Goal: Contribute content: Contribute content

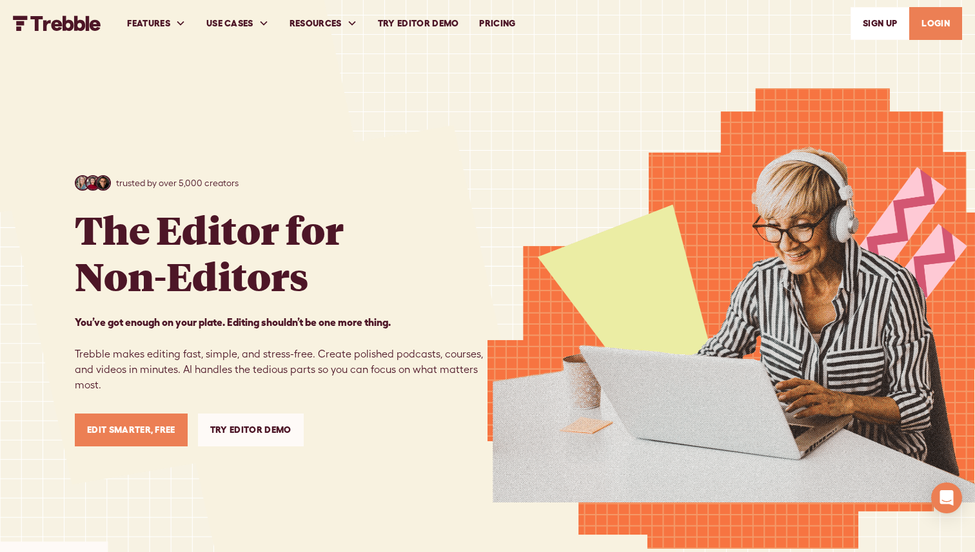
click at [921, 31] on link "LOGIN" at bounding box center [935, 23] width 53 height 33
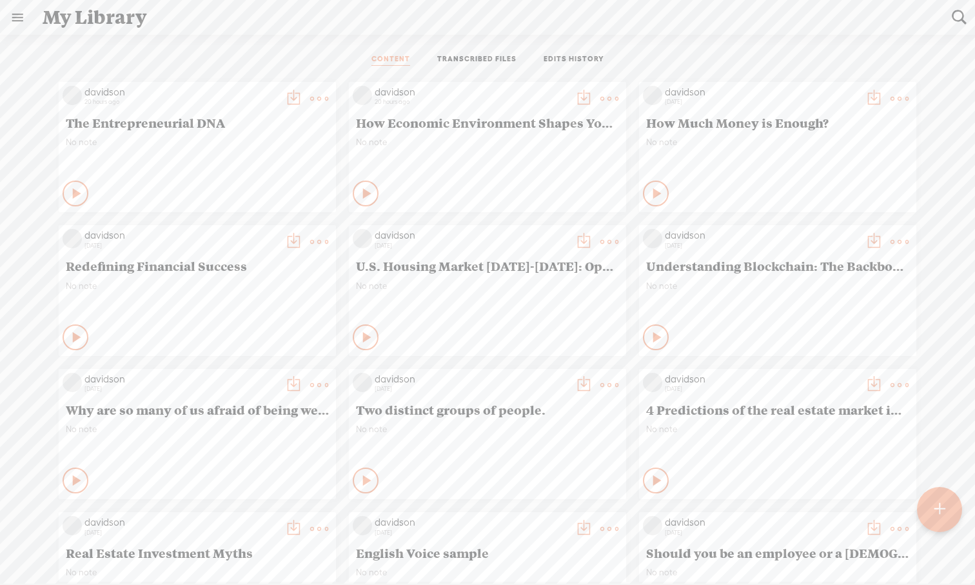
click at [773, 513] on t at bounding box center [939, 509] width 12 height 30
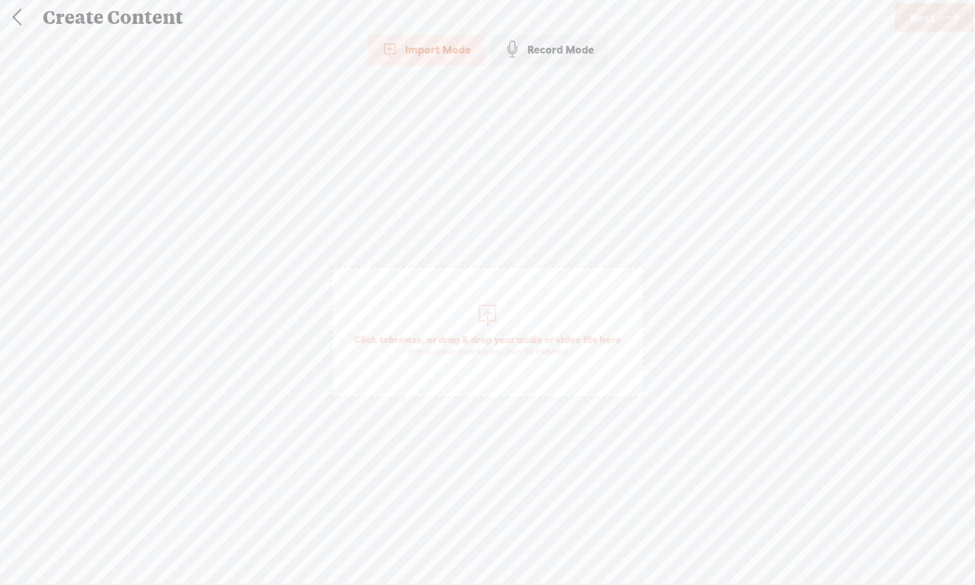
click at [488, 315] on div at bounding box center [487, 313] width 26 height 26
click at [773, 23] on icon at bounding box center [950, 17] width 18 height 33
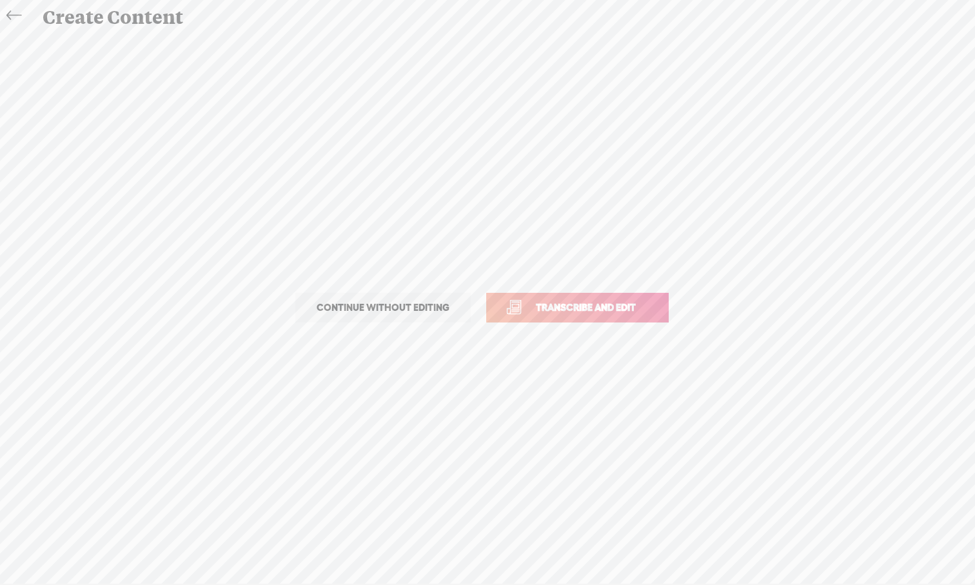
click at [609, 309] on span "Transcribe and edit" at bounding box center [585, 307] width 127 height 15
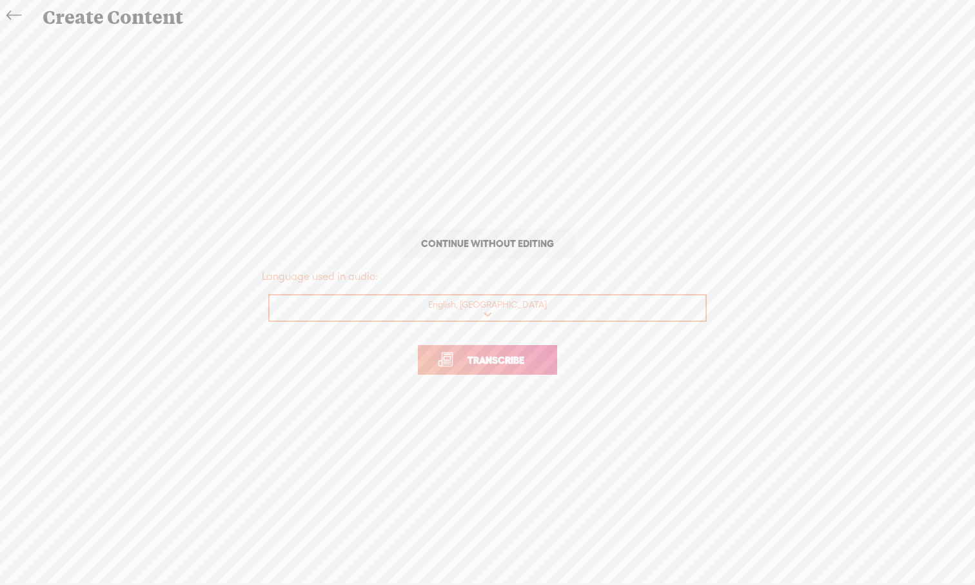
click at [466, 367] on link "Transcribe" at bounding box center [487, 360] width 139 height 30
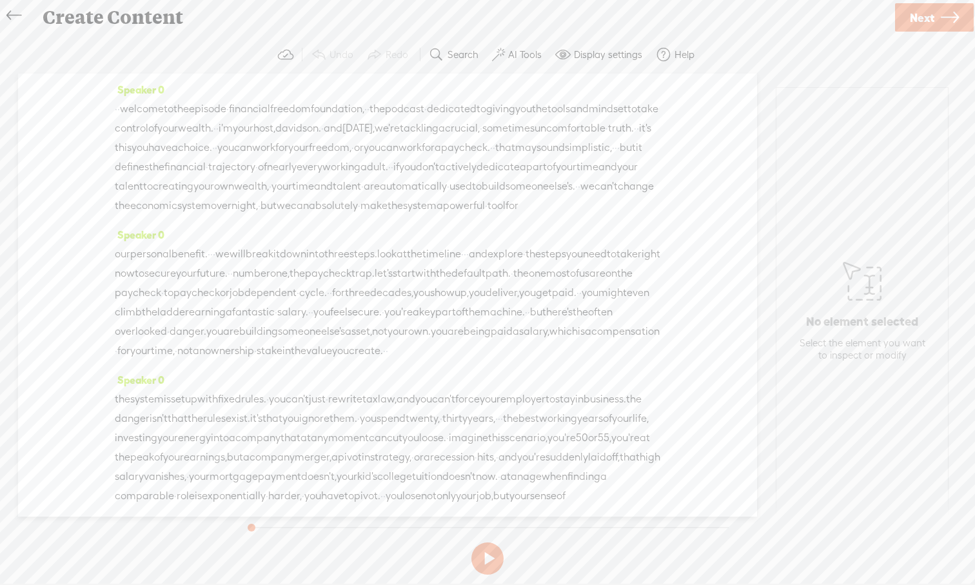
click at [487, 540] on button at bounding box center [487, 558] width 32 height 32
click at [514, 60] on label "AI Tools" at bounding box center [525, 54] width 34 height 13
click at [516, 304] on span at bounding box center [509, 308] width 23 height 9
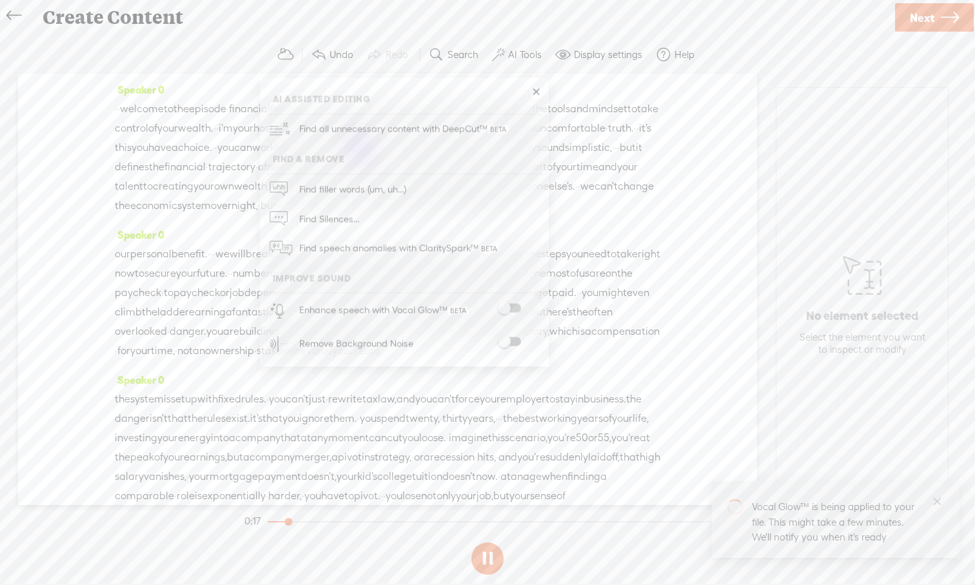
click at [518, 340] on span at bounding box center [509, 341] width 23 height 9
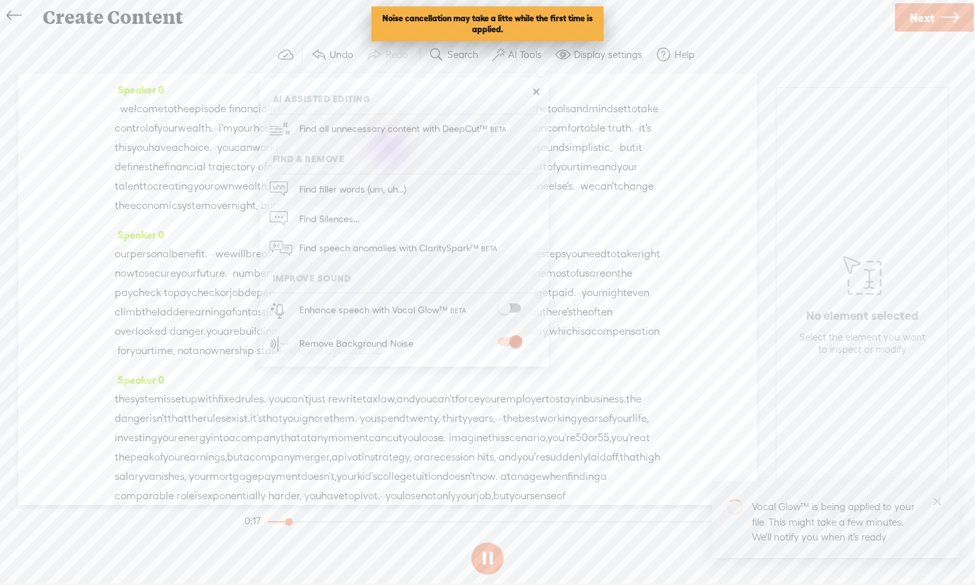
click at [515, 307] on span at bounding box center [509, 308] width 23 height 9
click at [534, 90] on link at bounding box center [535, 92] width 13 height 13
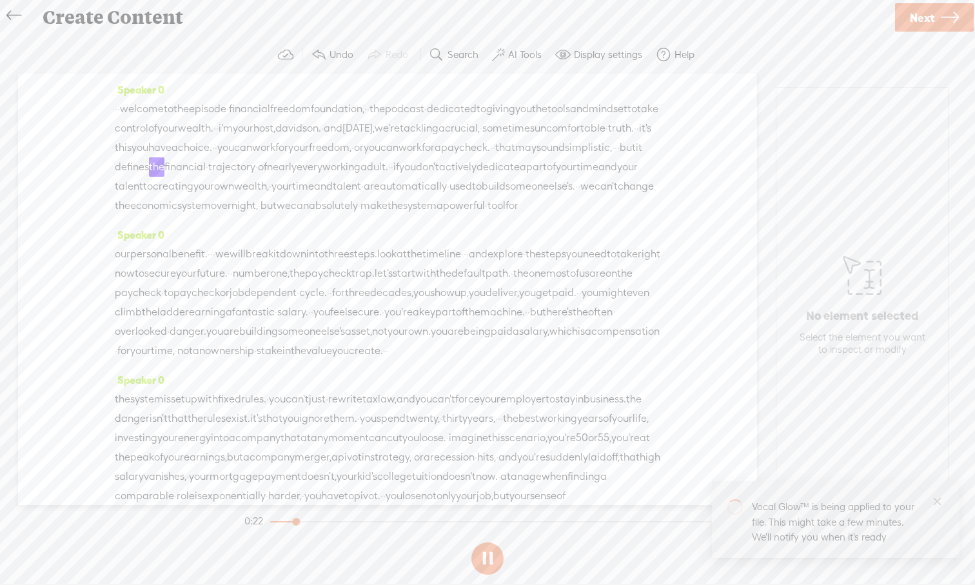
click at [273, 522] on div at bounding box center [491, 521] width 442 height 1
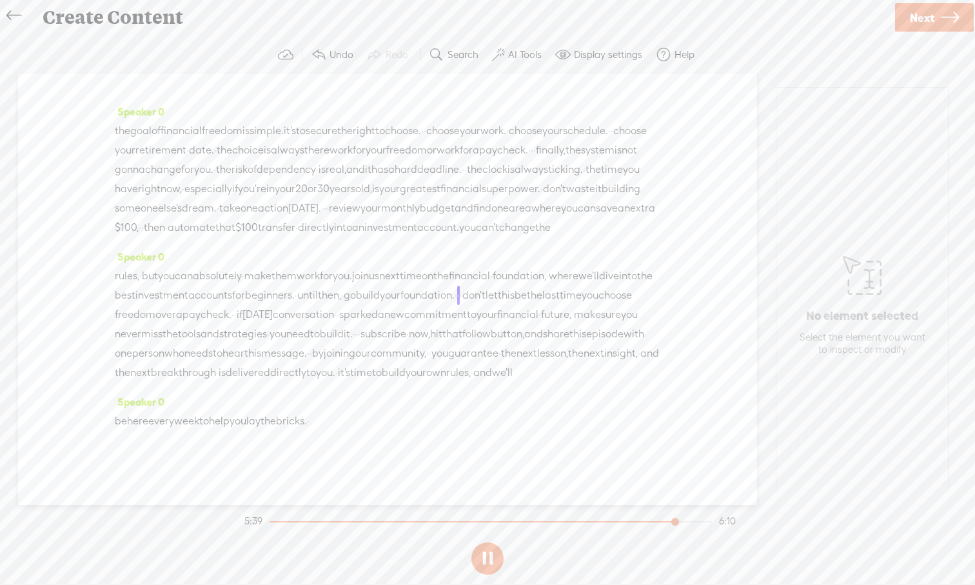
scroll to position [1325, 0]
drag, startPoint x: 386, startPoint y: 422, endPoint x: 427, endPoint y: 119, distance: 306.5
click at [427, 117] on div "Speaker 0 · · welcome to the episode · financial freedom foundation, · · the po…" at bounding box center [387, 288] width 739 height 431
click at [334, 218] on span "directly" at bounding box center [316, 227] width 36 height 19
click at [612, 204] on div "Speaker 0 the goal of financial freedom is simple. it's to secure the right to …" at bounding box center [387, 174] width 545 height 145
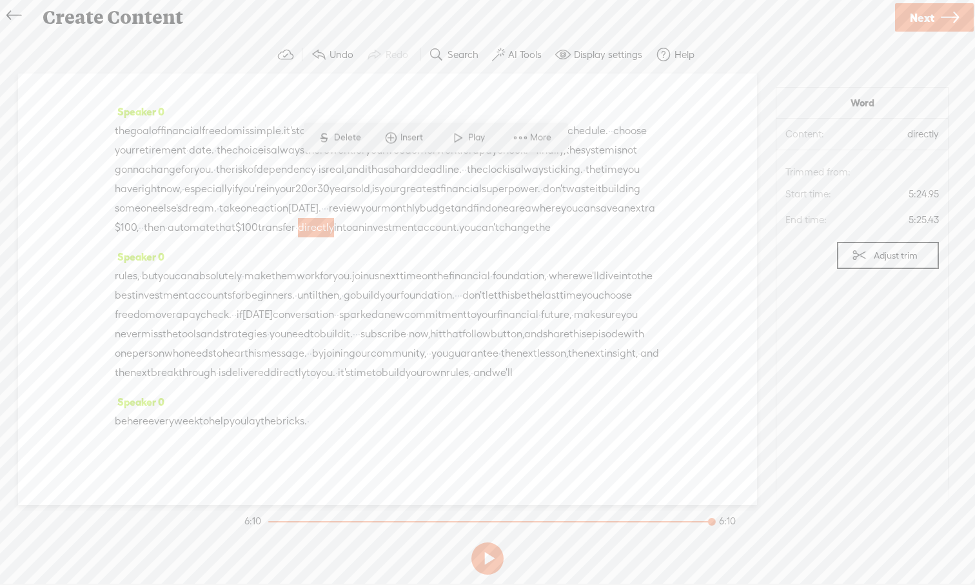
click at [568, 344] on span "lesson," at bounding box center [552, 353] width 31 height 19
click at [271, 521] on div at bounding box center [490, 521] width 444 height 1
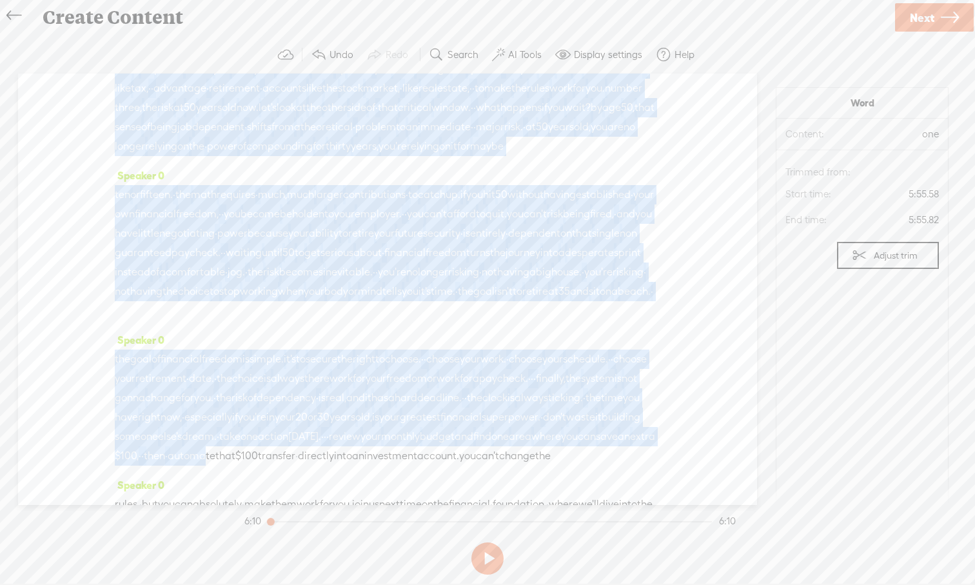
scroll to position [0, 0]
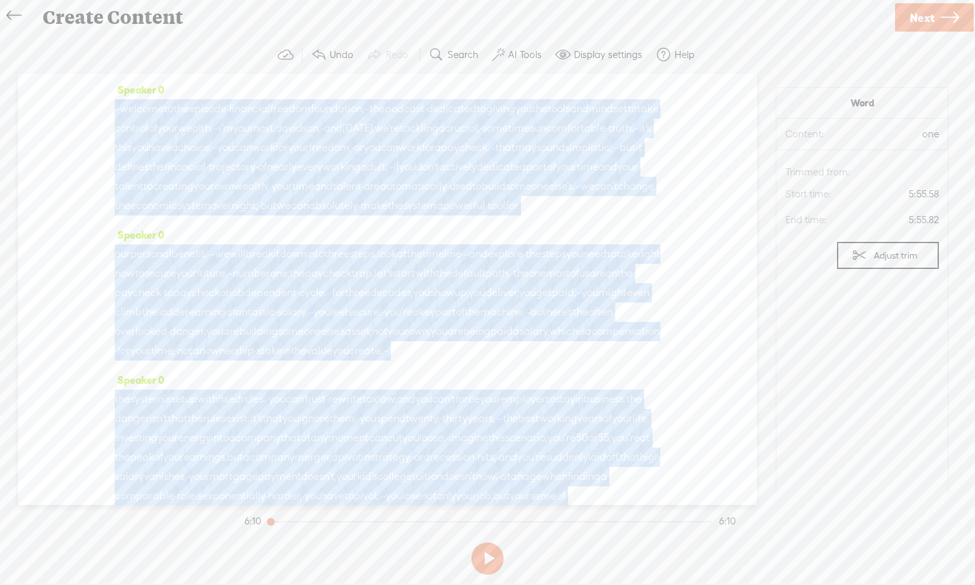
drag, startPoint x: 297, startPoint y: 163, endPoint x: 282, endPoint y: 37, distance: 126.6
click at [282, 37] on div "Trebble audio editor works best with Google Chrome or Firefox. Please switch yo…" at bounding box center [487, 307] width 949 height 543
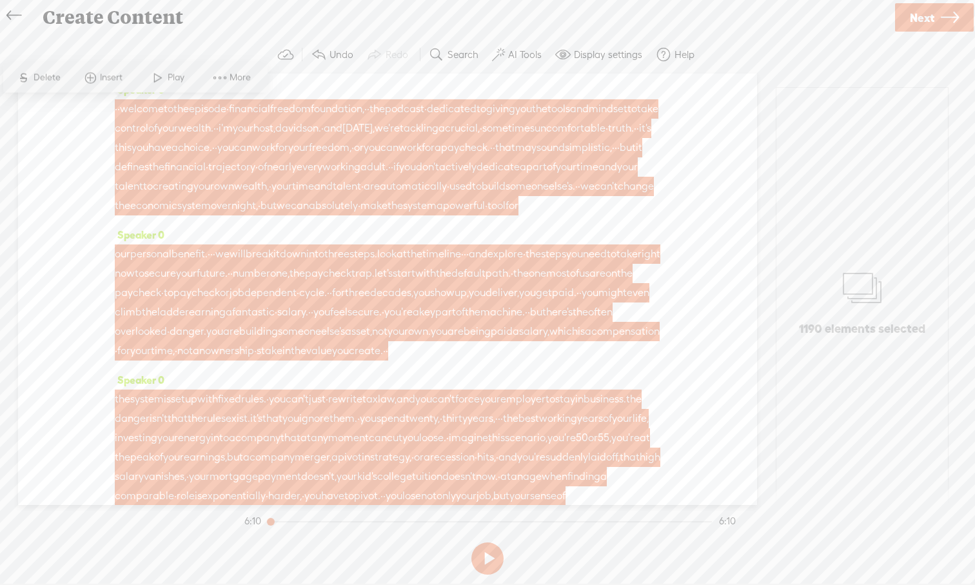
click at [148, 131] on span "control" at bounding box center [132, 128] width 34 height 19
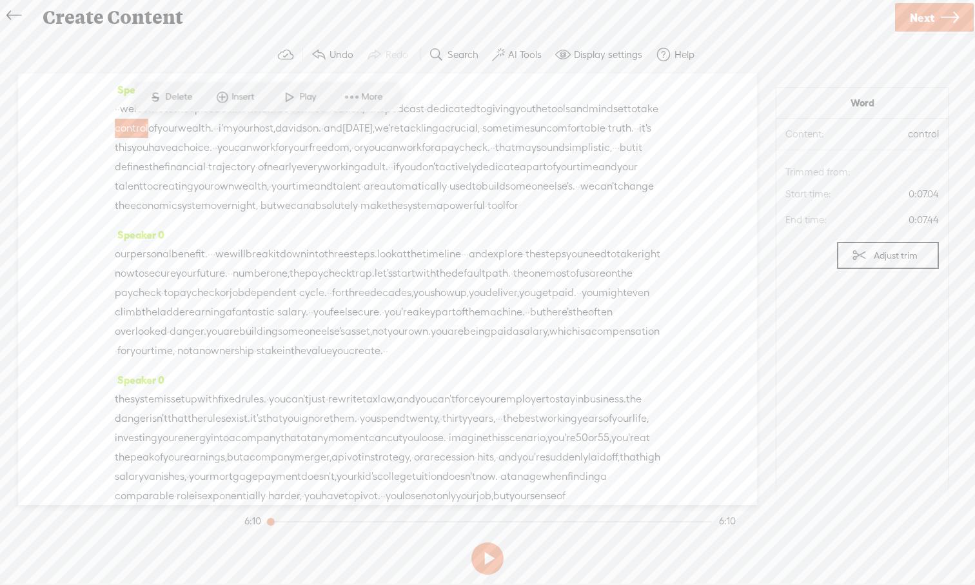
click at [253, 125] on span "your" at bounding box center [243, 128] width 21 height 19
click at [724, 106] on div "Speaker 0 · · welcome to the episode · financial freedom foundation, · · the po…" at bounding box center [387, 288] width 739 height 431
click at [133, 112] on span "welcome" at bounding box center [142, 108] width 44 height 19
drag, startPoint x: 128, startPoint y: 108, endPoint x: 174, endPoint y: 107, distance: 45.8
click at [174, 107] on div "· · welcome to the episode · financial freedom foundation, · · the podcast · de…" at bounding box center [387, 157] width 545 height 116
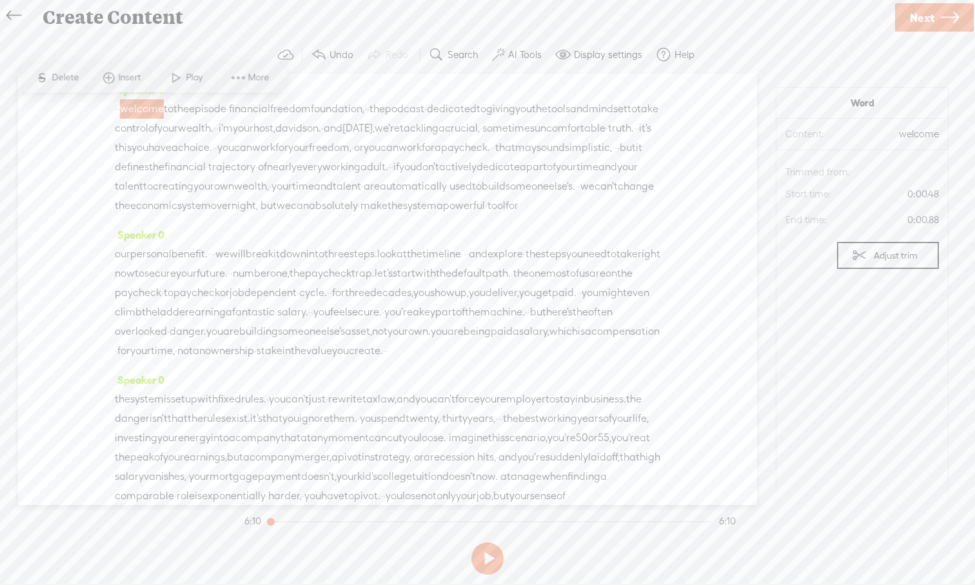
click at [117, 108] on span "·" at bounding box center [116, 108] width 3 height 19
click at [111, 84] on span "Insert" at bounding box center [113, 78] width 26 height 13
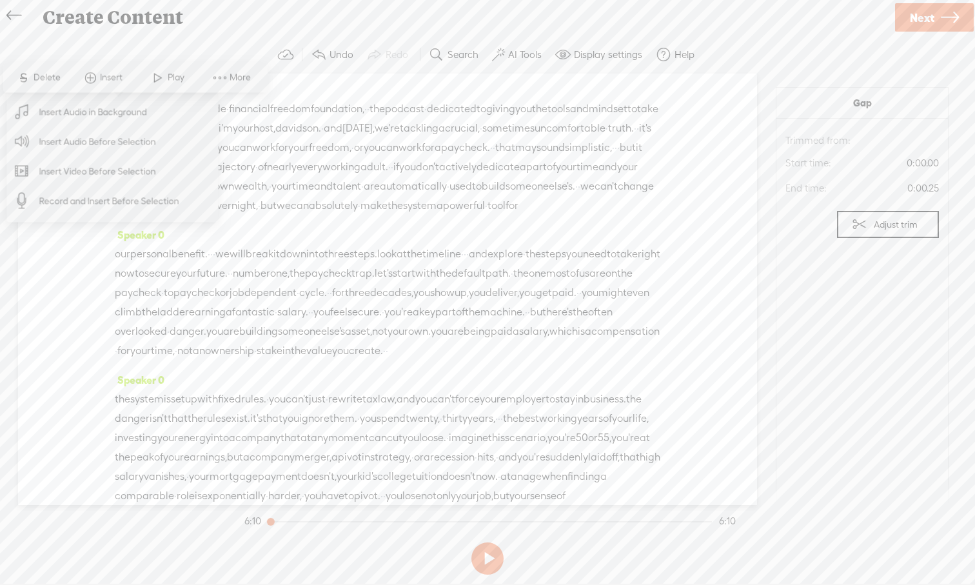
click at [112, 107] on span "Insert Audio in Background" at bounding box center [93, 111] width 159 height 29
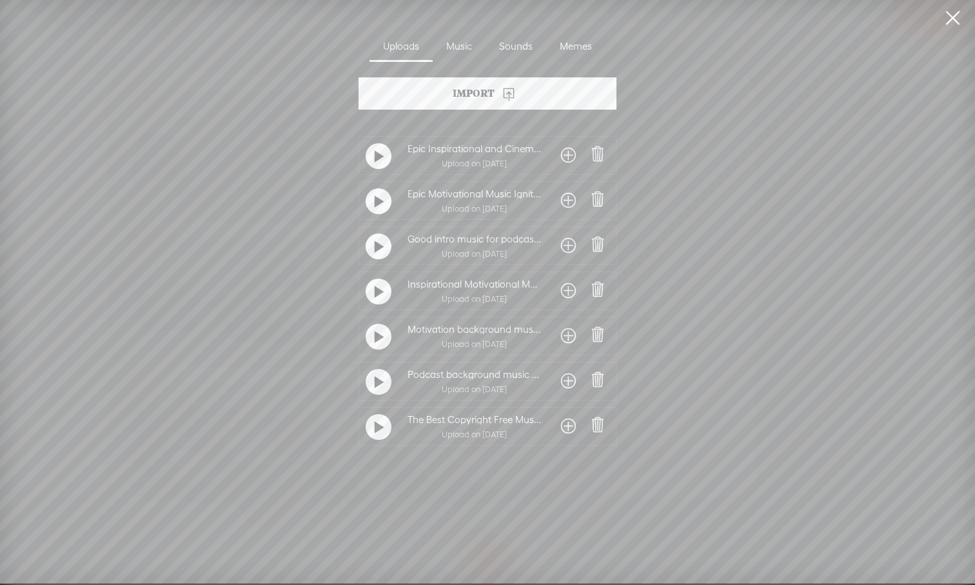
click at [380, 432] on t at bounding box center [379, 427] width 9 height 21
click at [561, 430] on span at bounding box center [568, 426] width 15 height 21
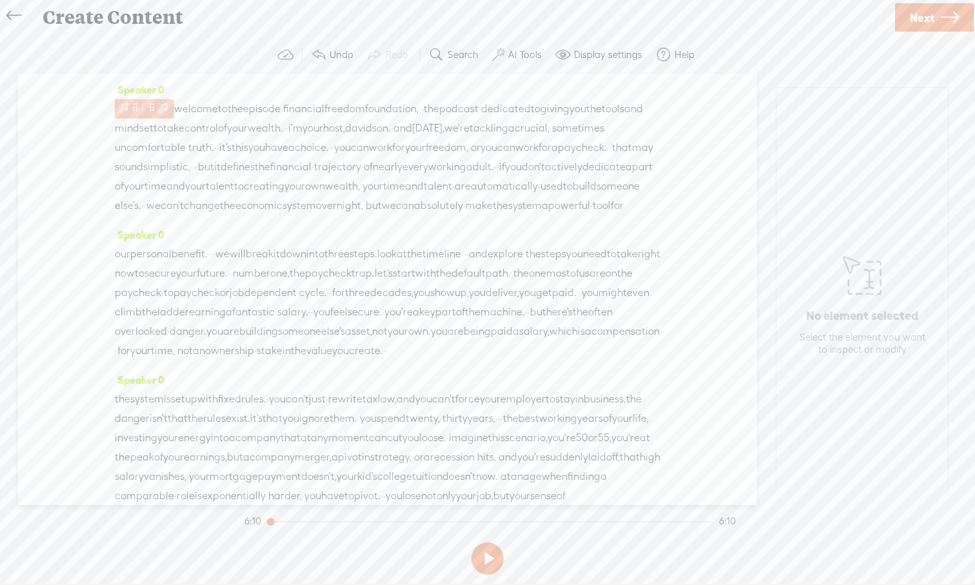
click at [164, 110] on span at bounding box center [163, 106] width 13 height 15
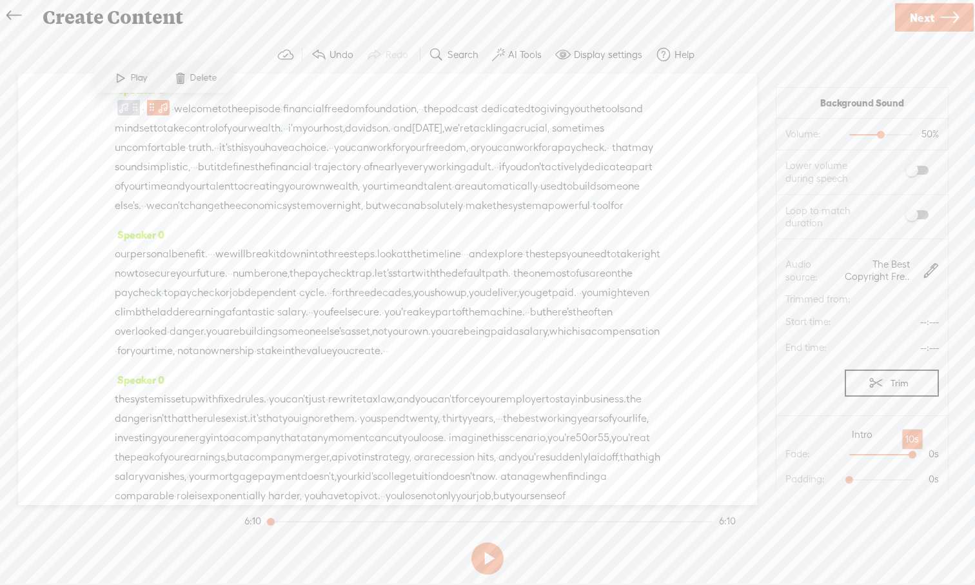
drag, startPoint x: 852, startPoint y: 455, endPoint x: 915, endPoint y: 454, distance: 63.8
click at [773, 454] on div at bounding box center [914, 456] width 30 height 30
drag, startPoint x: 849, startPoint y: 482, endPoint x: 884, endPoint y: 478, distance: 35.0
click at [773, 478] on div at bounding box center [889, 481] width 30 height 30
click at [773, 454] on div at bounding box center [907, 456] width 30 height 30
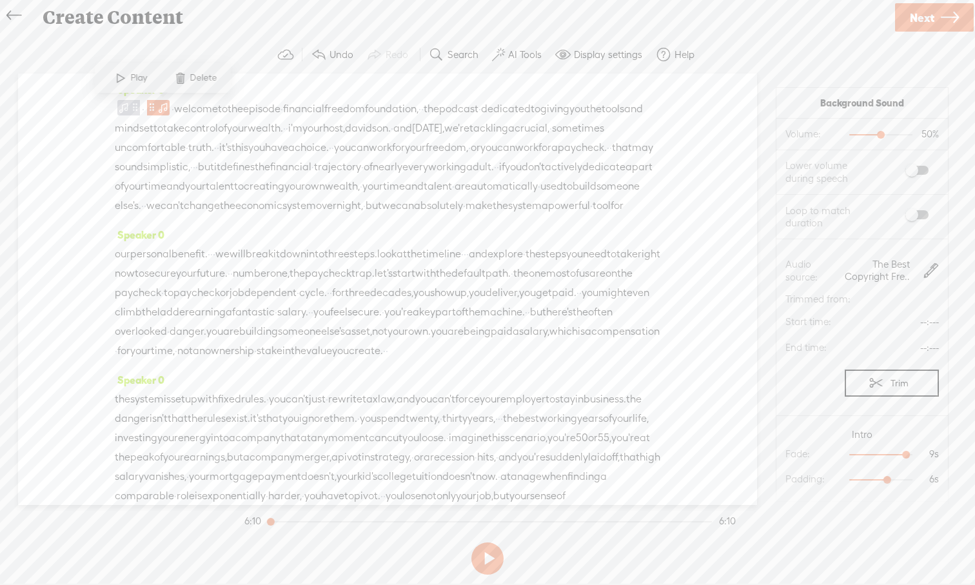
click at [113, 108] on div "Speaker 0 · · welcome to the episode · financial freedom foundation, · · the po…" at bounding box center [387, 288] width 739 height 431
click at [121, 107] on span at bounding box center [123, 107] width 13 height 15
click at [86, 83] on span at bounding box center [86, 78] width 19 height 23
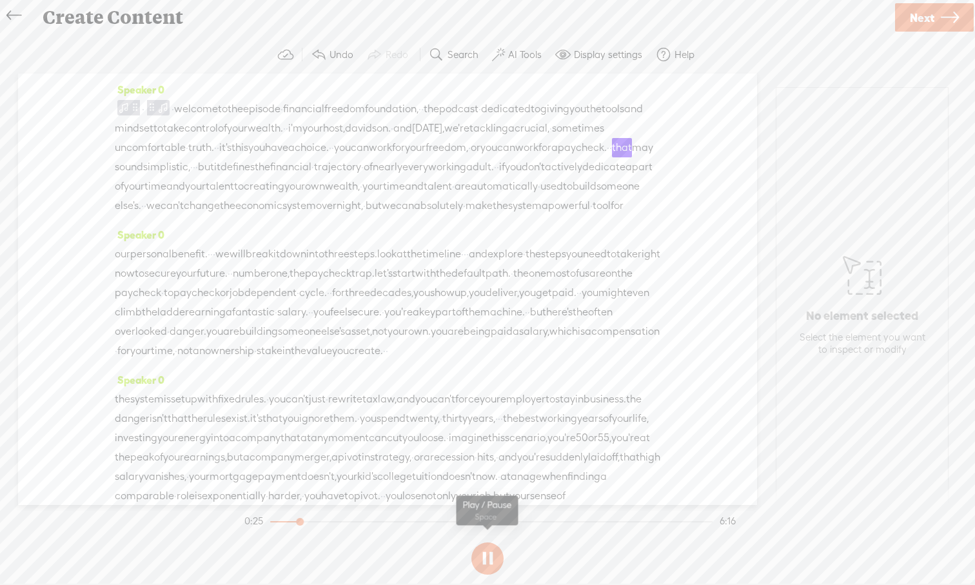
click at [486, 540] on button at bounding box center [487, 558] width 32 height 32
click at [184, 109] on span "welcome" at bounding box center [196, 108] width 44 height 19
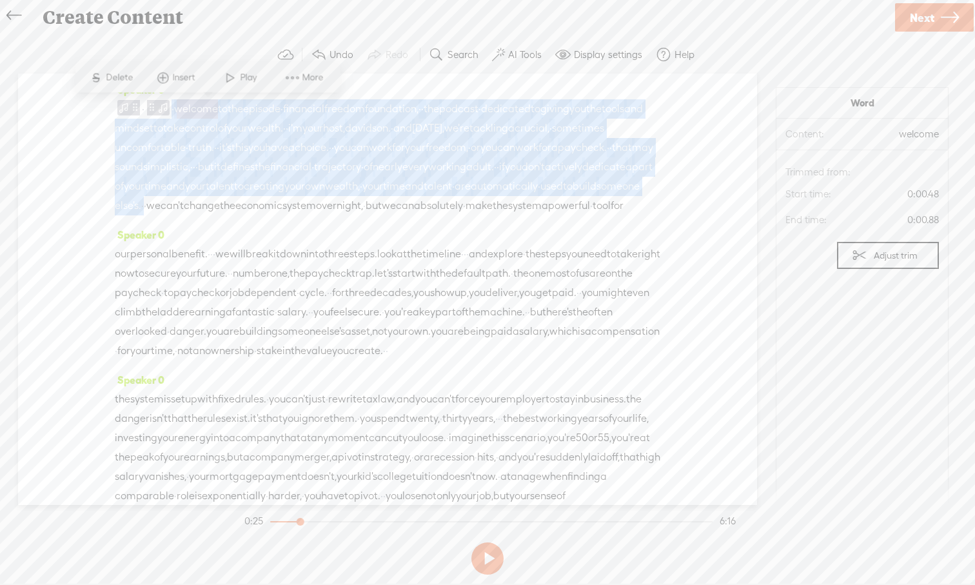
drag, startPoint x: 177, startPoint y: 108, endPoint x: 195, endPoint y: 229, distance: 121.8
click at [195, 215] on div "· · welcome to the episode · financial freedom foundation, · · the podcast · de…" at bounding box center [387, 157] width 545 height 116
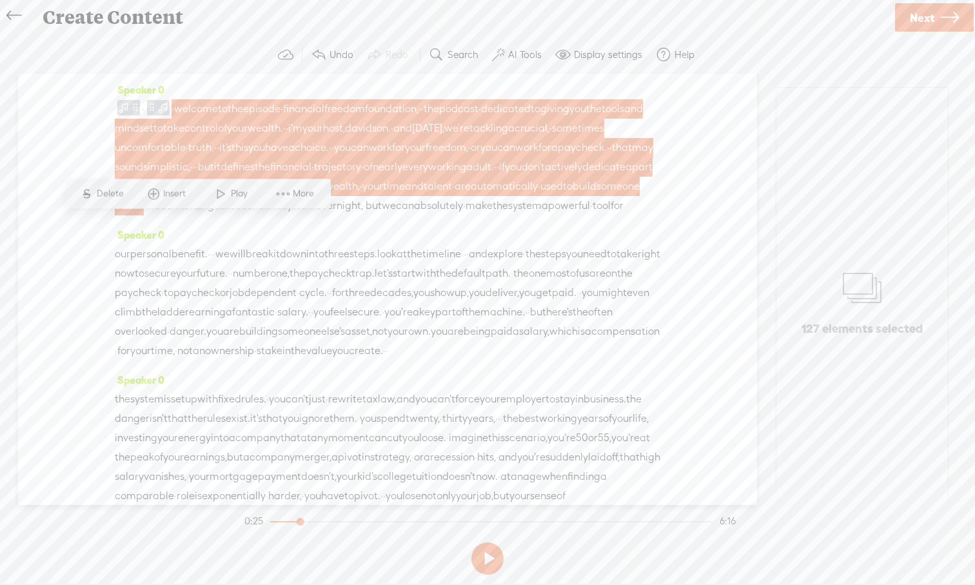
click at [157, 196] on span at bounding box center [153, 193] width 19 height 23
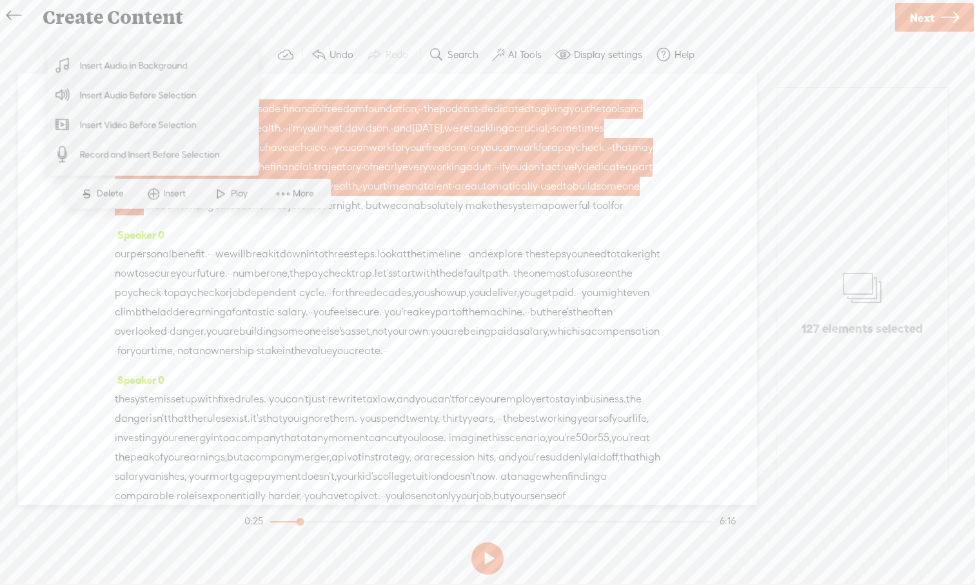
click at [195, 70] on span "Insert Audio in Background" at bounding box center [134, 65] width 159 height 29
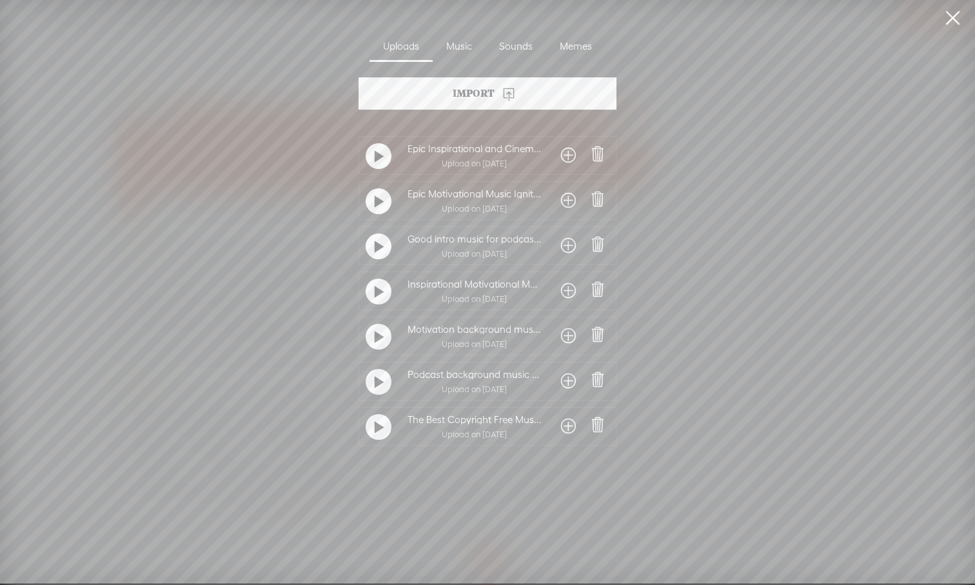
click at [561, 427] on span at bounding box center [568, 426] width 15 height 21
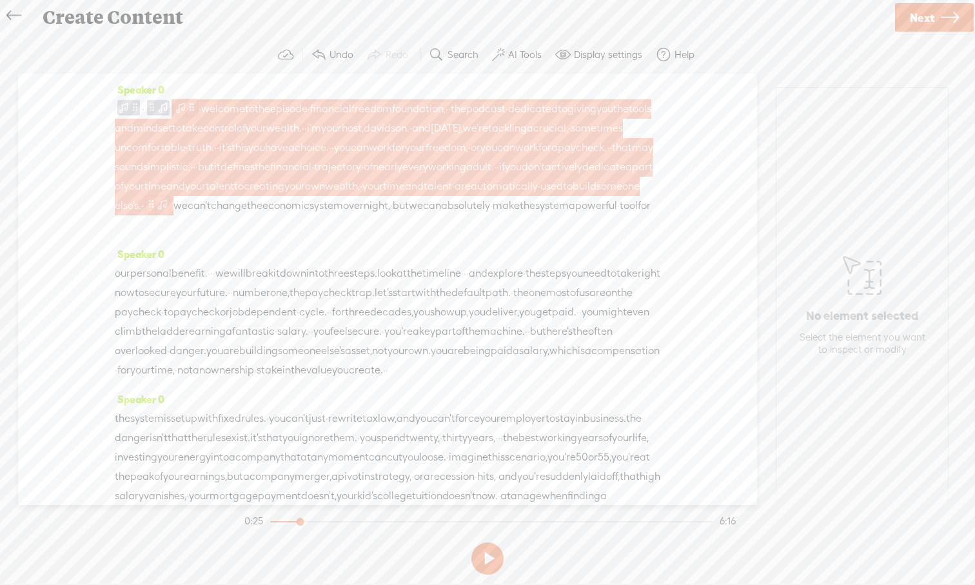
click at [197, 112] on span at bounding box center [192, 107] width 10 height 15
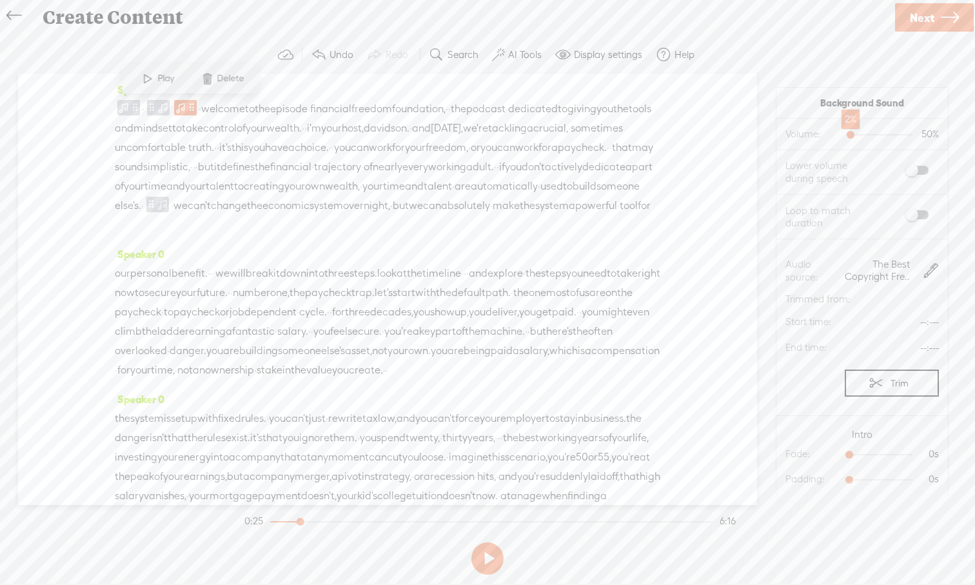
drag, startPoint x: 881, startPoint y: 135, endPoint x: 850, endPoint y: 138, distance: 30.4
click at [773, 138] on div at bounding box center [852, 136] width 30 height 30
click at [773, 220] on label at bounding box center [904, 215] width 70 height 22
drag, startPoint x: 852, startPoint y: 454, endPoint x: 904, endPoint y: 455, distance: 52.9
click at [773, 455] on div at bounding box center [901, 456] width 30 height 30
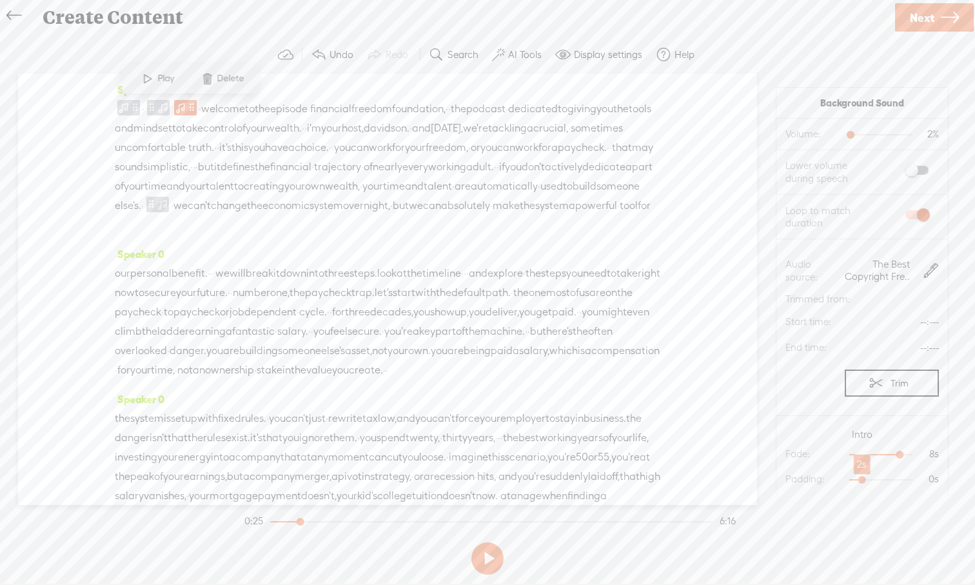
drag, startPoint x: 849, startPoint y: 481, endPoint x: 860, endPoint y: 481, distance: 11.0
click at [773, 481] on div at bounding box center [863, 481] width 30 height 30
drag, startPoint x: 862, startPoint y: 481, endPoint x: 882, endPoint y: 477, distance: 20.4
click at [773, 477] on div at bounding box center [882, 481] width 30 height 30
click at [119, 110] on span at bounding box center [123, 107] width 13 height 15
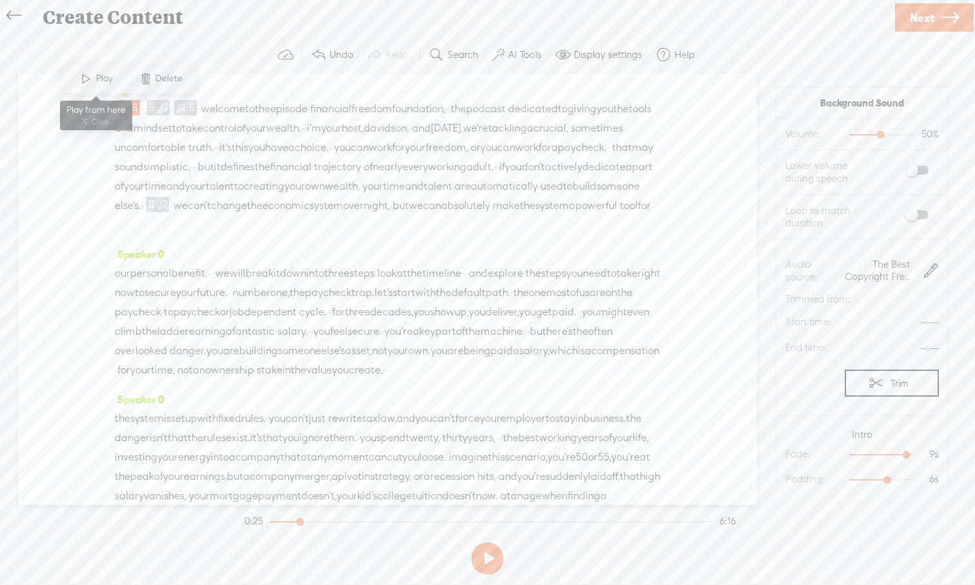
click at [93, 82] on span at bounding box center [86, 78] width 19 height 23
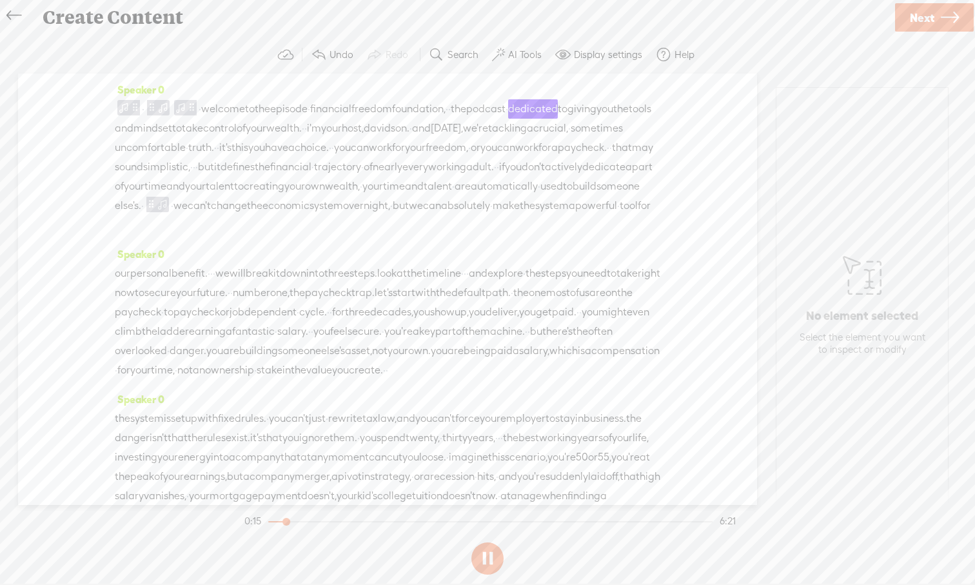
click at [493, 540] on button at bounding box center [487, 558] width 32 height 32
click at [269, 522] on section "0:15 6:21" at bounding box center [490, 521] width 496 height 32
drag, startPoint x: 286, startPoint y: 521, endPoint x: 255, endPoint y: 522, distance: 30.3
click at [255, 522] on div at bounding box center [270, 523] width 30 height 30
click at [490, 540] on button at bounding box center [487, 558] width 32 height 32
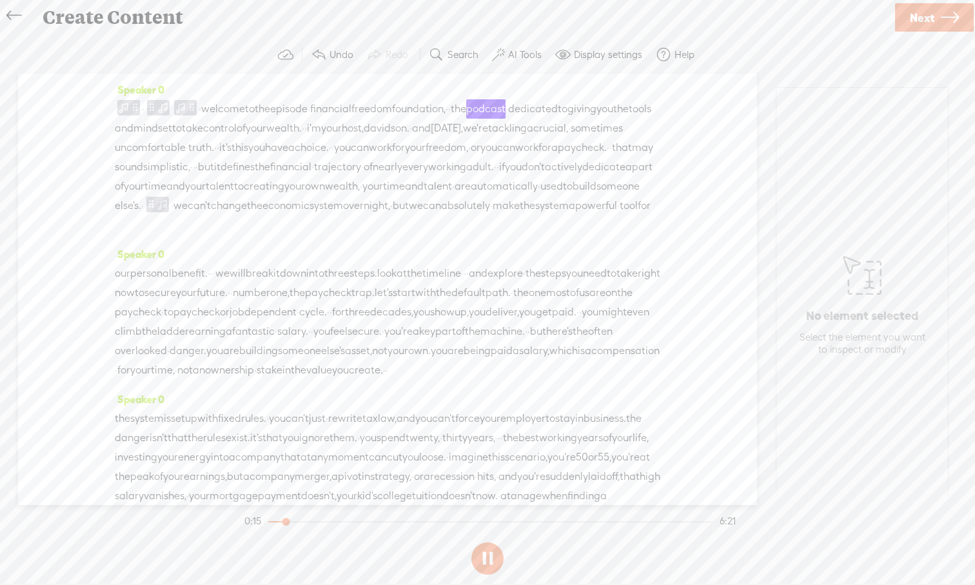
click at [490, 540] on button at bounding box center [487, 558] width 32 height 32
click at [157, 109] on span at bounding box center [152, 106] width 10 height 15
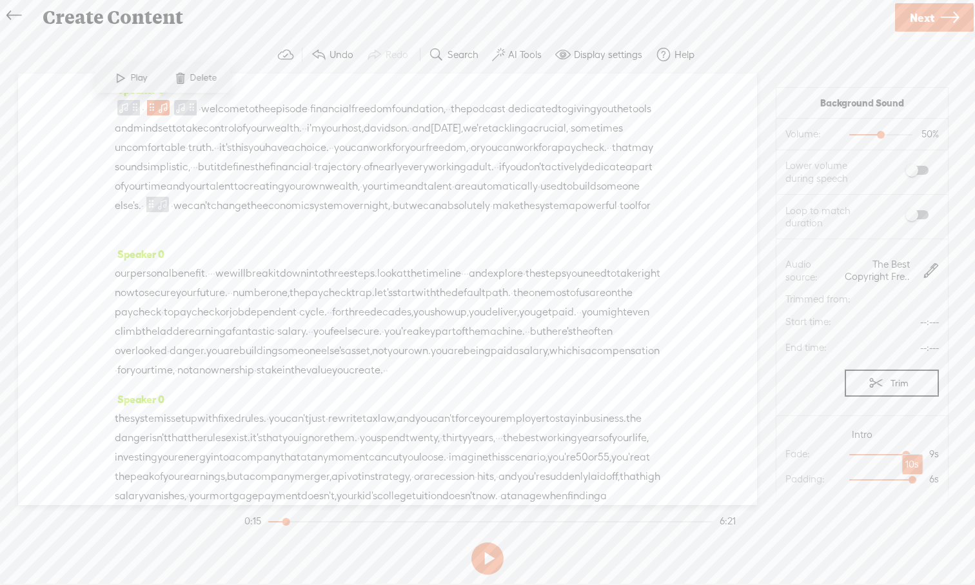
drag, startPoint x: 888, startPoint y: 480, endPoint x: 916, endPoint y: 478, distance: 28.4
click at [773, 478] on div at bounding box center [914, 481] width 30 height 30
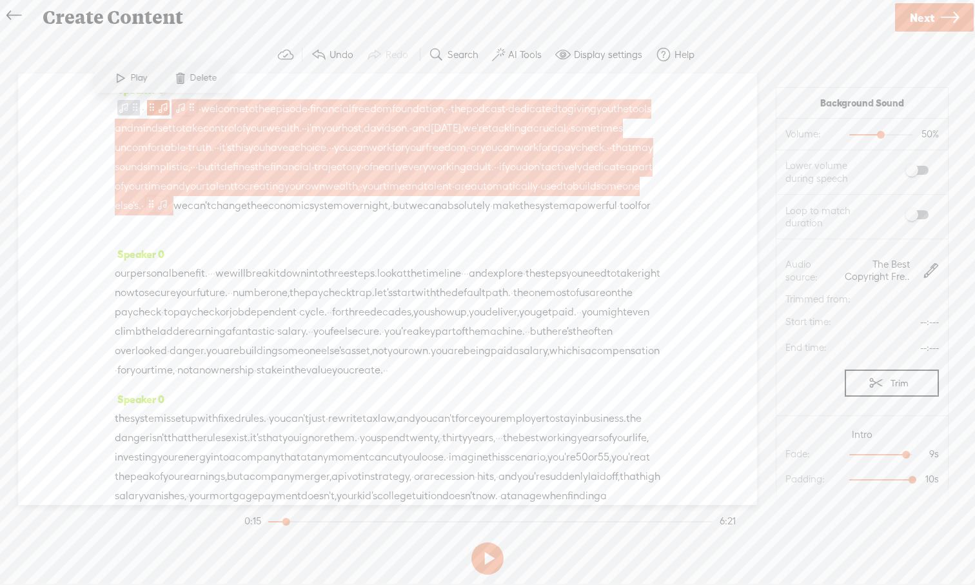
click at [169, 211] on span at bounding box center [162, 203] width 13 height 15
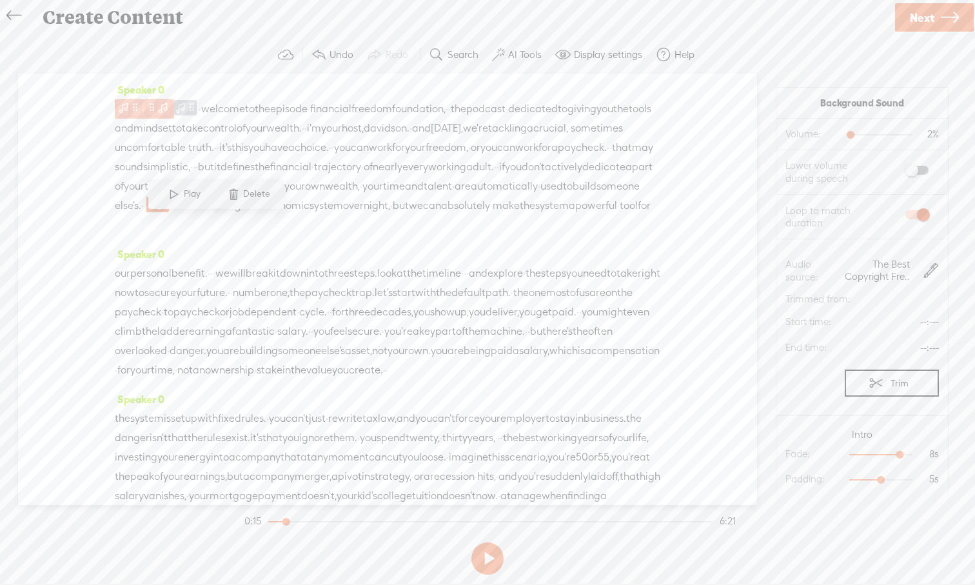
click at [124, 109] on span at bounding box center [123, 107] width 13 height 15
click at [92, 77] on span at bounding box center [86, 78] width 19 height 23
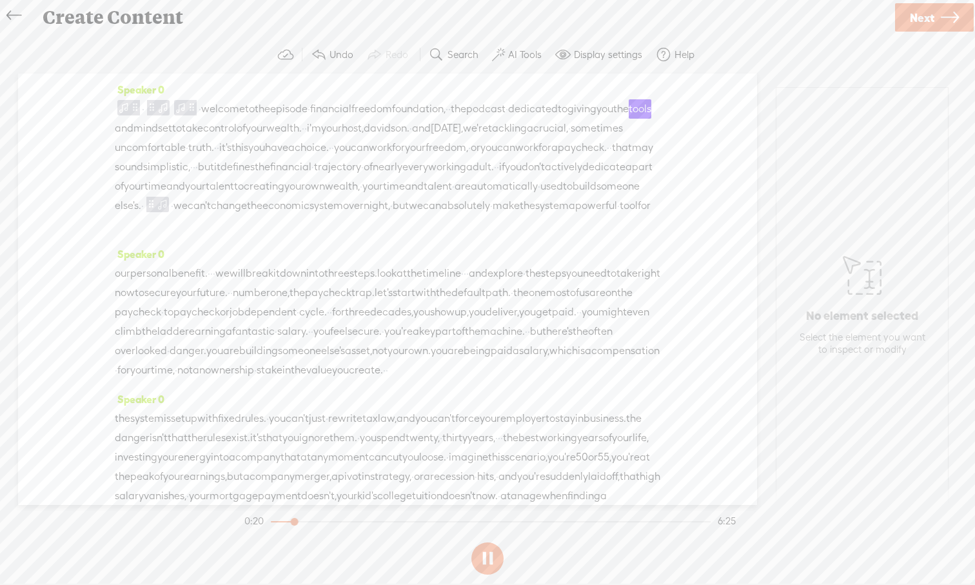
click at [482, 540] on button at bounding box center [487, 558] width 32 height 32
click at [162, 108] on span at bounding box center [163, 106] width 13 height 15
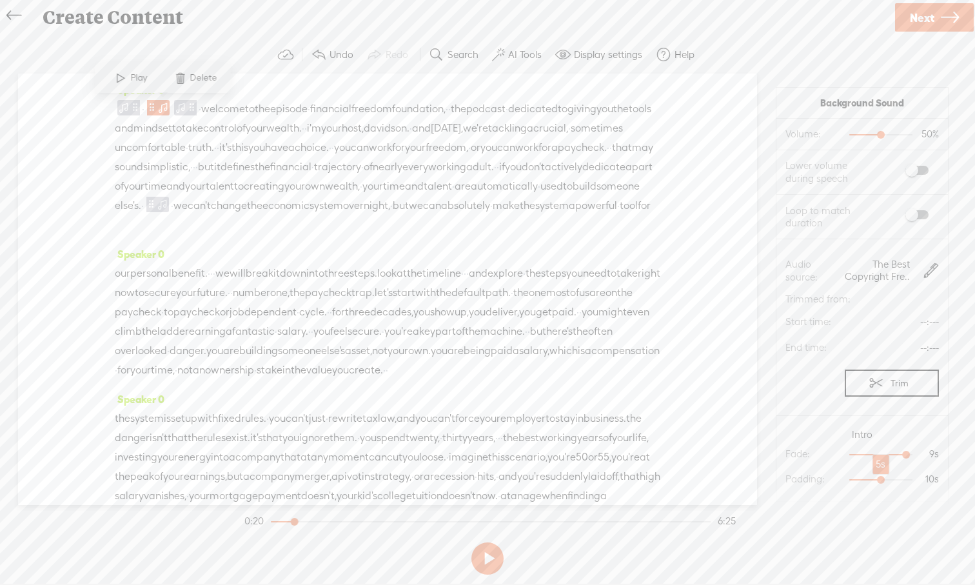
drag, startPoint x: 908, startPoint y: 477, endPoint x: 874, endPoint y: 478, distance: 34.2
click at [773, 478] on div at bounding box center [882, 481] width 30 height 30
click at [122, 108] on span at bounding box center [123, 107] width 13 height 15
click at [154, 84] on span at bounding box center [145, 78] width 19 height 23
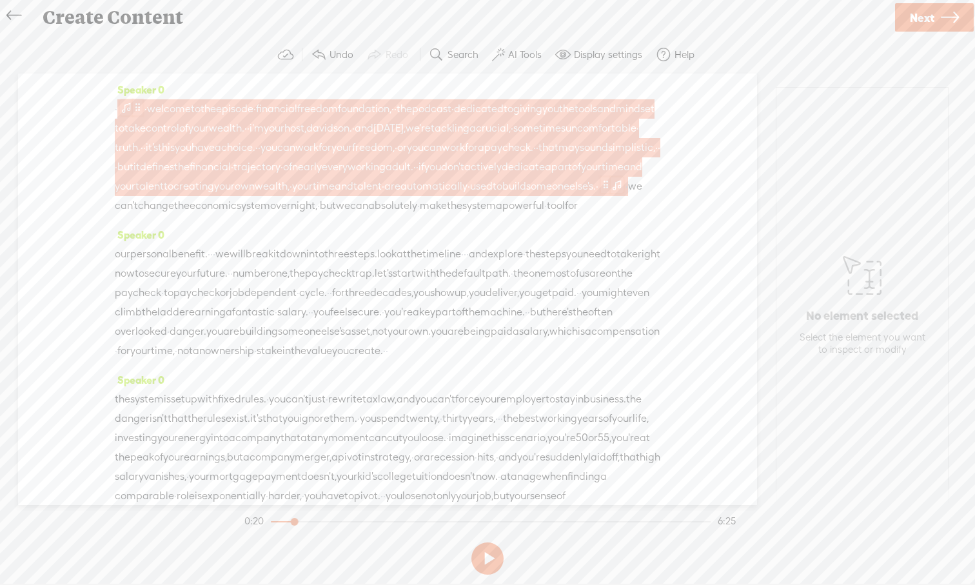
click at [139, 110] on span at bounding box center [138, 107] width 10 height 15
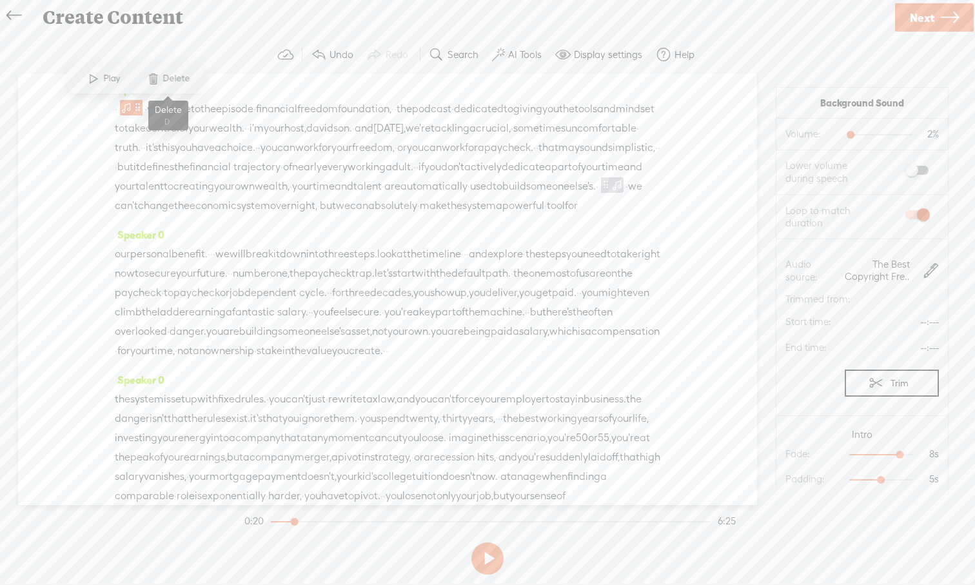
click at [154, 83] on span at bounding box center [152, 78] width 19 height 23
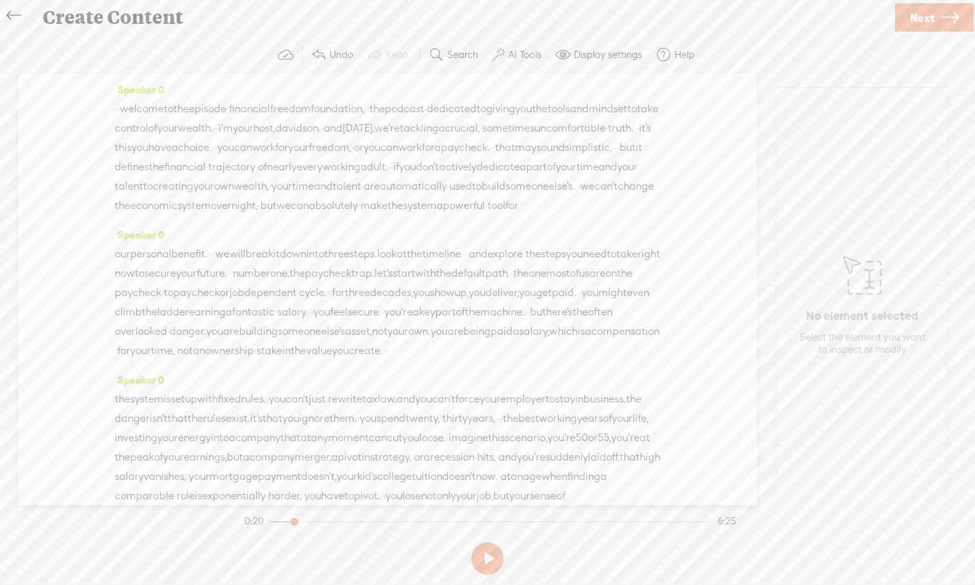
click at [120, 110] on span "·" at bounding box center [118, 108] width 3 height 19
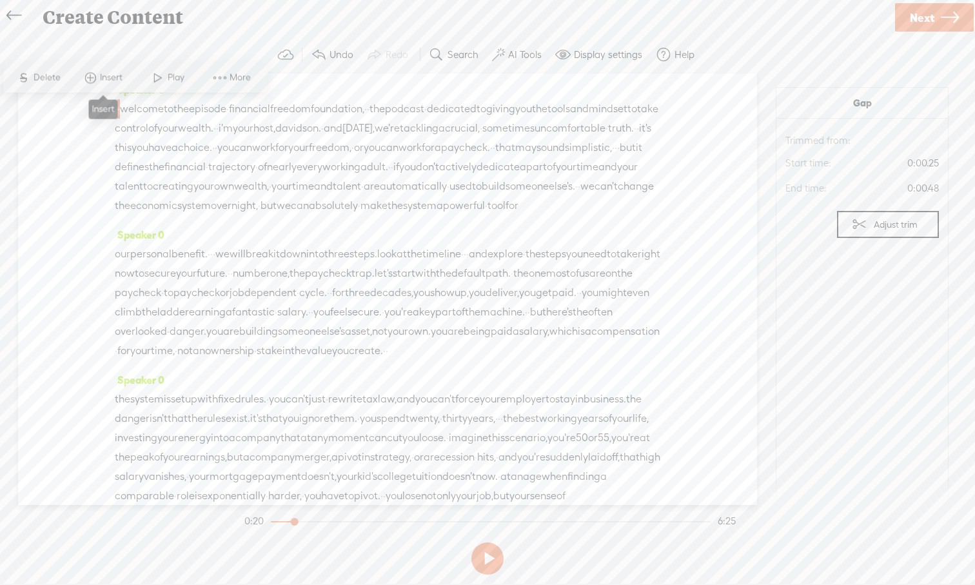
click at [106, 83] on span "Insert" at bounding box center [113, 78] width 26 height 13
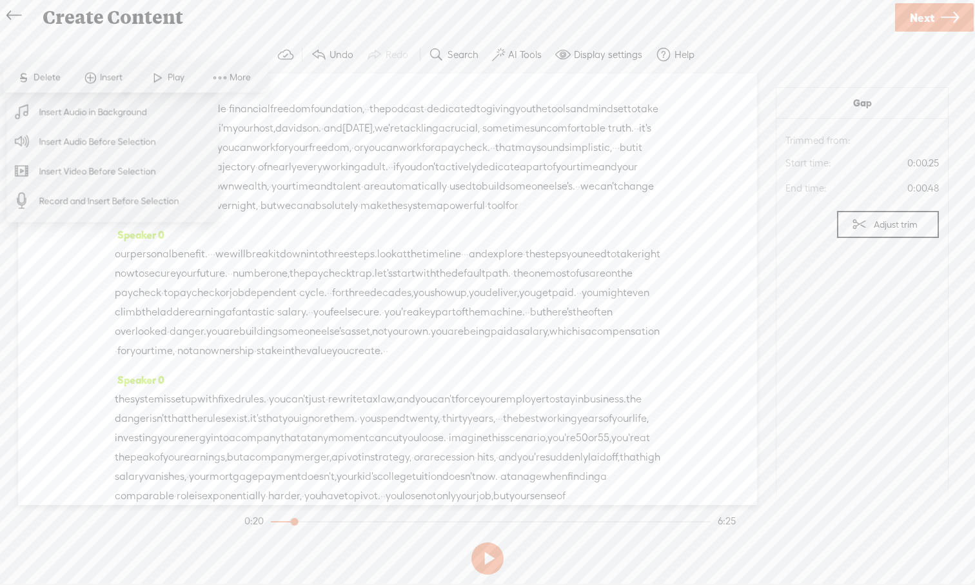
click at [148, 130] on span "control" at bounding box center [132, 128] width 34 height 19
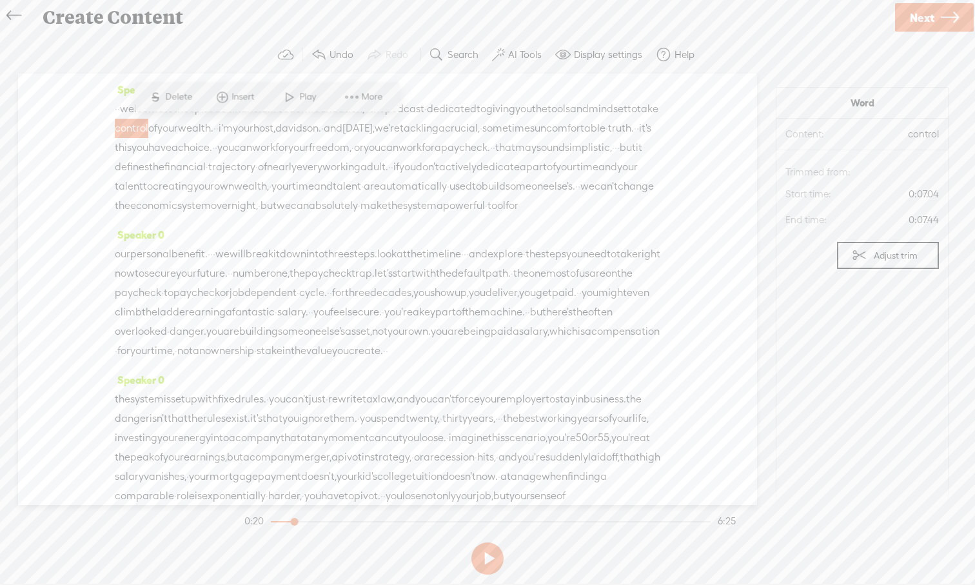
click at [120, 108] on span "·" at bounding box center [118, 108] width 3 height 19
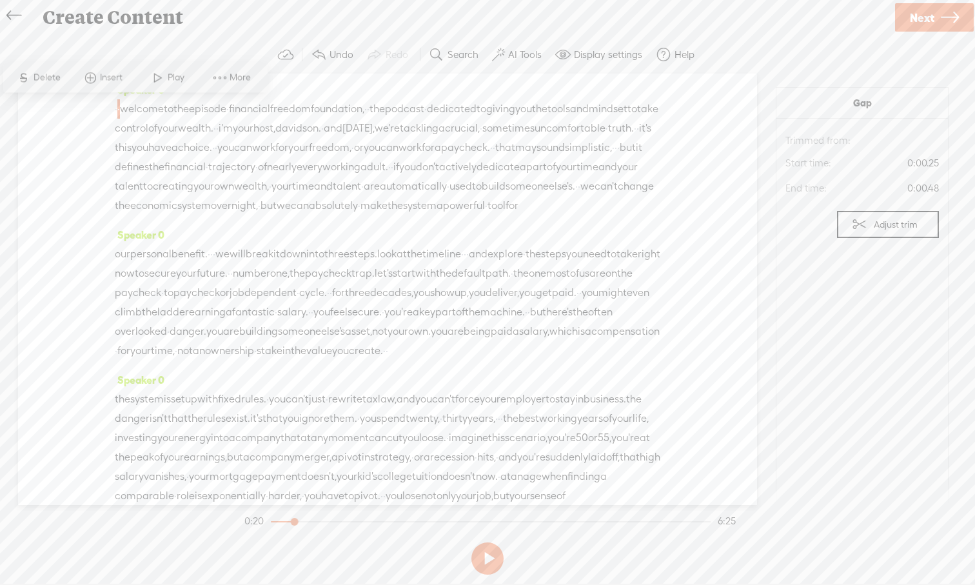
click at [133, 108] on span "welcome" at bounding box center [142, 108] width 44 height 19
drag, startPoint x: 133, startPoint y: 108, endPoint x: 146, endPoint y: 230, distance: 123.2
click at [146, 215] on div "· · welcome to the episode · financial freedom foundation, · · the podcast · de…" at bounding box center [387, 157] width 545 height 116
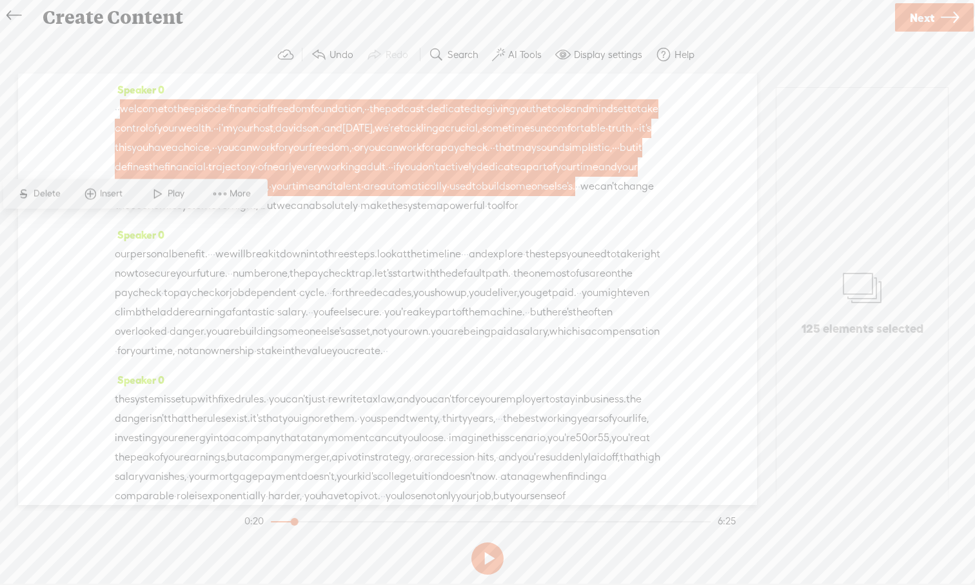
click at [108, 189] on span "Insert" at bounding box center [113, 194] width 26 height 13
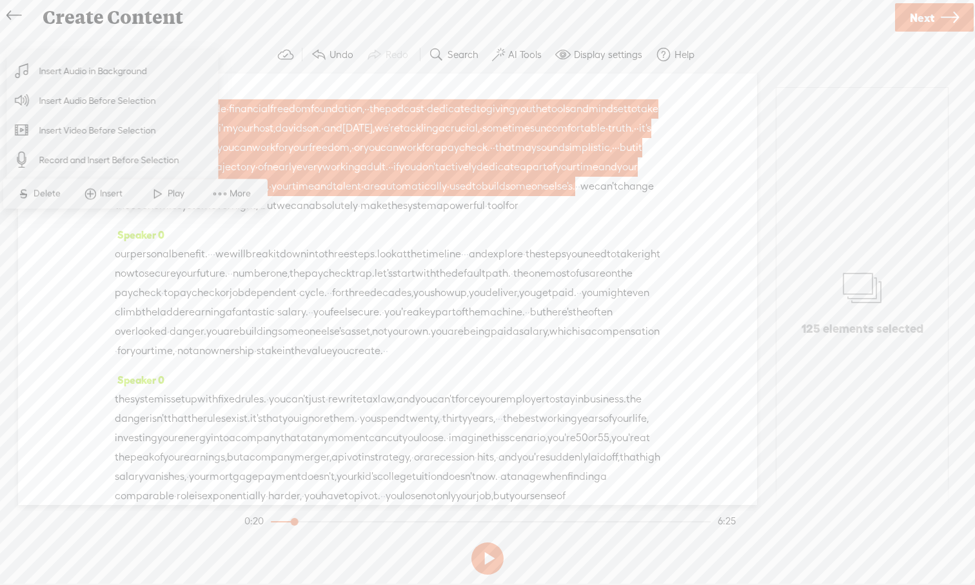
click at [107, 77] on span "Insert Audio in Background" at bounding box center [93, 71] width 159 height 29
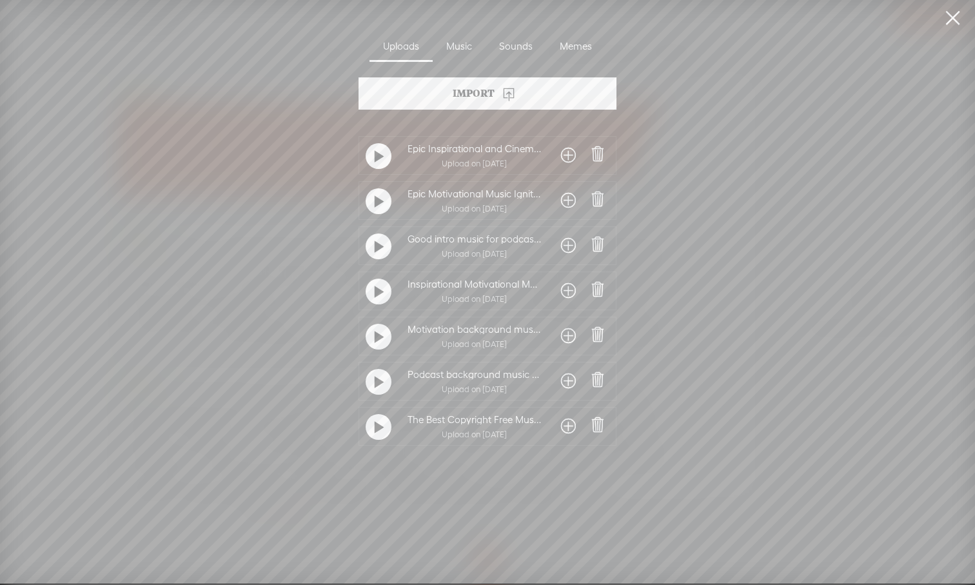
click at [566, 425] on span at bounding box center [568, 426] width 15 height 21
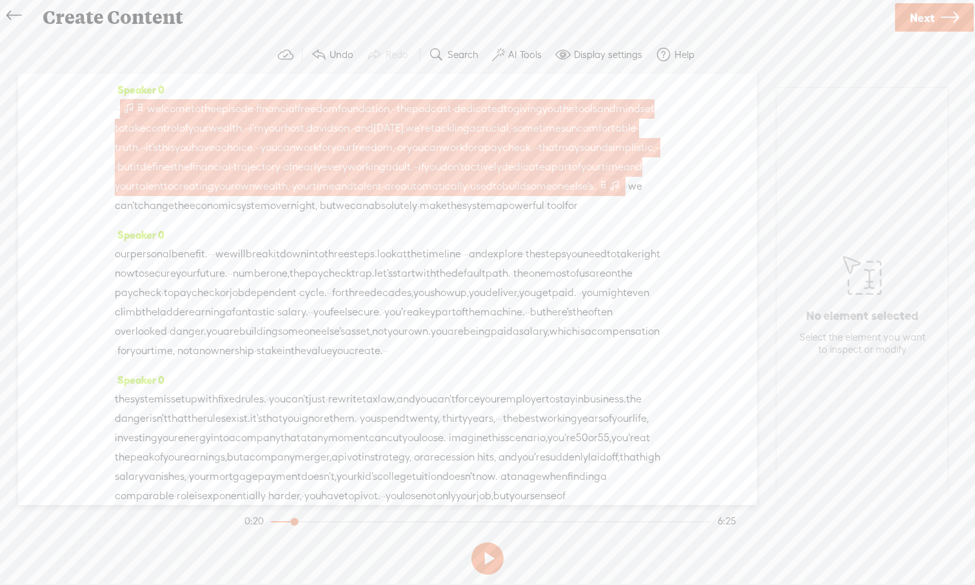
click at [135, 109] on span at bounding box center [128, 107] width 13 height 15
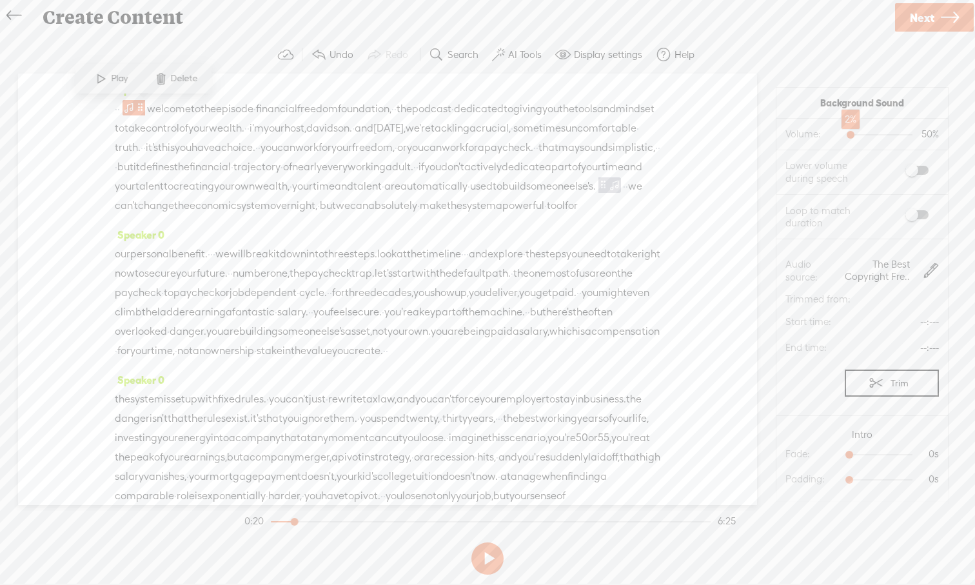
drag, startPoint x: 879, startPoint y: 136, endPoint x: 848, endPoint y: 140, distance: 30.5
click at [773, 140] on div at bounding box center [852, 136] width 30 height 30
click at [773, 215] on span at bounding box center [916, 214] width 23 height 9
click at [120, 109] on span "·" at bounding box center [118, 108] width 3 height 19
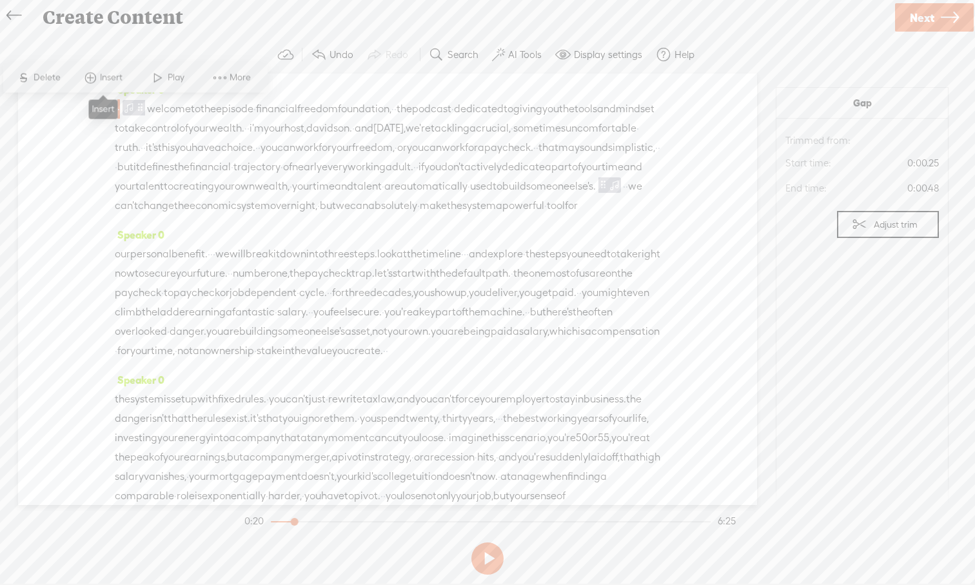
click at [108, 84] on span "Insert" at bounding box center [103, 77] width 64 height 23
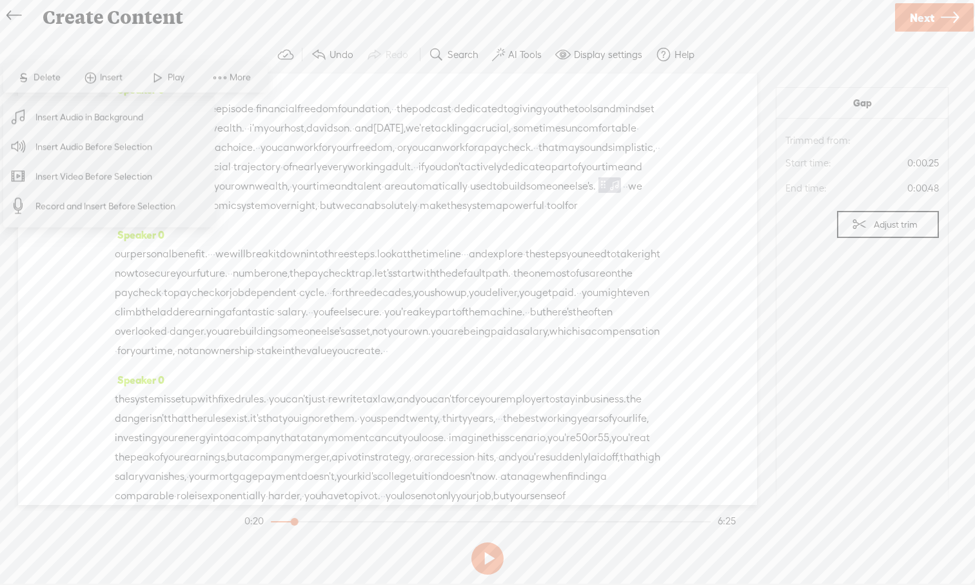
click at [106, 127] on span "Insert Audio in Background" at bounding box center [89, 116] width 159 height 29
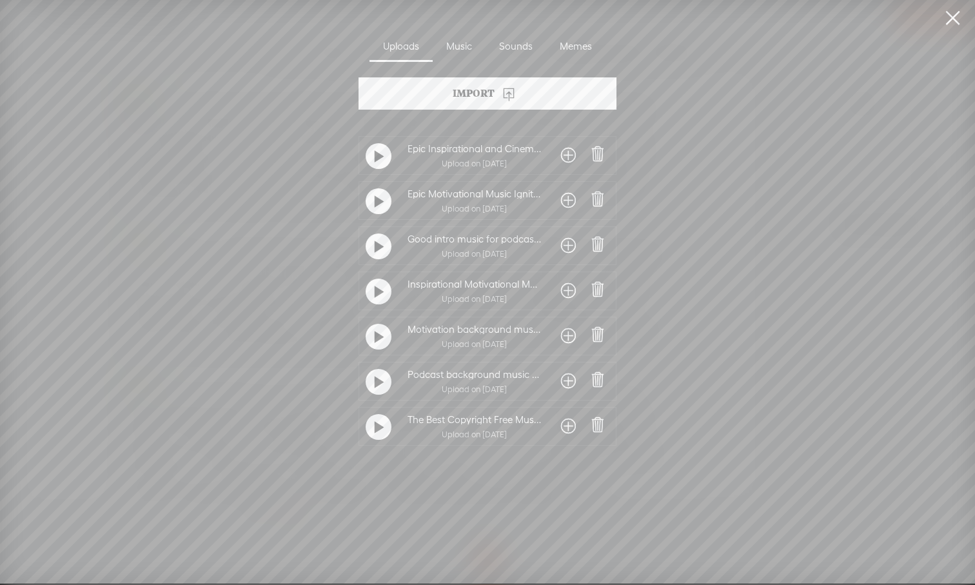
click at [566, 431] on span at bounding box center [568, 426] width 15 height 21
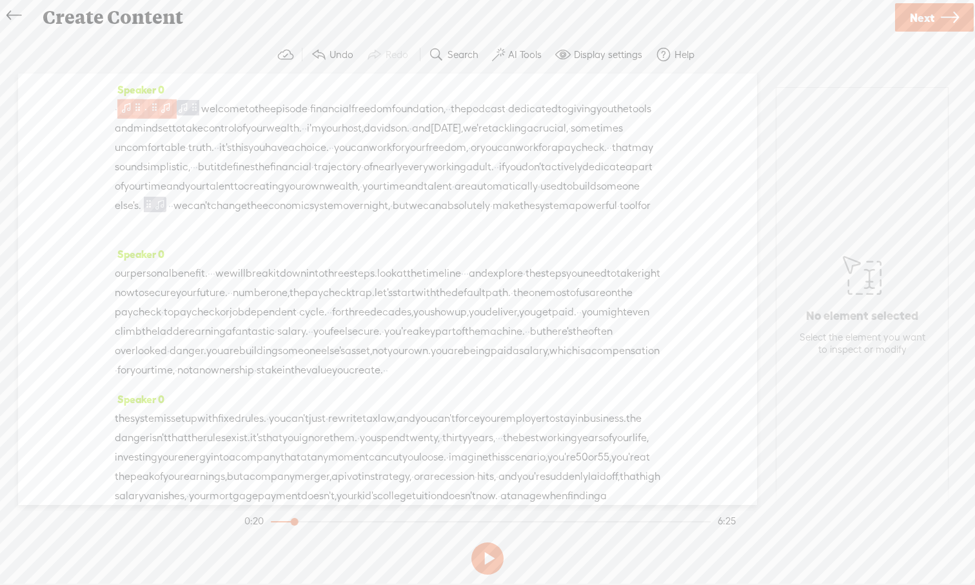
click at [133, 112] on span at bounding box center [126, 107] width 13 height 15
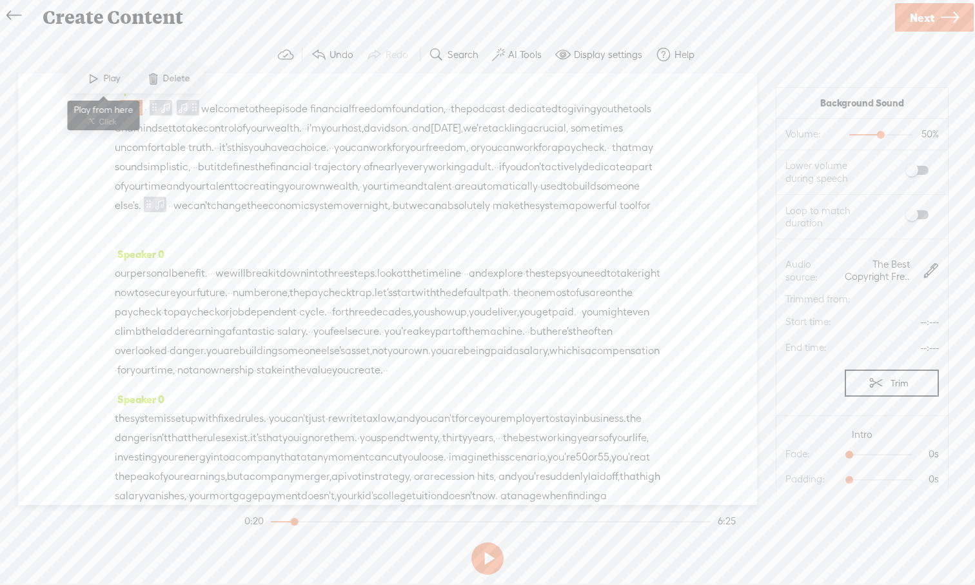
click at [97, 83] on span at bounding box center [93, 78] width 19 height 23
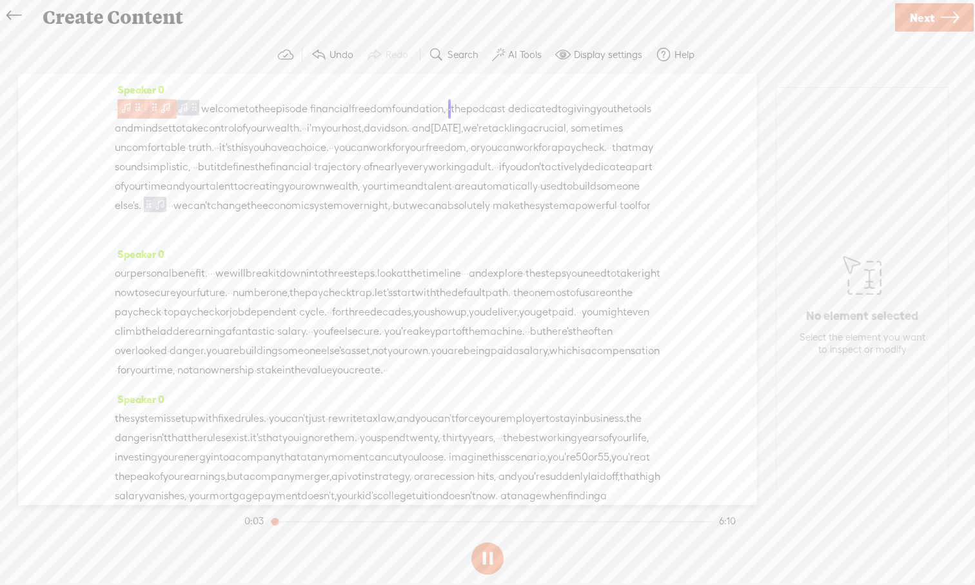
click at [131, 110] on span at bounding box center [126, 107] width 13 height 15
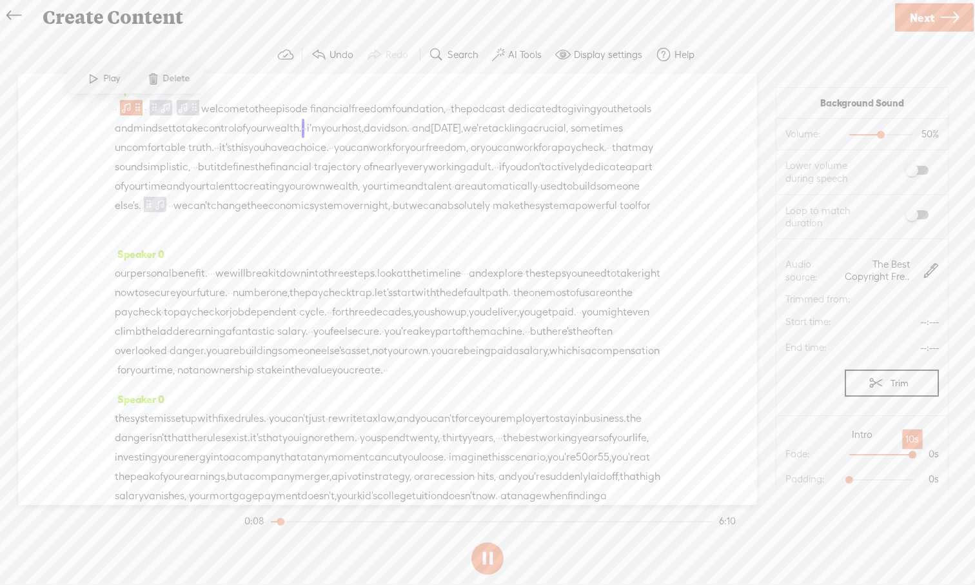
drag, startPoint x: 850, startPoint y: 456, endPoint x: 913, endPoint y: 453, distance: 63.3
click at [773, 453] on div at bounding box center [914, 456] width 30 height 30
drag, startPoint x: 852, startPoint y: 480, endPoint x: 891, endPoint y: 482, distance: 39.4
click at [773, 482] on div at bounding box center [889, 481] width 30 height 30
click at [100, 81] on span at bounding box center [93, 78] width 19 height 23
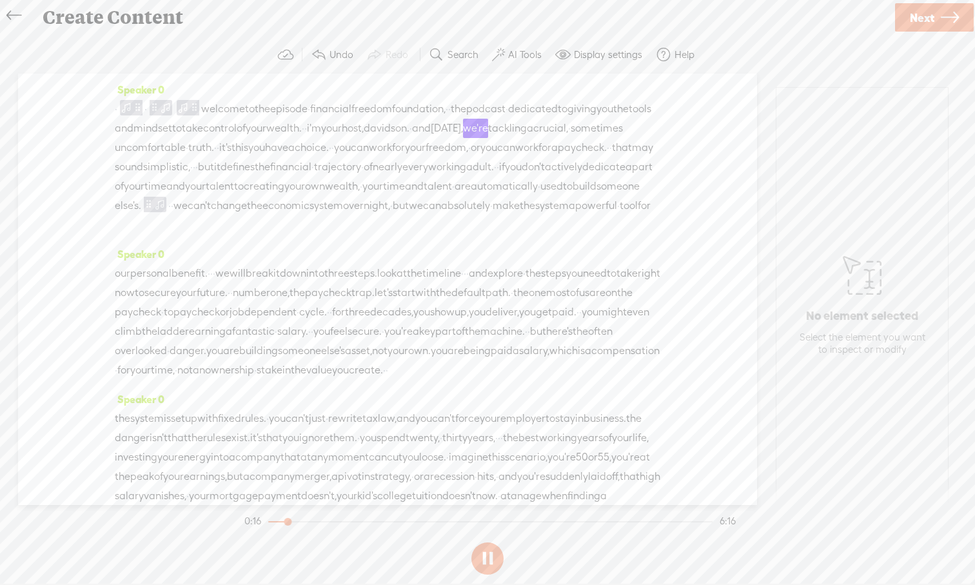
click at [483, 540] on button at bounding box center [487, 558] width 32 height 32
click at [130, 108] on span at bounding box center [126, 107] width 13 height 15
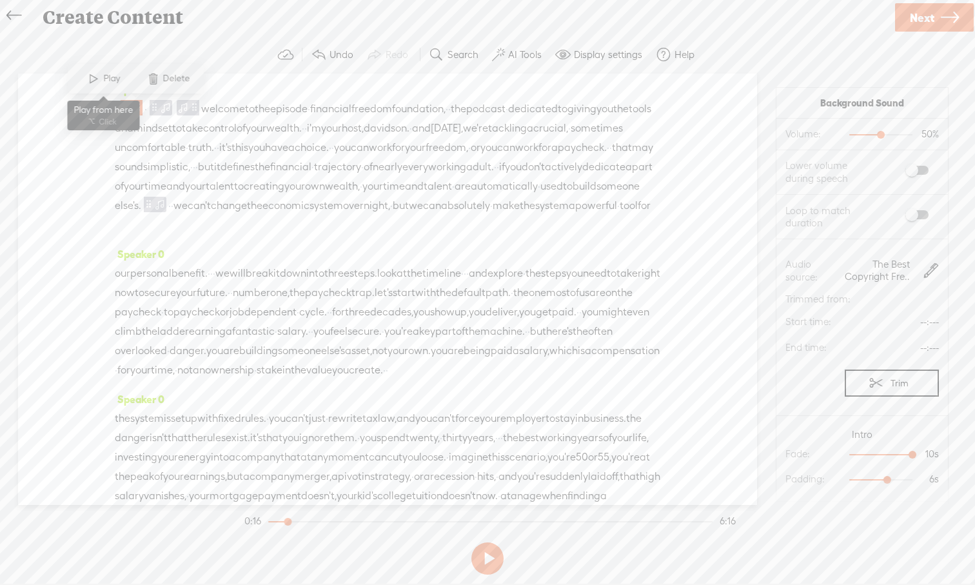
click at [92, 77] on span at bounding box center [93, 78] width 19 height 23
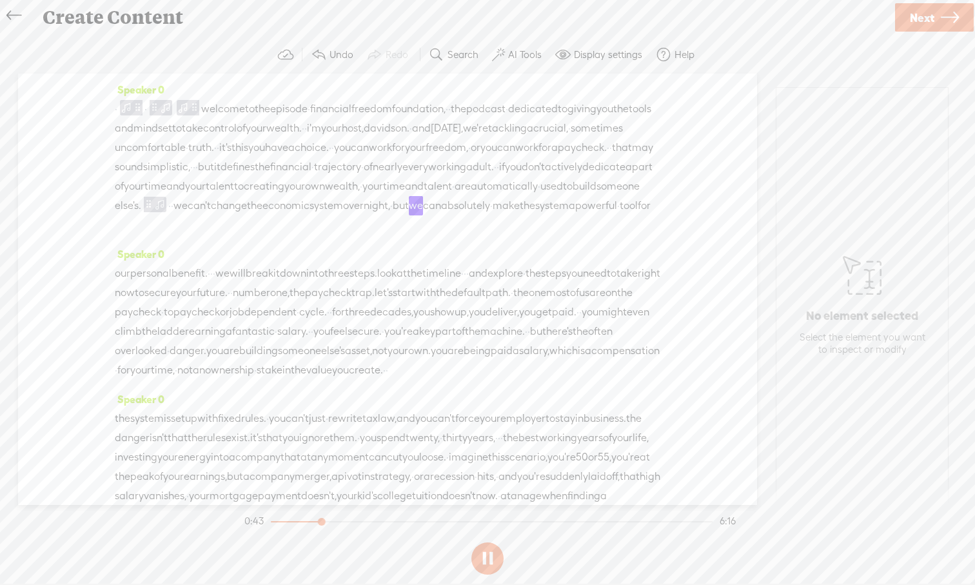
click at [493, 540] on button at bounding box center [487, 558] width 32 height 32
click at [188, 215] on span "we" at bounding box center [180, 205] width 14 height 19
click at [171, 215] on span "·" at bounding box center [169, 205] width 3 height 19
click at [195, 192] on span "Insert" at bounding box center [203, 194] width 26 height 13
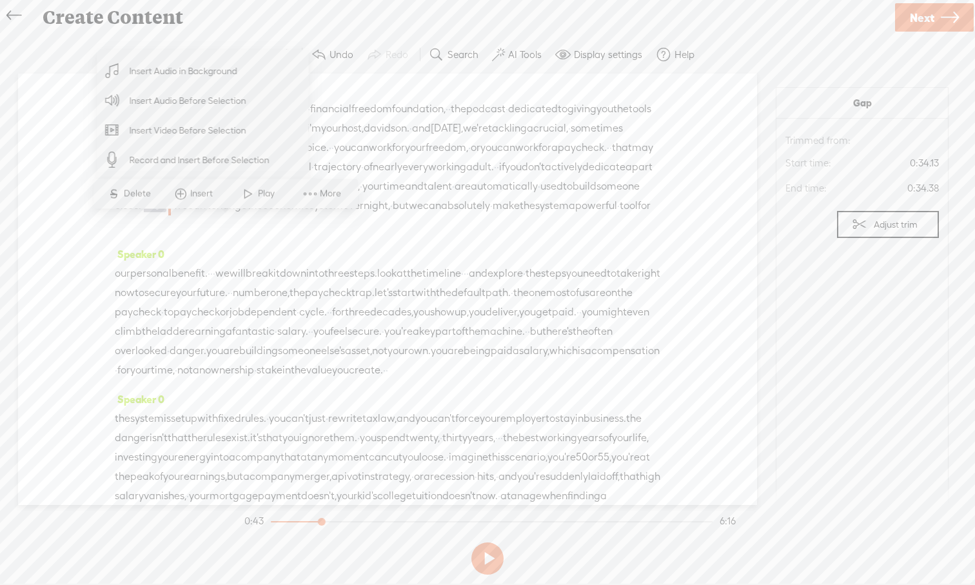
click at [184, 76] on span "Insert Audio in Background" at bounding box center [183, 71] width 159 height 29
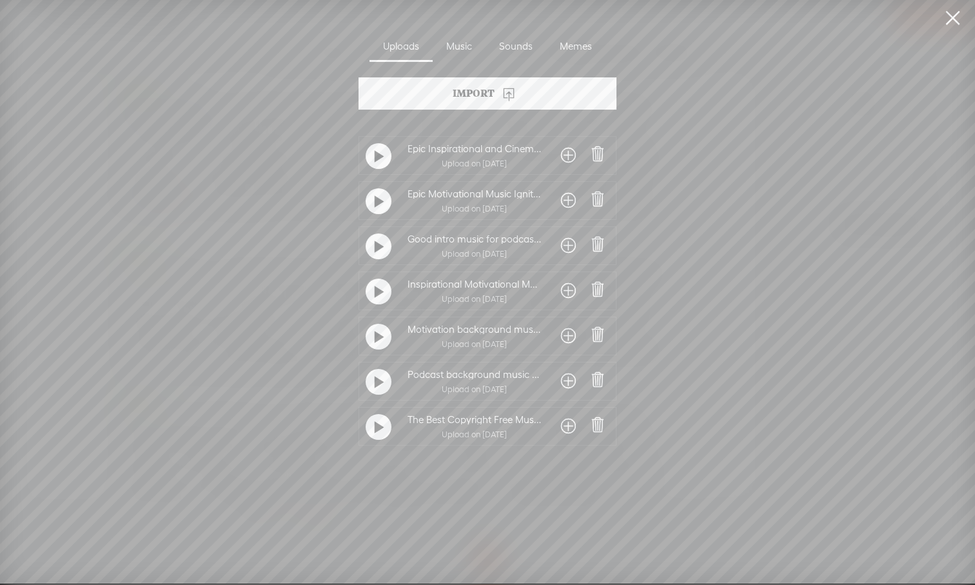
click at [563, 431] on span at bounding box center [568, 426] width 15 height 21
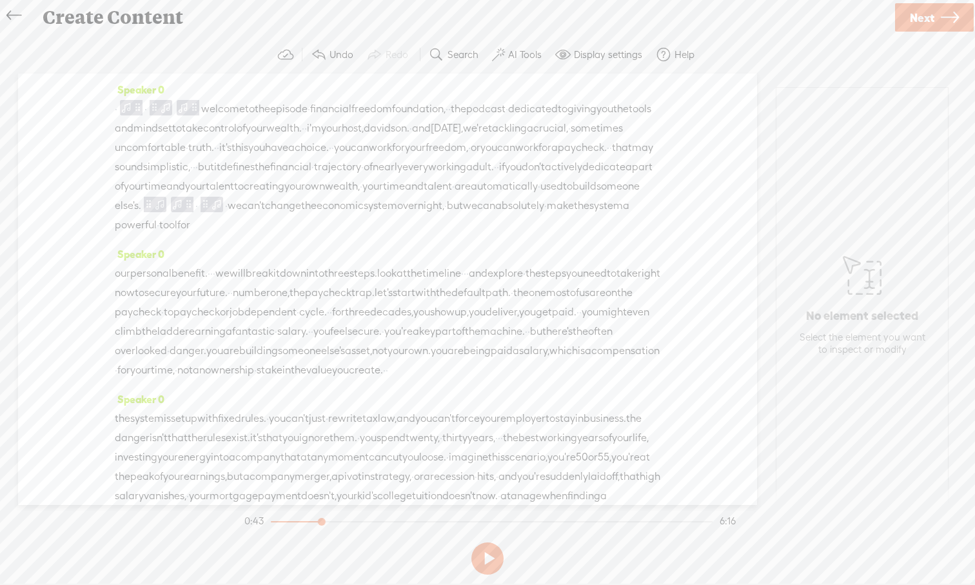
click at [198, 215] on span "·" at bounding box center [196, 205] width 3 height 19
click at [184, 212] on span at bounding box center [177, 204] width 13 height 15
click at [773, 139] on div at bounding box center [882, 136] width 30 height 30
drag, startPoint x: 852, startPoint y: 454, endPoint x: 926, endPoint y: 458, distance: 73.6
click at [773, 458] on div at bounding box center [914, 456] width 30 height 30
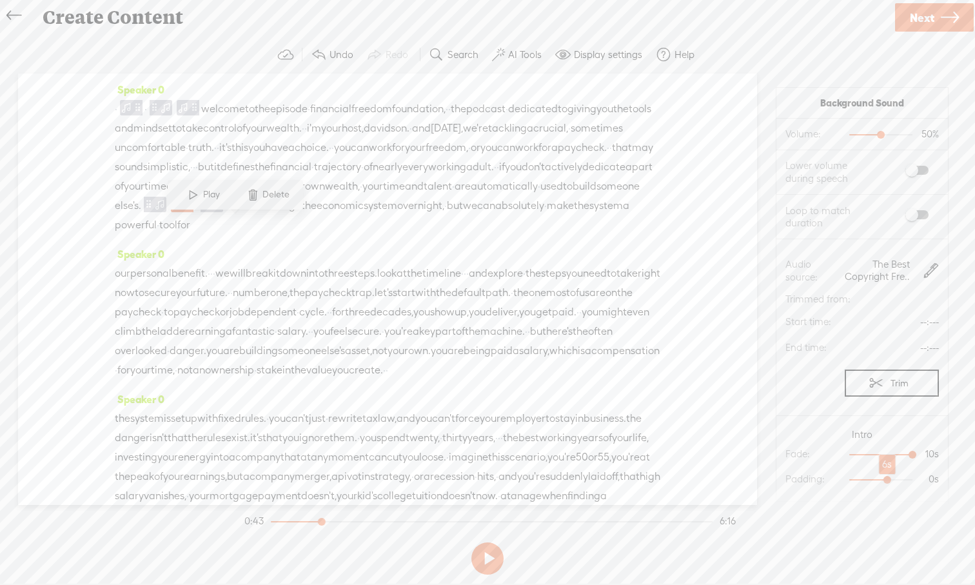
drag, startPoint x: 850, startPoint y: 480, endPoint x: 886, endPoint y: 478, distance: 35.5
click at [773, 478] on div at bounding box center [889, 481] width 30 height 30
drag, startPoint x: 287, startPoint y: 226, endPoint x: 306, endPoint y: 229, distance: 19.6
click at [306, 229] on div "· · welcome to the episode · financial freedom foundation, · · the podcast · de…" at bounding box center [387, 166] width 545 height 135
click at [242, 215] on span "we" at bounding box center [235, 205] width 14 height 19
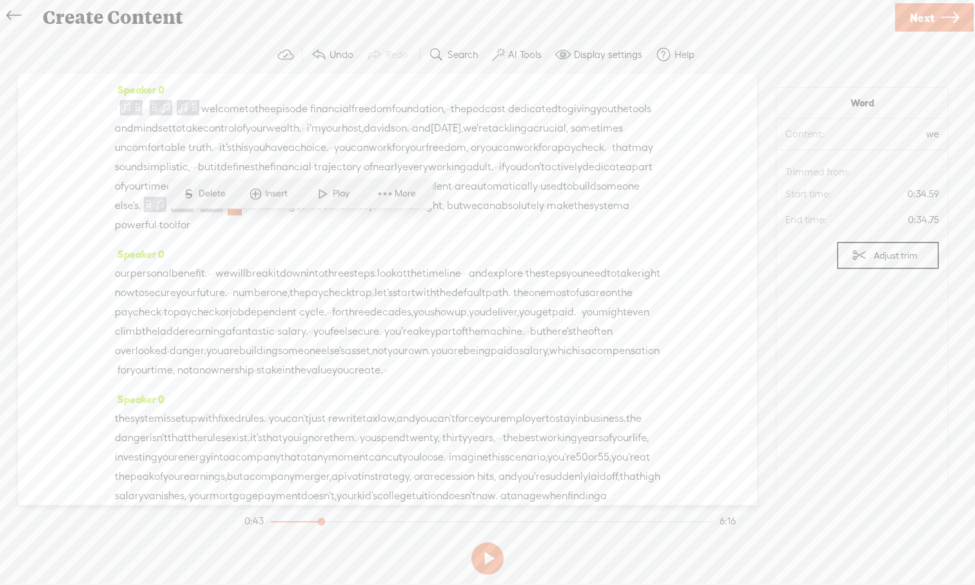
click at [228, 215] on span "·" at bounding box center [226, 205] width 3 height 19
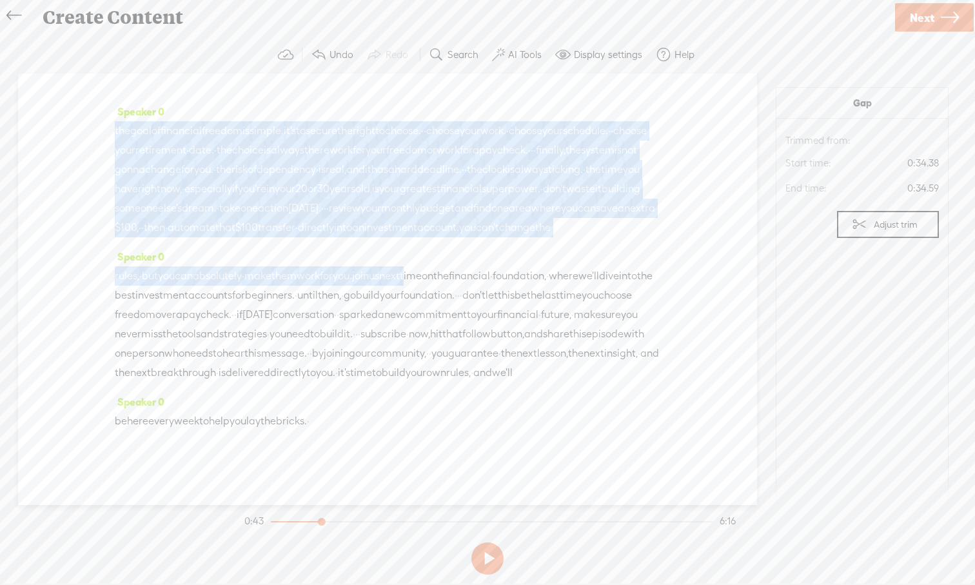
scroll to position [1066, 0]
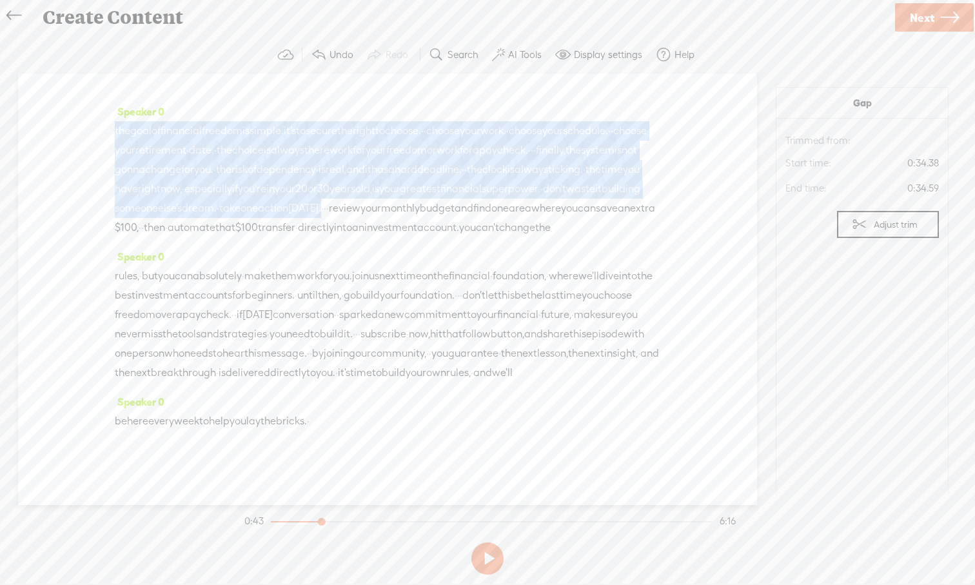
drag, startPoint x: 287, startPoint y: 225, endPoint x: 302, endPoint y: 411, distance: 186.9
click at [302, 411] on div "Speaker 0 · · welcome to the episode · financial freedom foundation, · · the po…" at bounding box center [387, 288] width 739 height 431
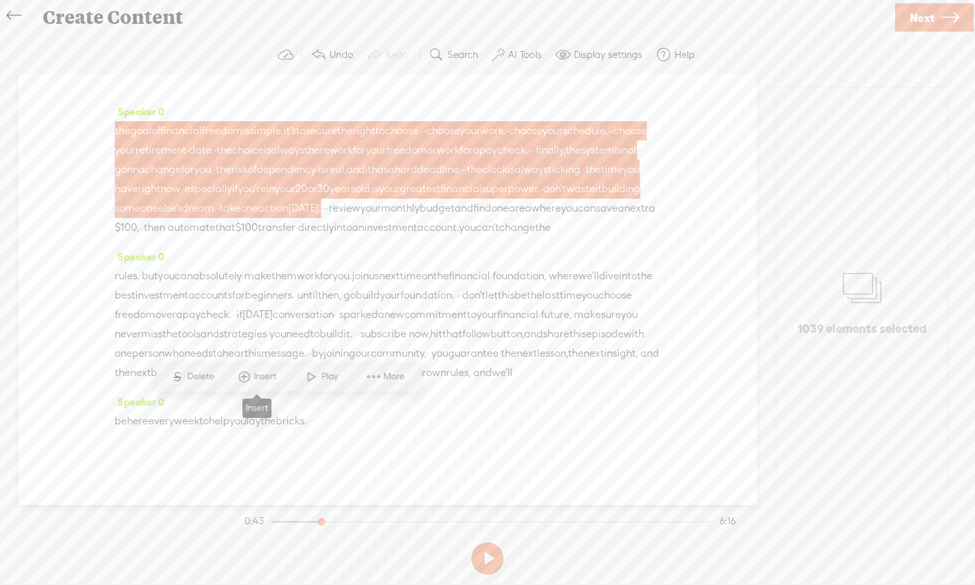
click at [243, 380] on span at bounding box center [244, 376] width 19 height 23
click at [248, 257] on span "Insert Audio in Background" at bounding box center [224, 248] width 159 height 29
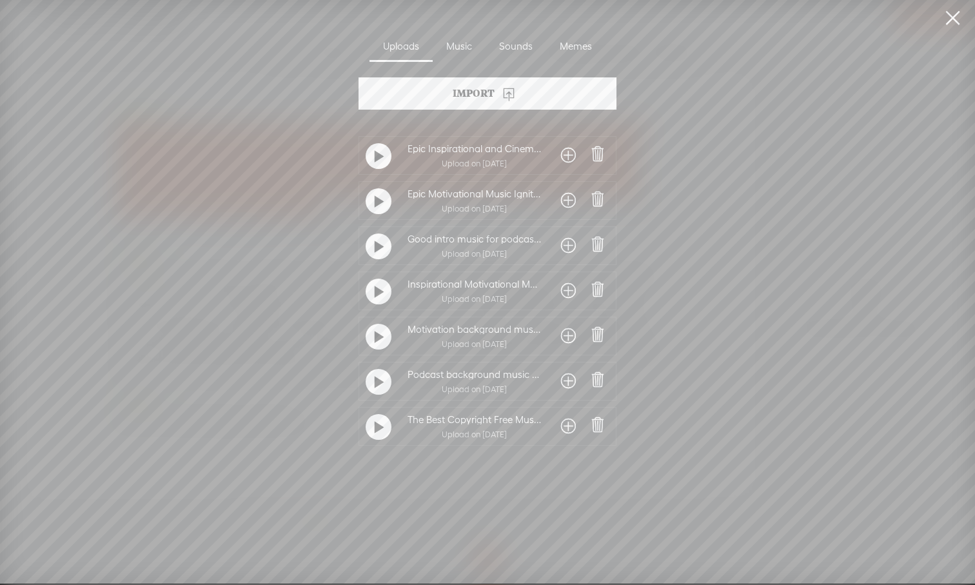
click at [561, 429] on span at bounding box center [568, 426] width 15 height 21
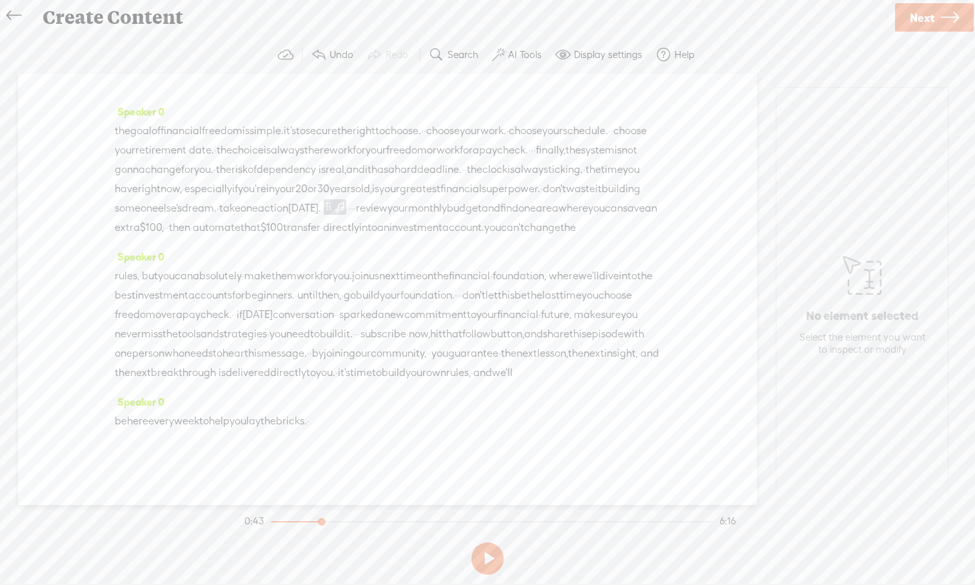
click at [348, 218] on span "·" at bounding box center [349, 208] width 3 height 19
click at [297, 373] on span at bounding box center [291, 376] width 19 height 23
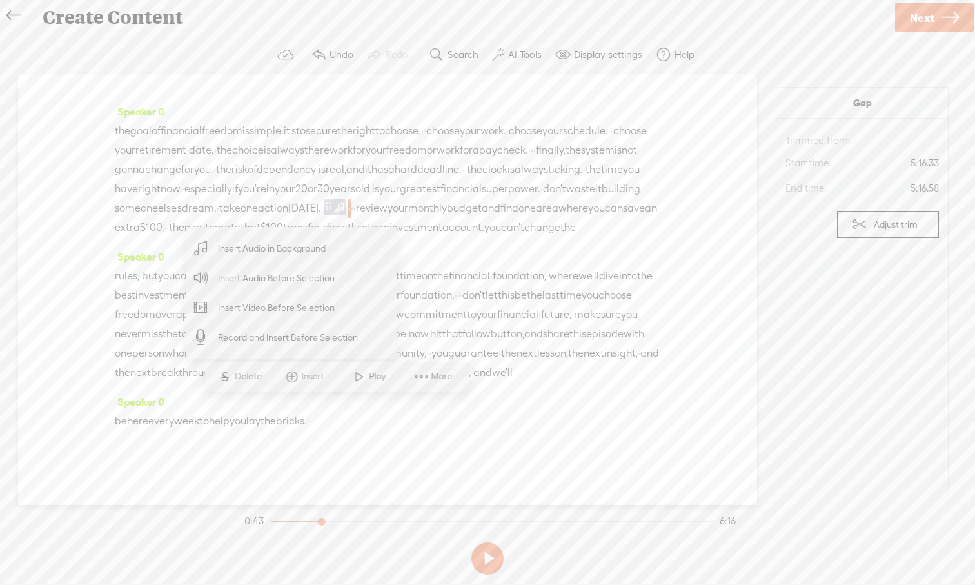
click at [264, 254] on span "Insert Audio in Background" at bounding box center [272, 248] width 159 height 29
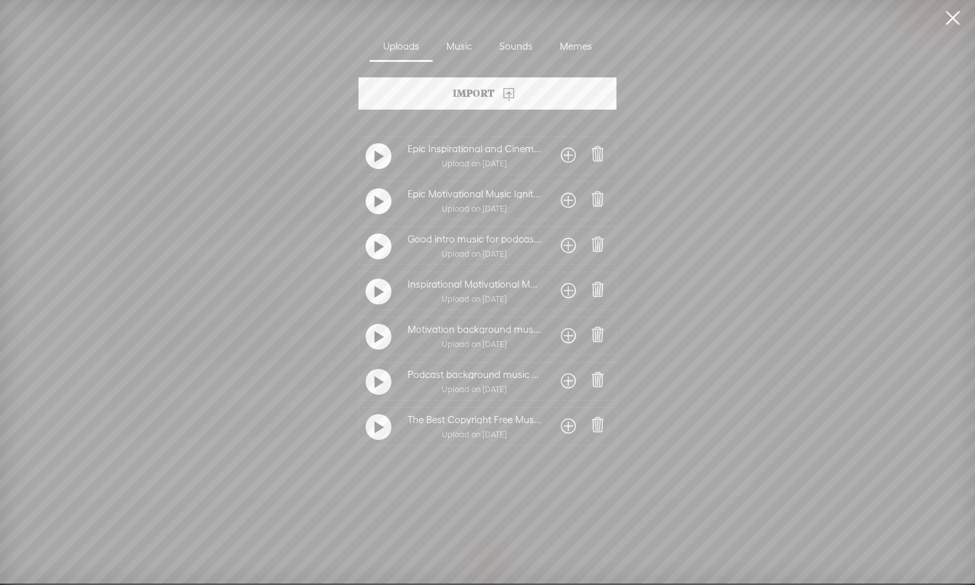
click at [555, 424] on div at bounding box center [568, 426] width 28 height 23
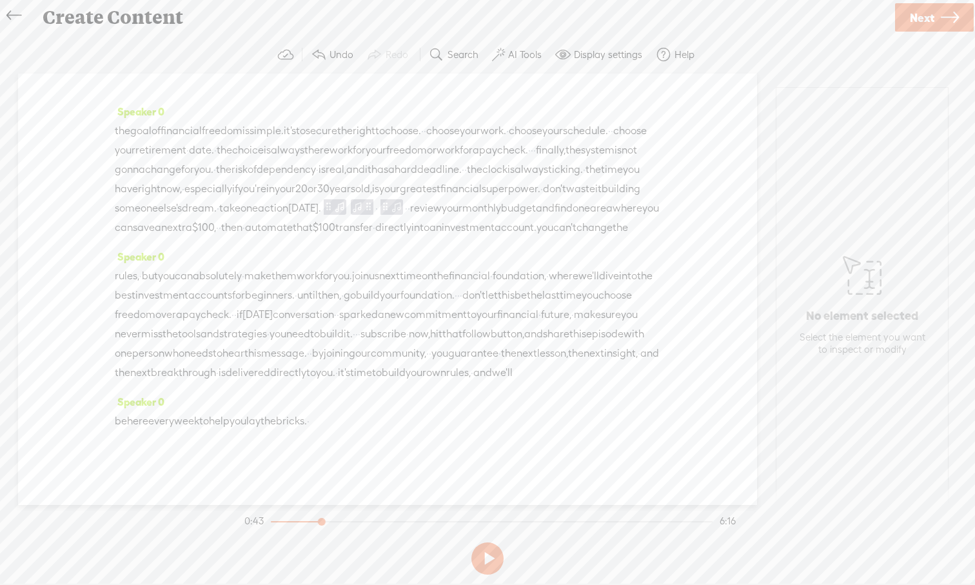
scroll to position [1325, 0]
drag, startPoint x: 400, startPoint y: 410, endPoint x: 353, endPoint y: 423, distance: 48.2
click at [353, 423] on div "Speaker 0 · · welcome to the episode · financial freedom foundation, · · the po…" at bounding box center [387, 288] width 739 height 431
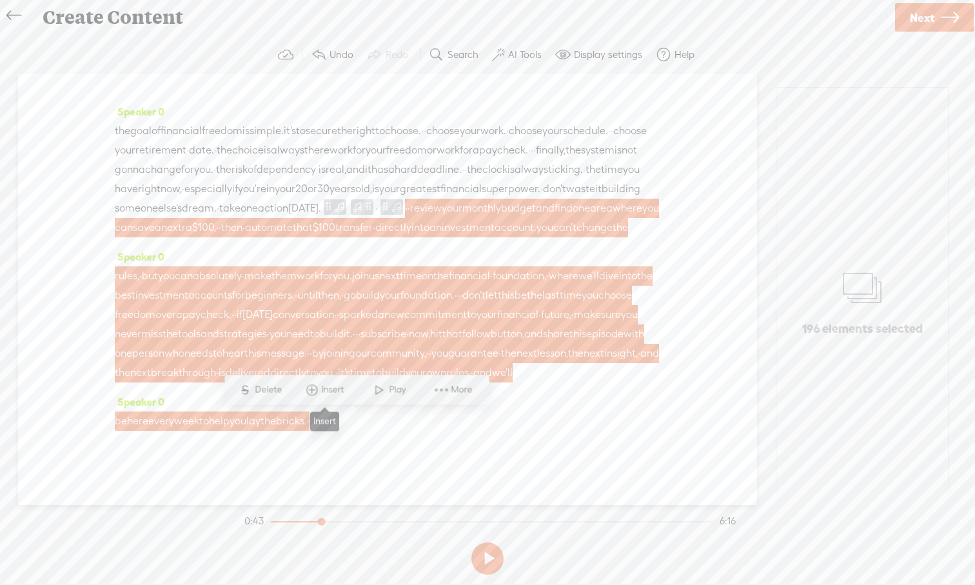
click at [322, 391] on span "Insert" at bounding box center [335, 390] width 26 height 13
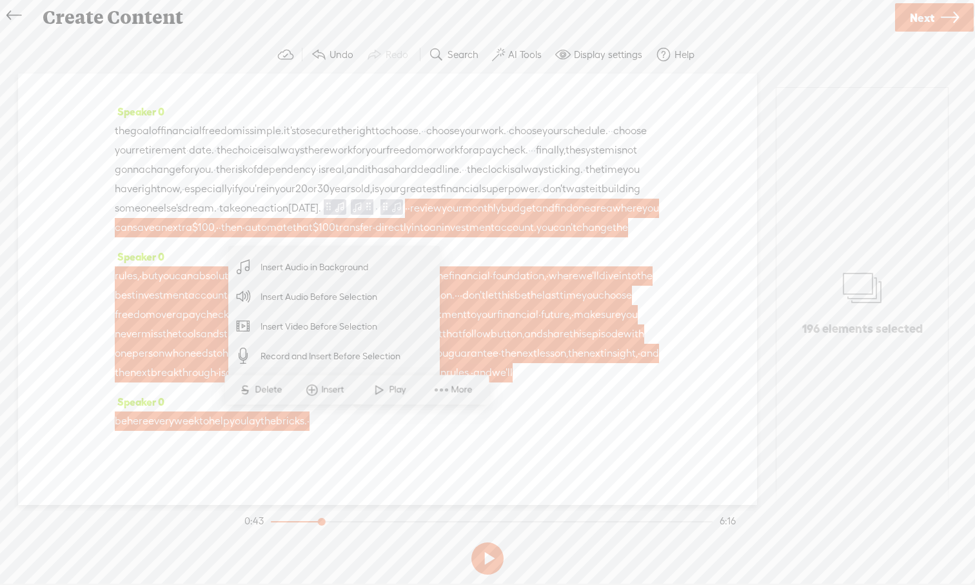
click at [315, 273] on span "Insert Audio in Background" at bounding box center [314, 267] width 159 height 29
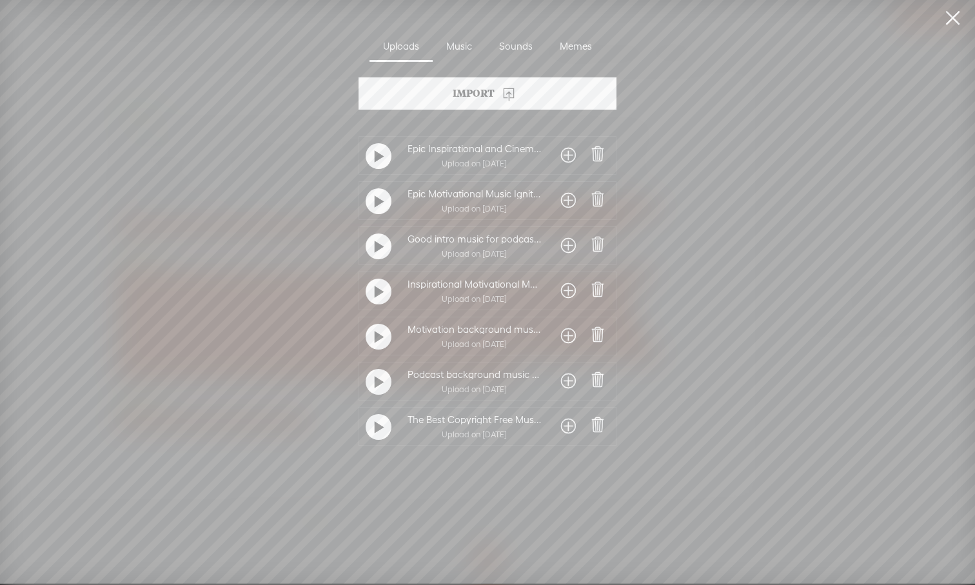
click at [563, 429] on span at bounding box center [568, 426] width 15 height 21
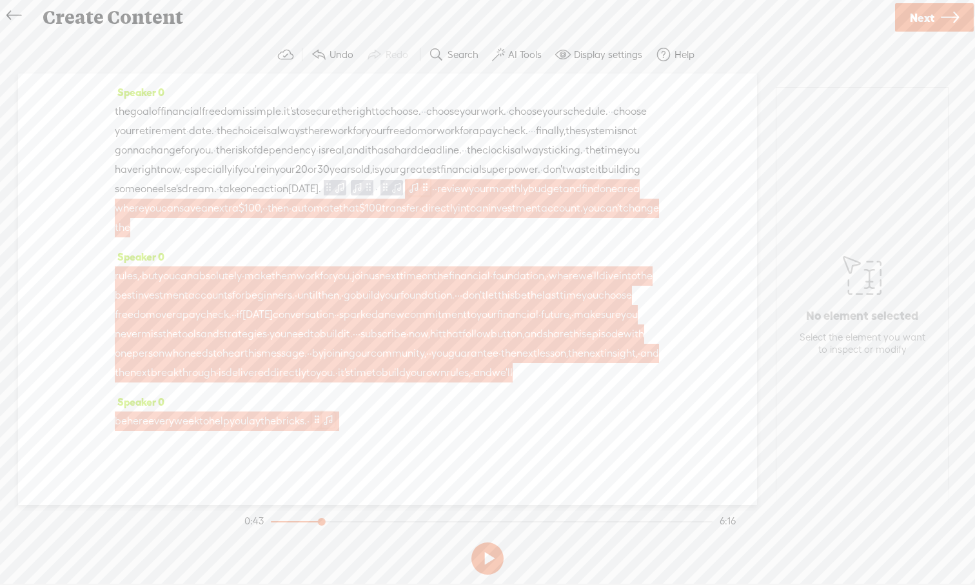
click at [335, 420] on span at bounding box center [328, 418] width 13 height 15
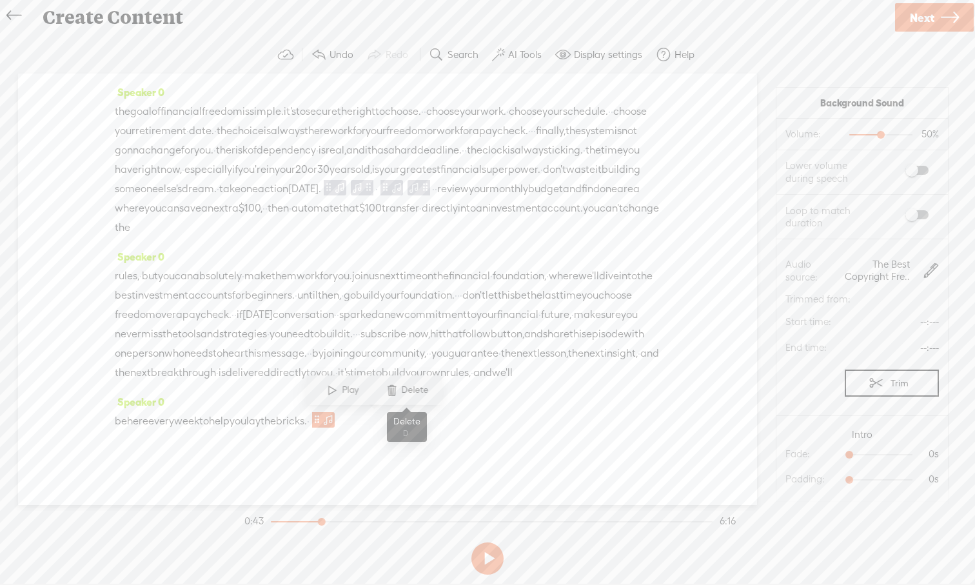
click at [399, 400] on span at bounding box center [391, 389] width 19 height 23
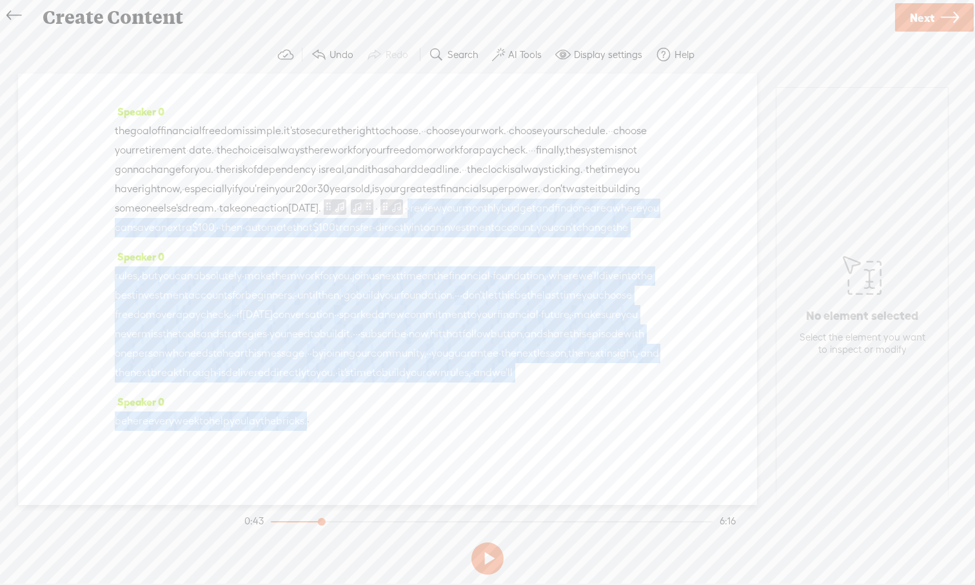
drag, startPoint x: 397, startPoint y: 152, endPoint x: 347, endPoint y: 424, distance: 276.0
click at [347, 424] on div "Speaker 0 · · welcome to the episode · financial freedom foundation, · · the po…" at bounding box center [387, 288] width 739 height 431
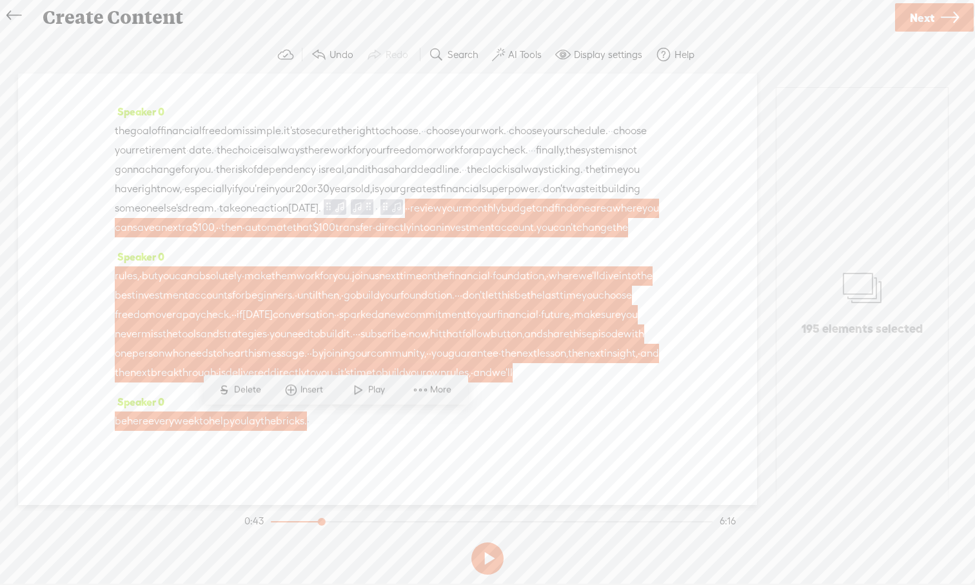
click at [301, 393] on span "Insert" at bounding box center [313, 390] width 26 height 13
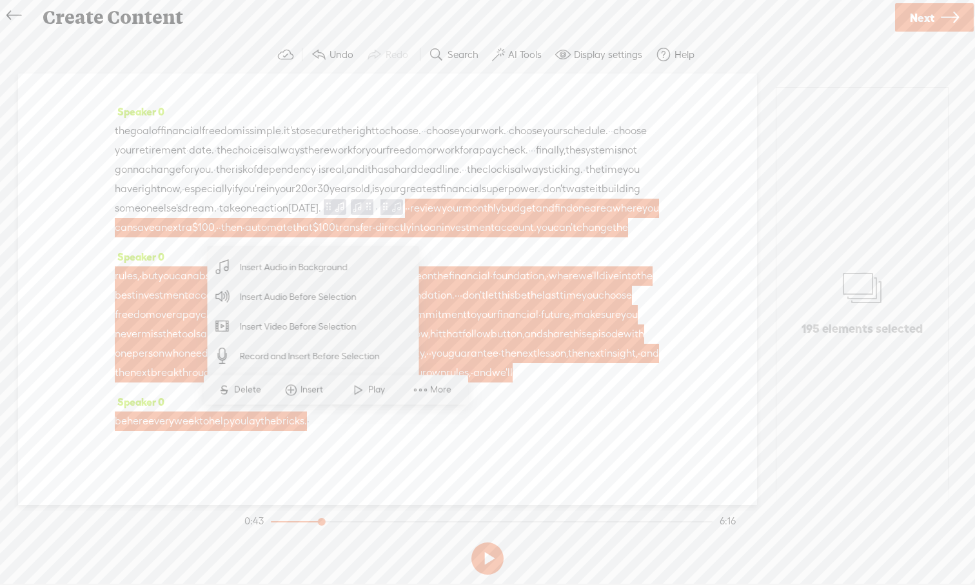
click at [293, 275] on span "Insert Audio in Background" at bounding box center [294, 267] width 159 height 29
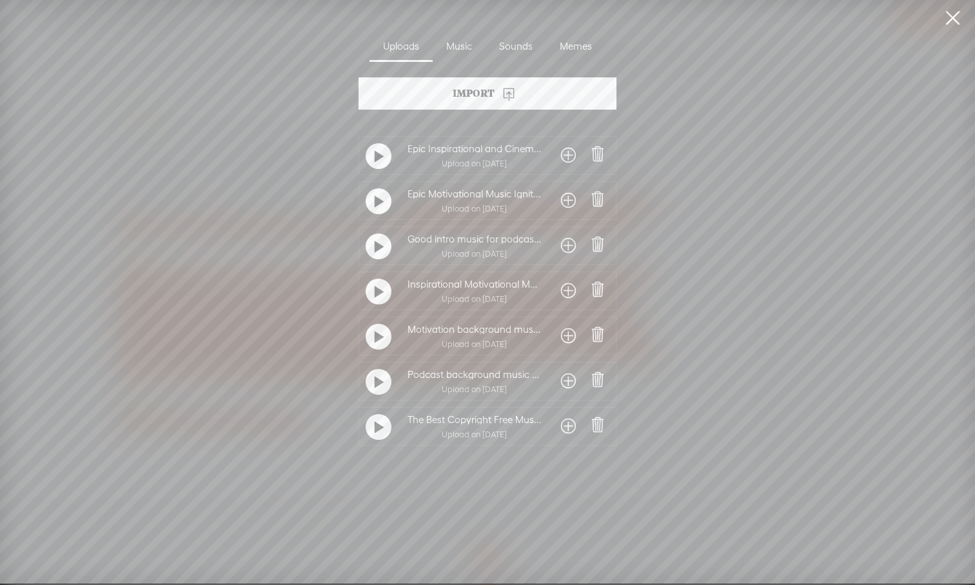
click at [561, 427] on span at bounding box center [568, 426] width 15 height 21
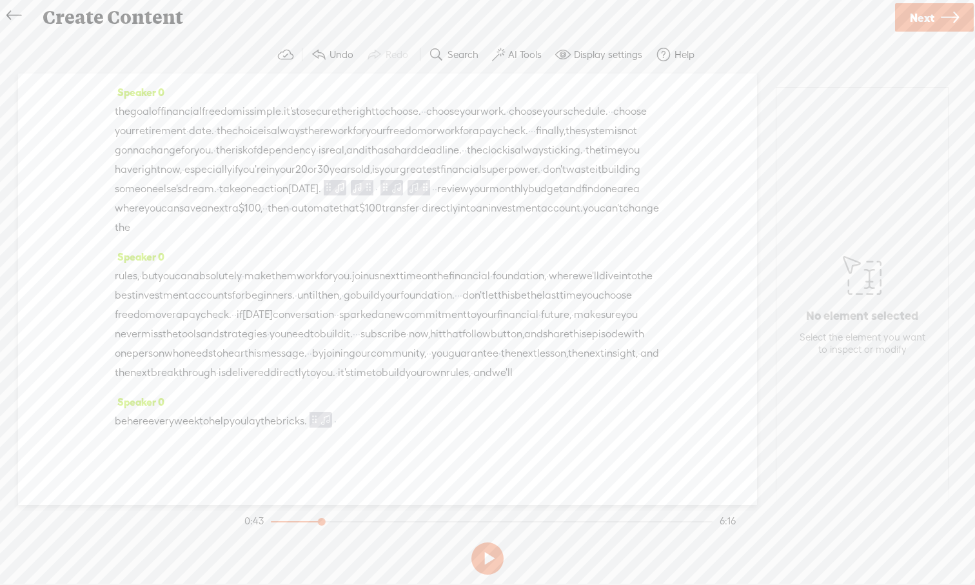
click at [337, 422] on span "·" at bounding box center [335, 420] width 3 height 19
click at [353, 395] on span "Insert" at bounding box center [362, 390] width 26 height 13
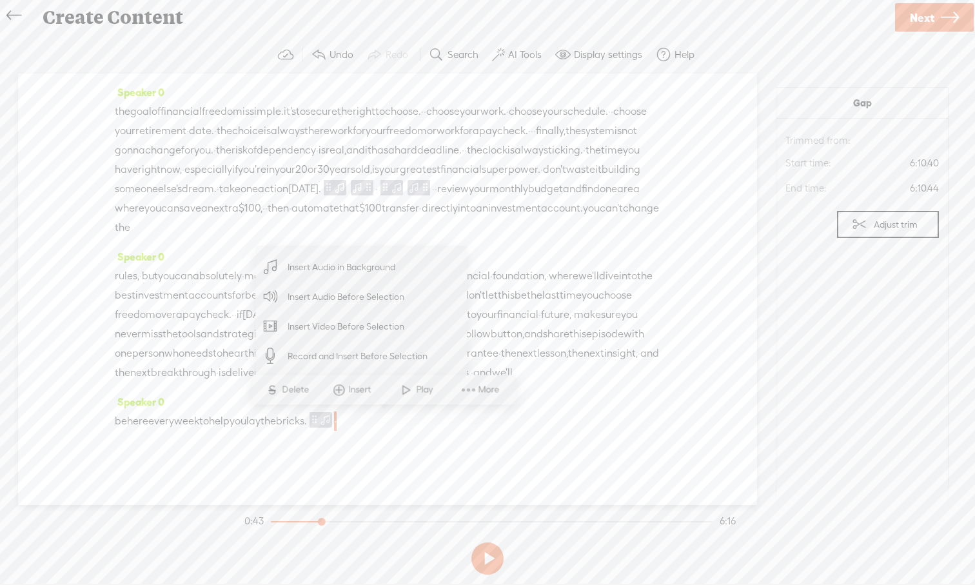
click at [349, 273] on span "Insert Audio in Background" at bounding box center [341, 267] width 159 height 29
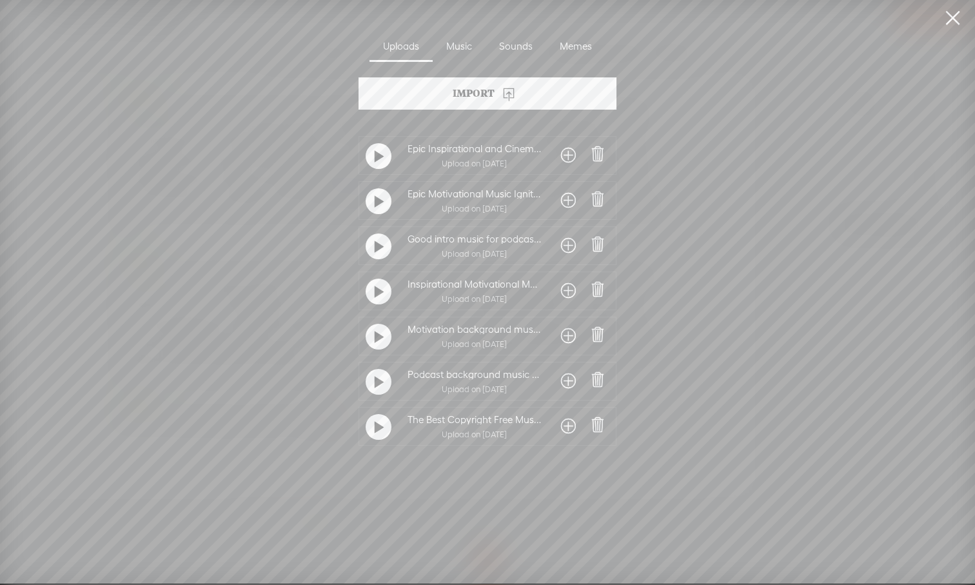
click at [561, 427] on span at bounding box center [568, 426] width 15 height 21
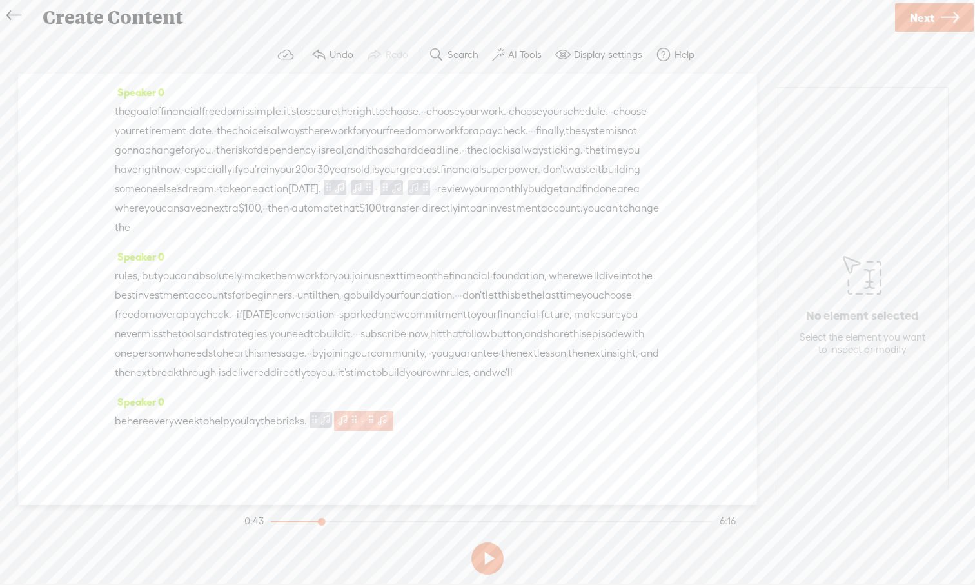
click at [376, 419] on span at bounding box center [371, 418] width 10 height 15
click at [454, 395] on span at bounding box center [445, 389] width 19 height 23
click at [337, 420] on span "·" at bounding box center [335, 420] width 3 height 19
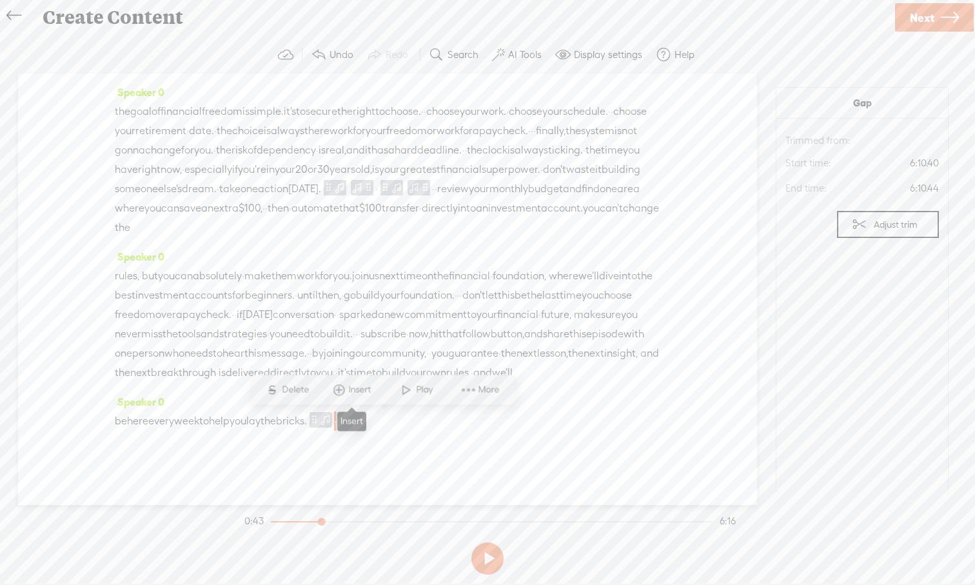
click at [360, 394] on span "Insert" at bounding box center [362, 390] width 26 height 13
click at [326, 302] on span "Insert Audio Before Selection" at bounding box center [346, 296] width 168 height 29
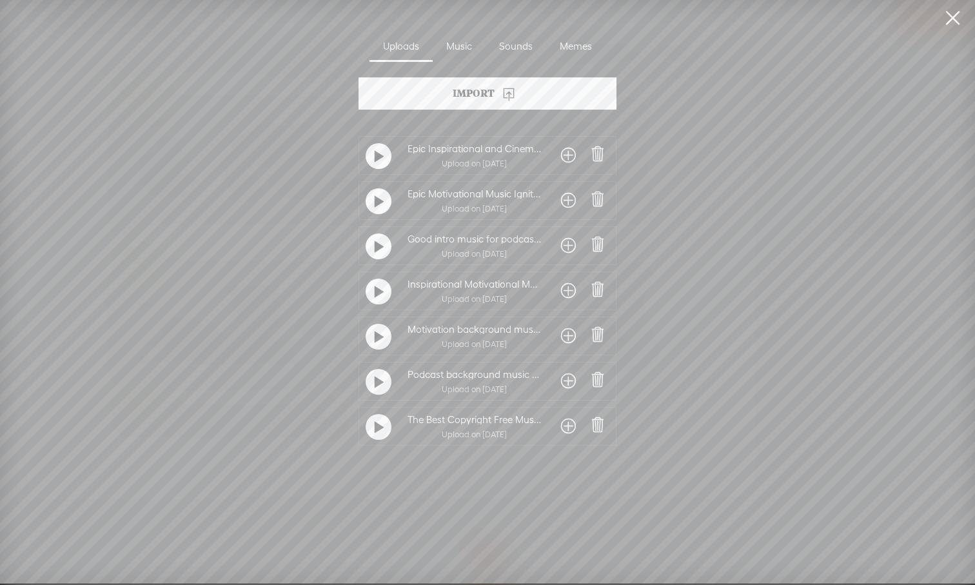
click at [556, 423] on div at bounding box center [568, 426] width 28 height 23
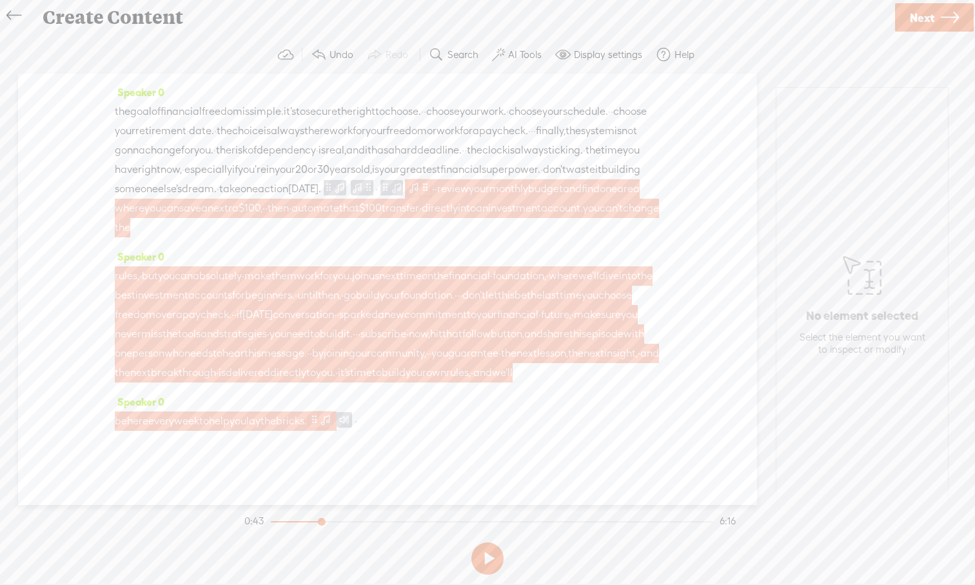
click at [420, 180] on span at bounding box center [425, 187] width 10 height 15
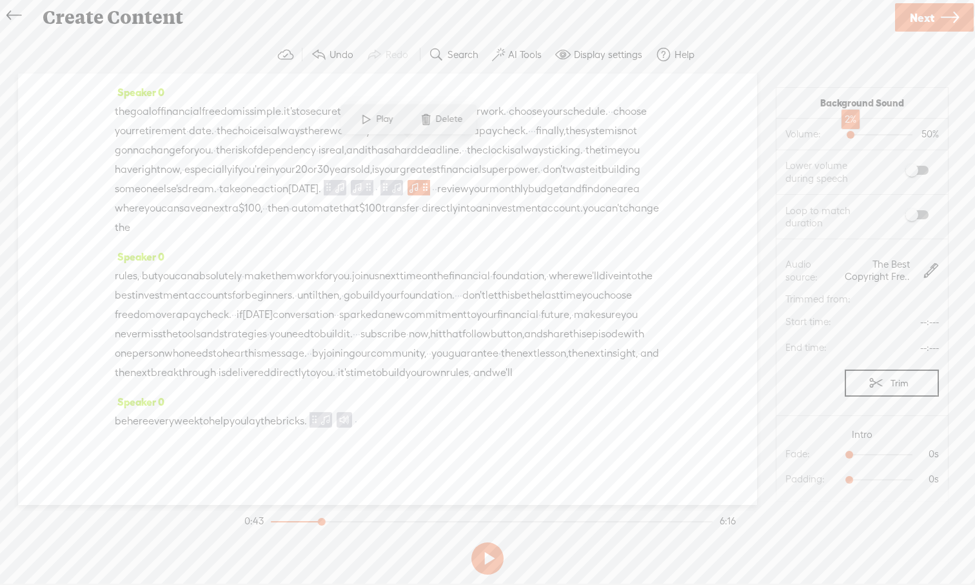
drag, startPoint x: 881, startPoint y: 136, endPoint x: 850, endPoint y: 141, distance: 30.6
click at [773, 141] on div at bounding box center [852, 136] width 30 height 30
click at [773, 218] on span at bounding box center [916, 214] width 23 height 9
click at [364, 180] on span at bounding box center [369, 187] width 10 height 15
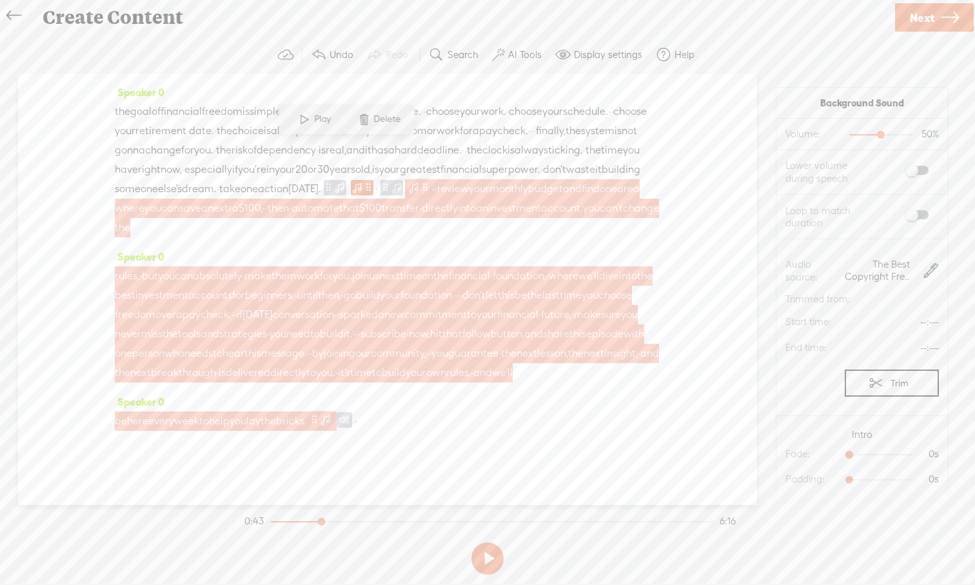
click at [420, 180] on span at bounding box center [425, 187] width 10 height 15
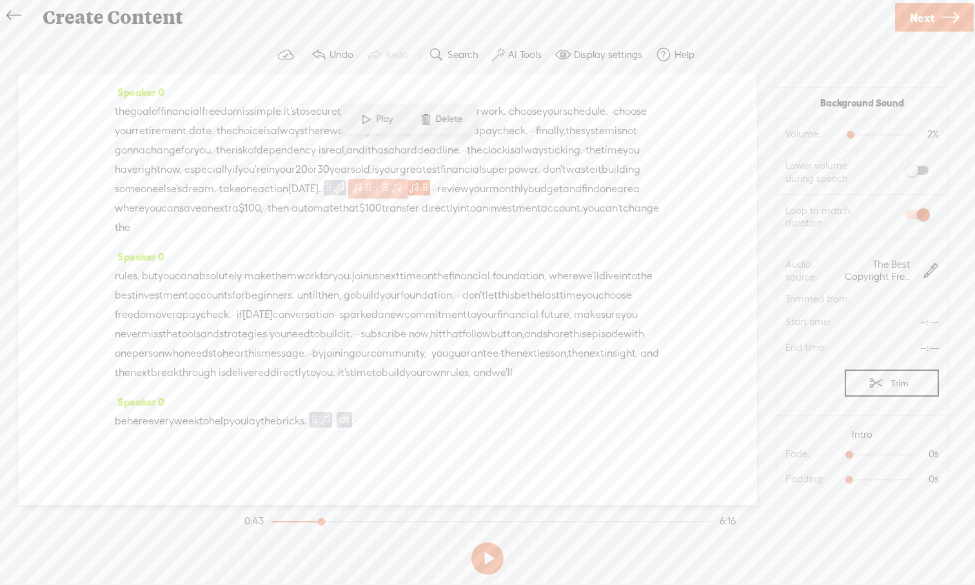
click at [364, 180] on span at bounding box center [369, 187] width 10 height 15
click at [365, 141] on span "it" at bounding box center [368, 150] width 6 height 19
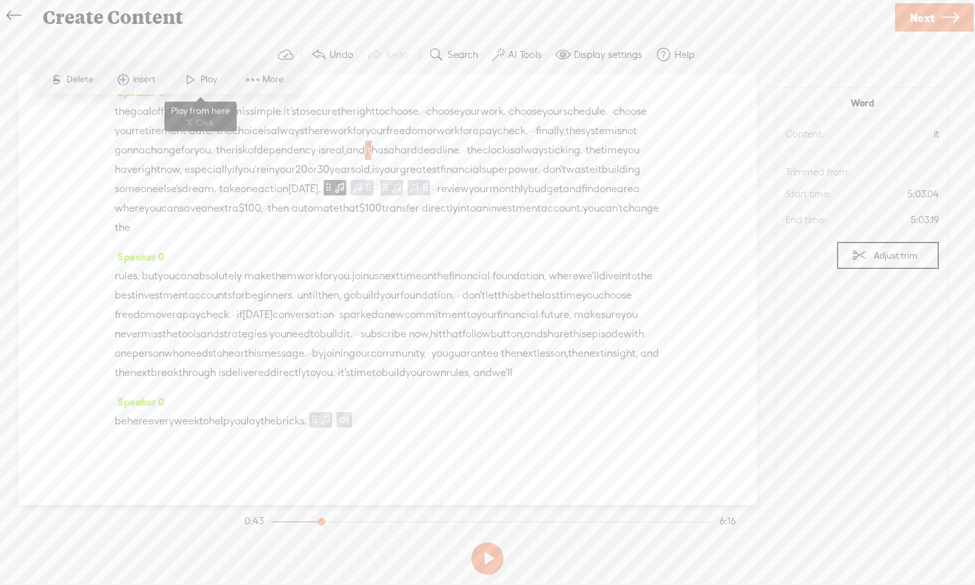
click at [188, 90] on span at bounding box center [190, 79] width 19 height 23
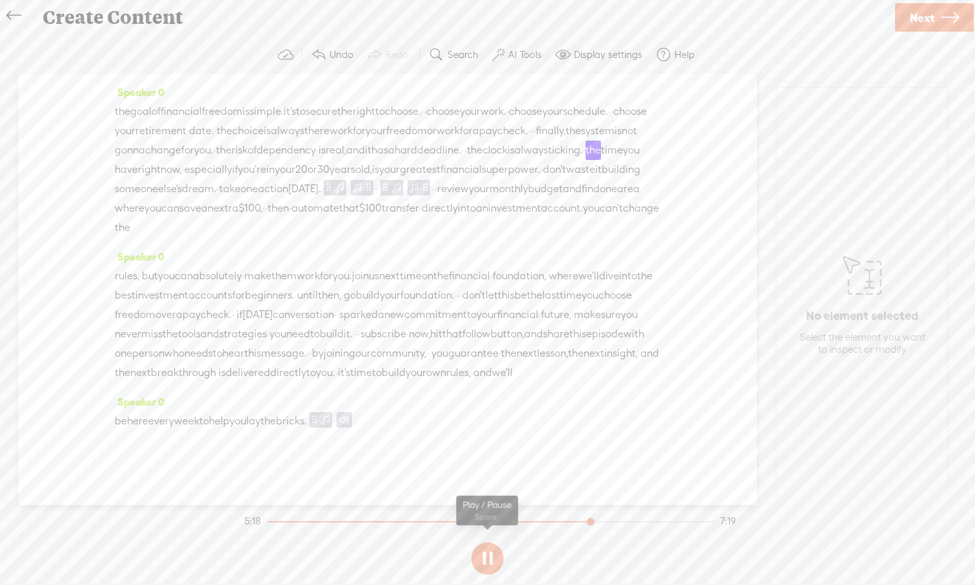
click at [489, 540] on button at bounding box center [487, 558] width 32 height 32
click at [272, 520] on div at bounding box center [490, 520] width 447 height 1
click at [271, 522] on div at bounding box center [429, 521] width 323 height 1
click at [497, 305] on span "financial" at bounding box center [517, 314] width 41 height 19
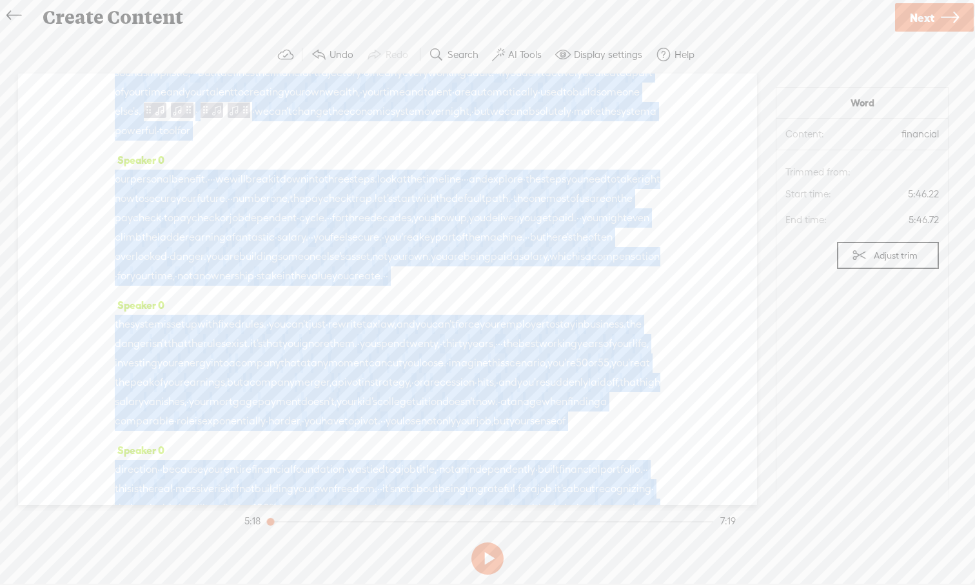
scroll to position [0, 0]
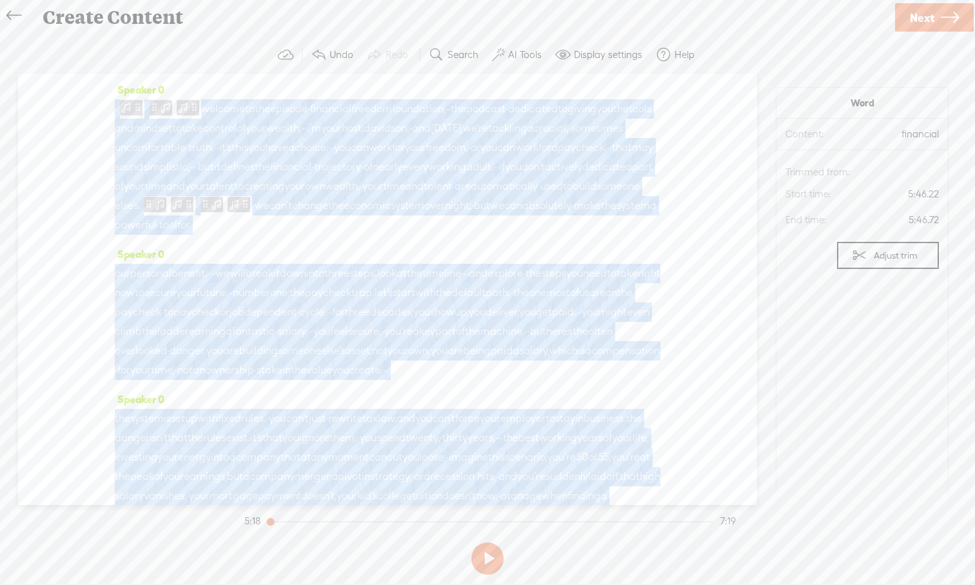
drag, startPoint x: 289, startPoint y: 291, endPoint x: 259, endPoint y: 41, distance: 252.6
click at [259, 41] on div "Trebble audio editor works best with Google Chrome or Firefox. Please switch yo…" at bounding box center [487, 307] width 949 height 543
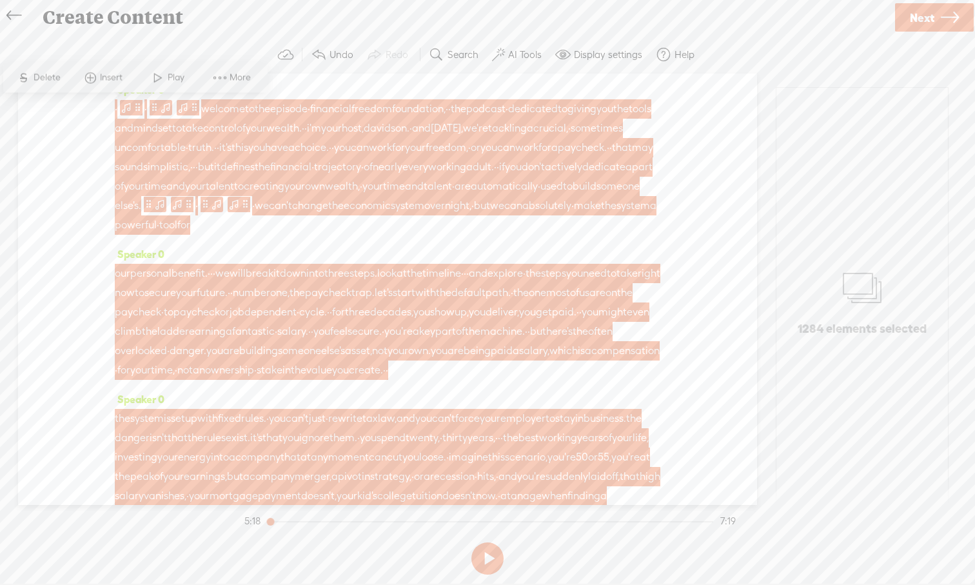
click at [364, 244] on div "Speaker 0 · · welcome to the episode · financial freedom foundation, · · the po…" at bounding box center [387, 162] width 545 height 164
click at [328, 215] on span "change" at bounding box center [310, 205] width 36 height 19
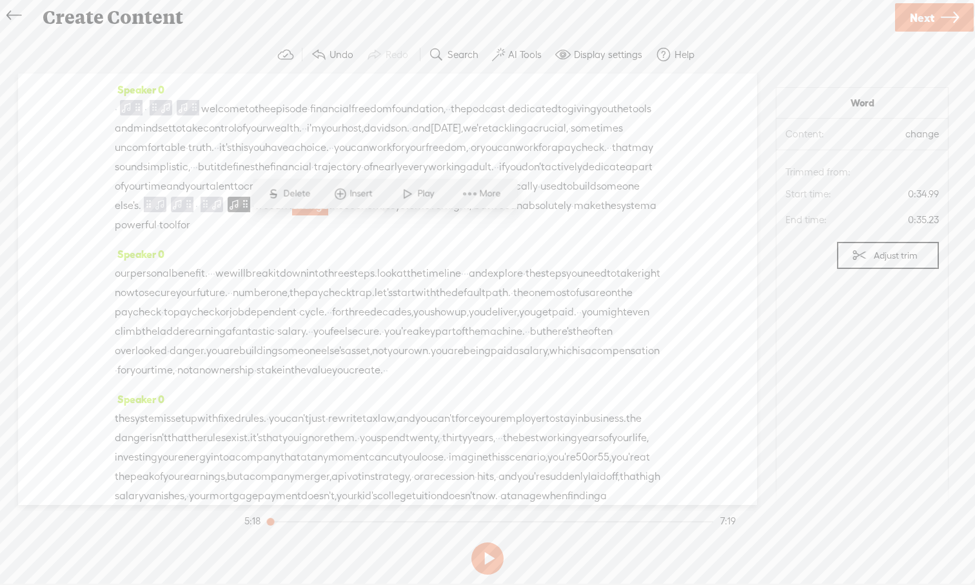
click at [177, 235] on span "tool" at bounding box center [168, 224] width 18 height 19
click at [358, 217] on span at bounding box center [363, 213] width 19 height 23
click at [487, 540] on button at bounding box center [487, 558] width 32 height 32
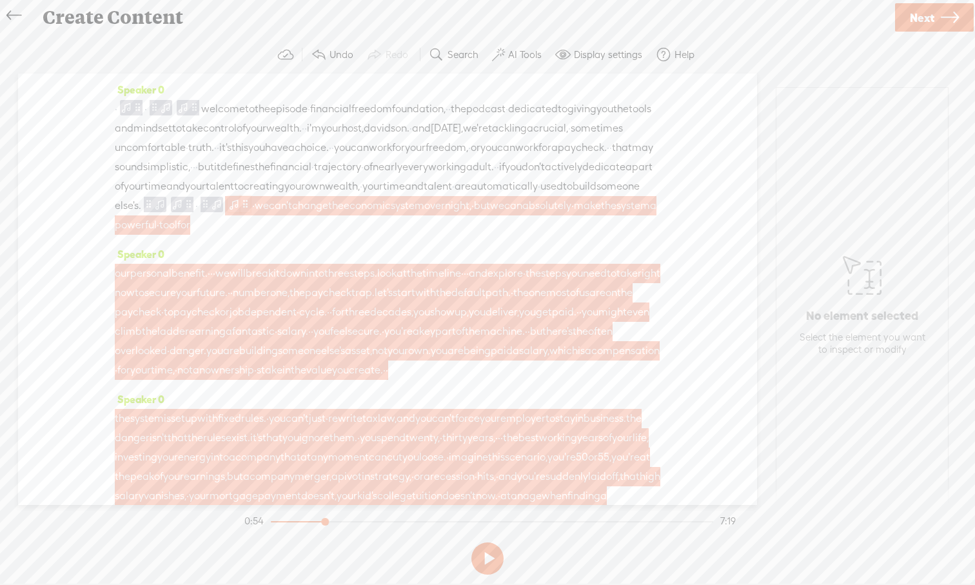
click at [250, 212] on span at bounding box center [245, 204] width 10 height 15
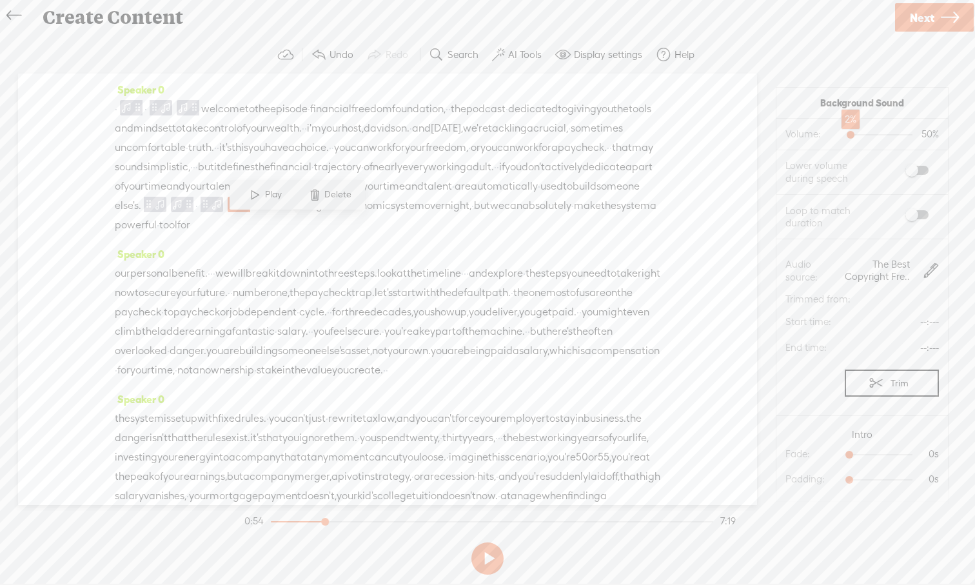
drag, startPoint x: 878, startPoint y: 133, endPoint x: 848, endPoint y: 136, distance: 29.8
click at [773, 136] on div at bounding box center [852, 136] width 30 height 30
click at [773, 216] on span at bounding box center [916, 214] width 23 height 9
click at [497, 157] on span "can" at bounding box center [506, 147] width 18 height 19
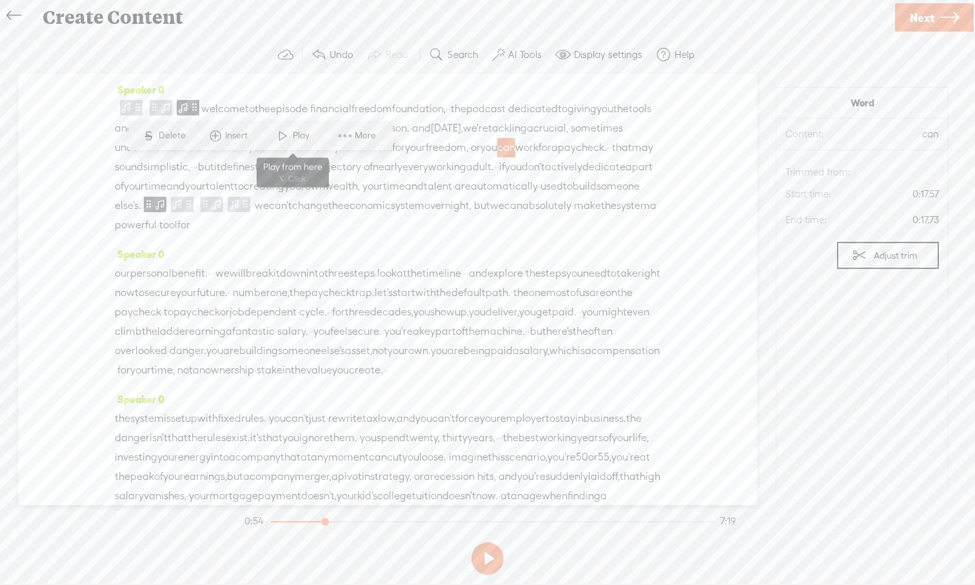
click at [284, 135] on span at bounding box center [282, 135] width 19 height 23
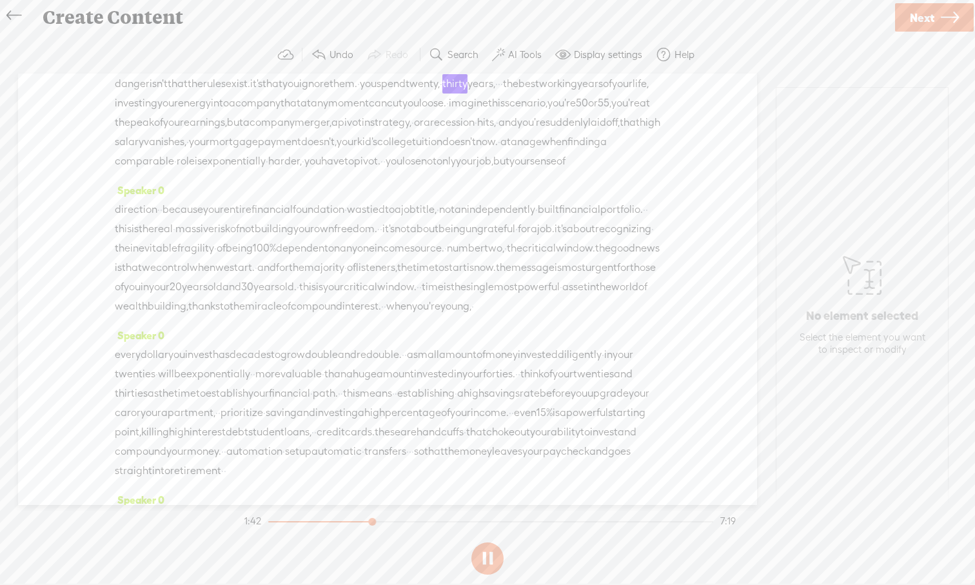
scroll to position [355, 0]
click at [513, 56] on label "AI Tools" at bounding box center [525, 54] width 34 height 13
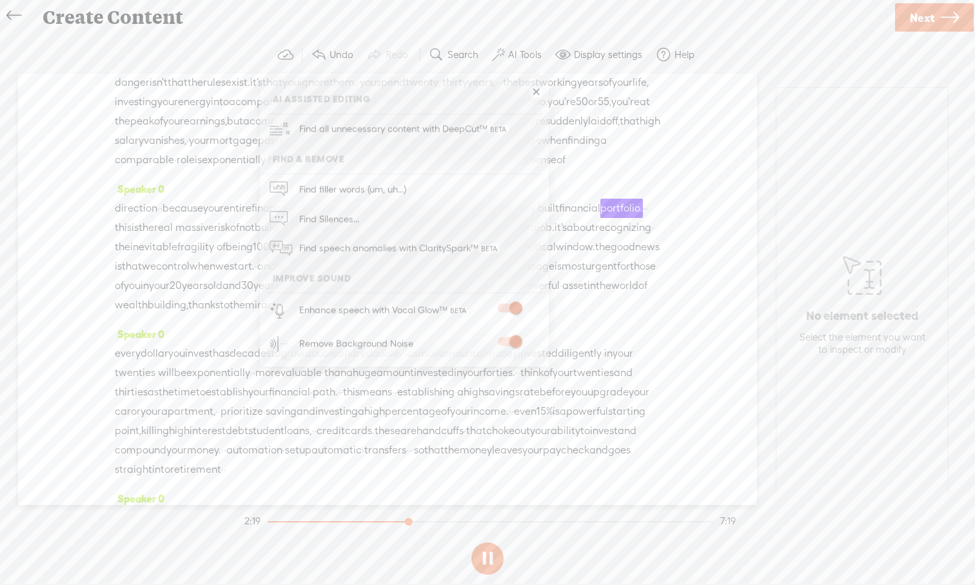
click at [508, 305] on span at bounding box center [509, 308] width 23 height 9
click at [537, 97] on link at bounding box center [535, 92] width 13 height 13
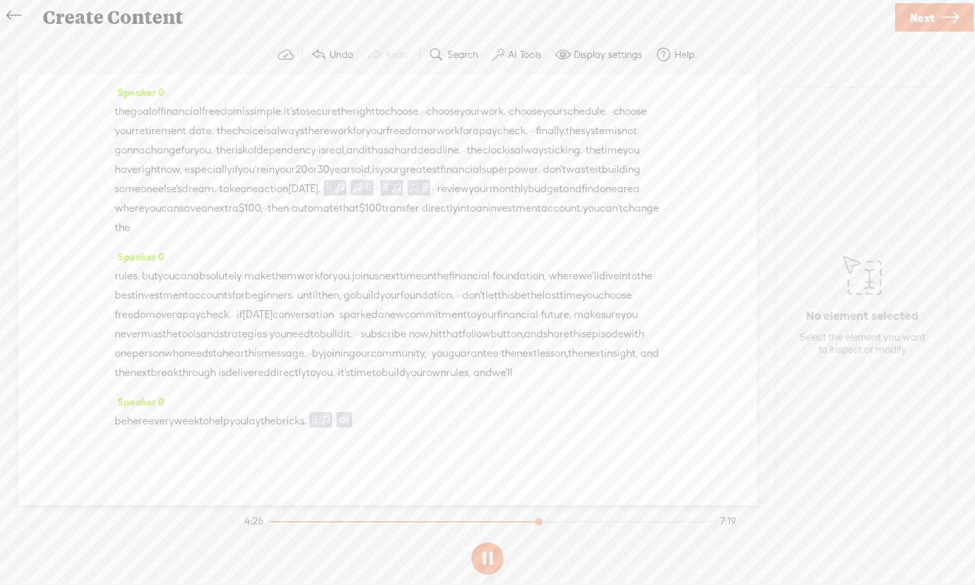
scroll to position [1091, 0]
click at [516, 56] on label "AI Tools" at bounding box center [525, 54] width 34 height 13
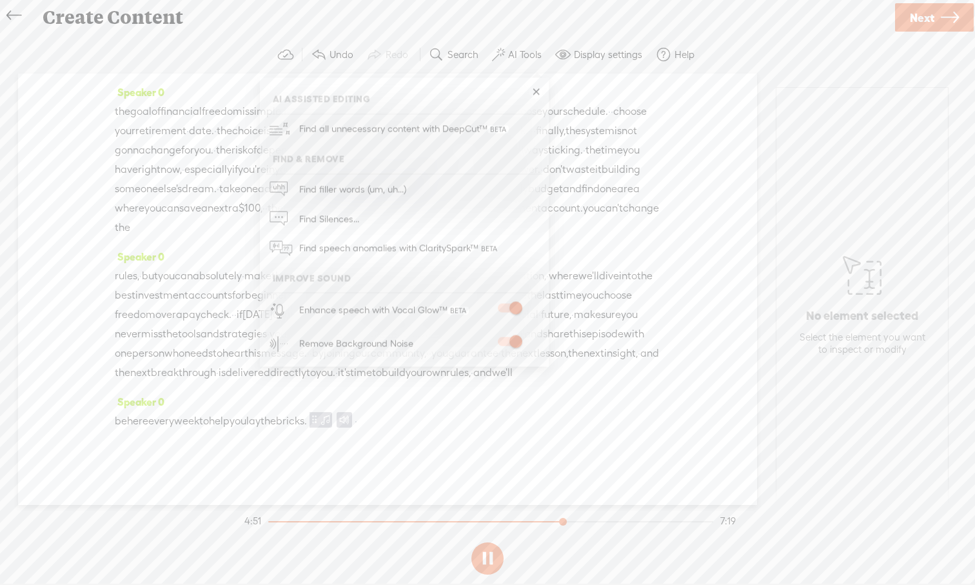
click at [503, 309] on span at bounding box center [509, 308] width 23 height 9
click at [519, 307] on span at bounding box center [509, 308] width 23 height 9
click at [318, 160] on span "·" at bounding box center [317, 150] width 3 height 19
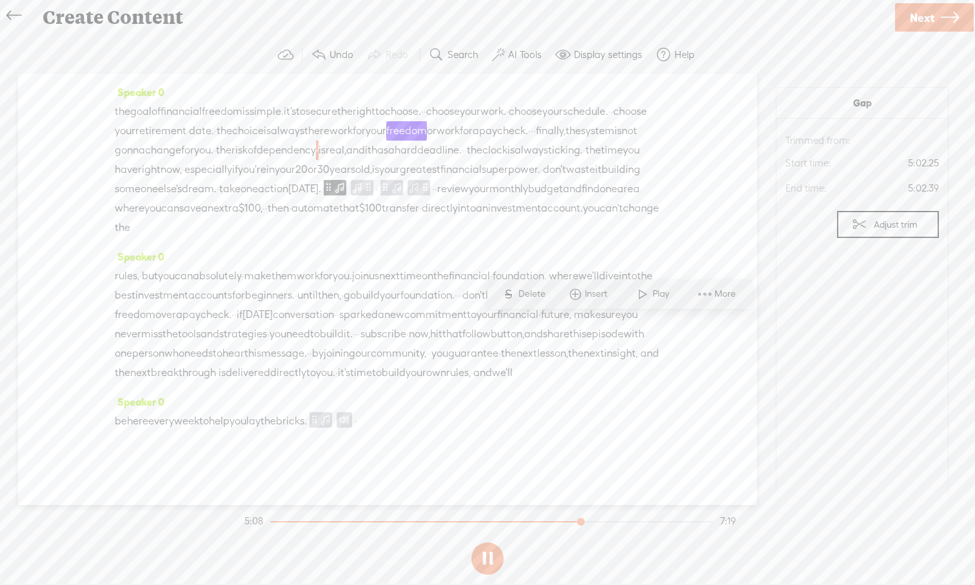
click at [773, 331] on section "Gap Audio source: Trimmed from: Start time: 5:02.25 End time: 5:02.39 Adjust tr…" at bounding box center [862, 302] width 173 height 431
click at [492, 540] on button at bounding box center [487, 558] width 32 height 32
click at [351, 195] on span at bounding box center [357, 187] width 13 height 15
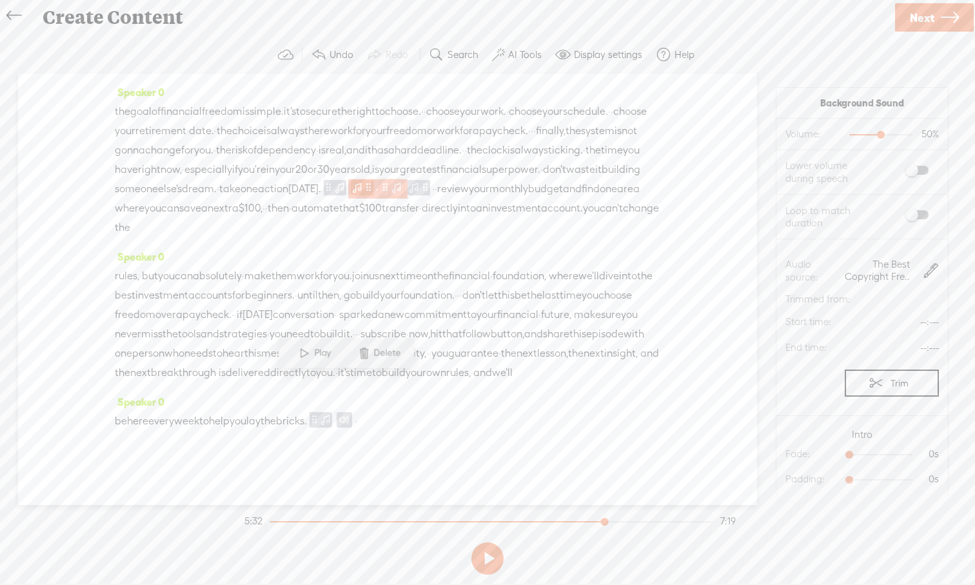
click at [351, 195] on span at bounding box center [357, 187] width 13 height 15
drag, startPoint x: 854, startPoint y: 455, endPoint x: 912, endPoint y: 456, distance: 58.0
click at [773, 456] on div at bounding box center [907, 456] width 30 height 30
drag, startPoint x: 848, startPoint y: 480, endPoint x: 878, endPoint y: 478, distance: 29.7
click at [773, 478] on div at bounding box center [882, 481] width 30 height 30
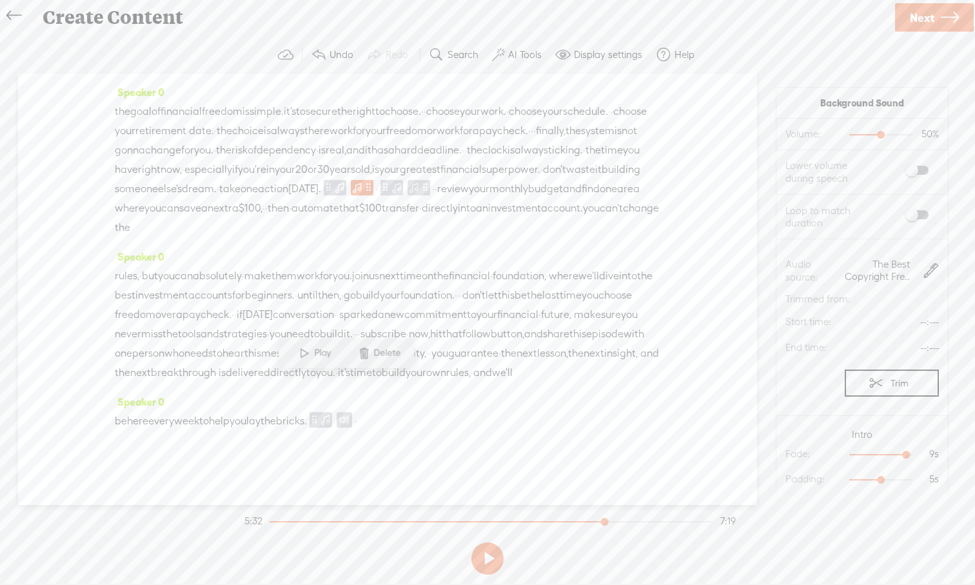
click at [307, 179] on span "or" at bounding box center [312, 169] width 10 height 19
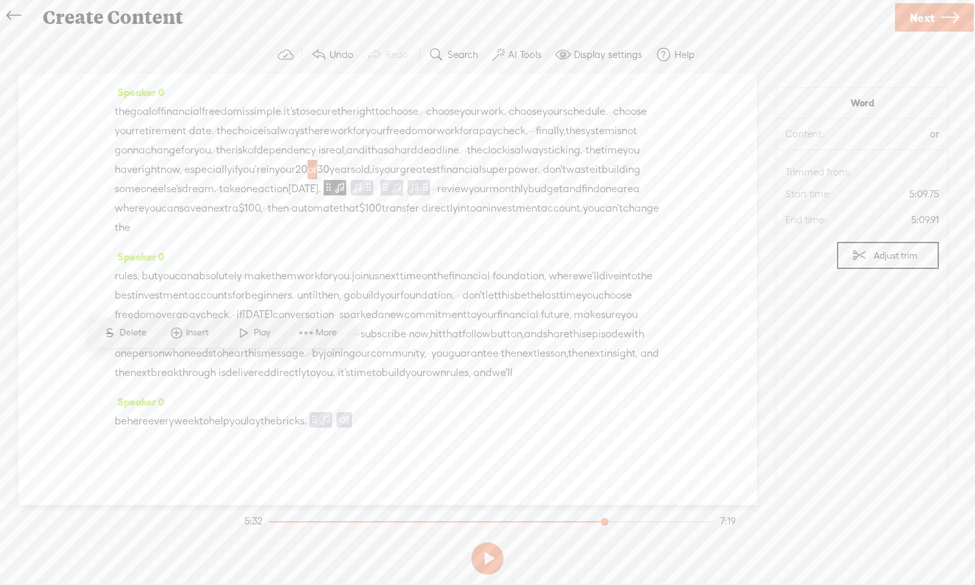
click at [248, 336] on span at bounding box center [243, 332] width 19 height 23
click at [355, 179] on span "old," at bounding box center [363, 169] width 17 height 19
click at [308, 340] on span at bounding box center [309, 332] width 19 height 23
click at [288, 199] on span "[DATE]." at bounding box center [304, 188] width 33 height 19
click at [315, 353] on span at bounding box center [311, 351] width 19 height 23
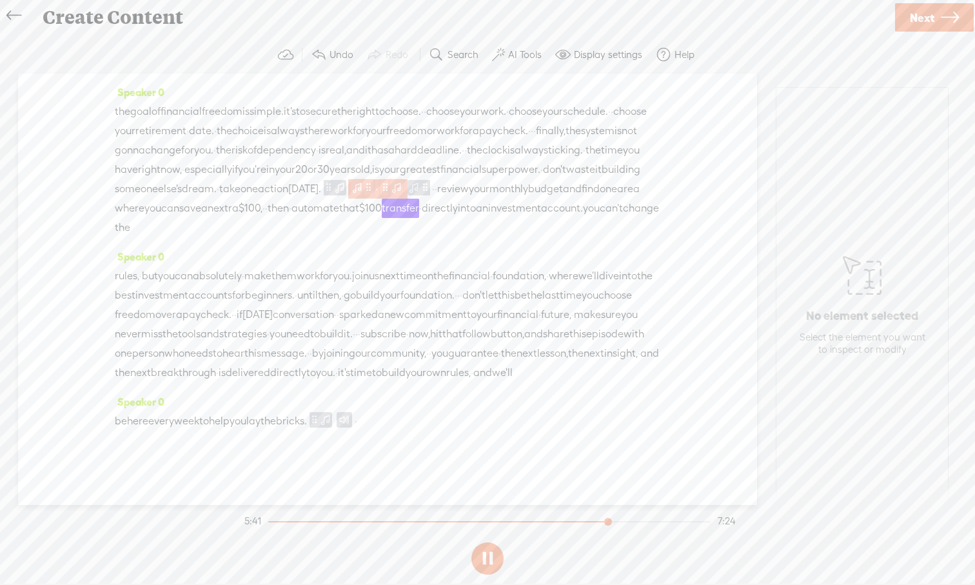
click at [364, 195] on span at bounding box center [369, 187] width 10 height 15
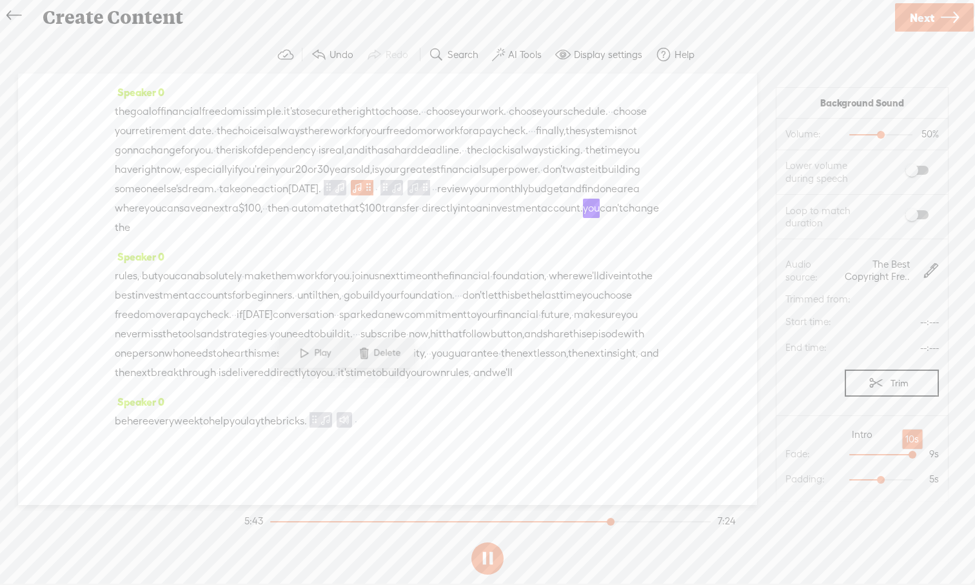
drag, startPoint x: 908, startPoint y: 455, endPoint x: 917, endPoint y: 453, distance: 9.2
click at [773, 453] on div at bounding box center [914, 456] width 30 height 30
click at [703, 373] on div "Speaker 0 · · welcome to the episode · financial freedom foundation, · · the po…" at bounding box center [387, 288] width 739 height 431
click at [352, 423] on span at bounding box center [344, 419] width 15 height 15
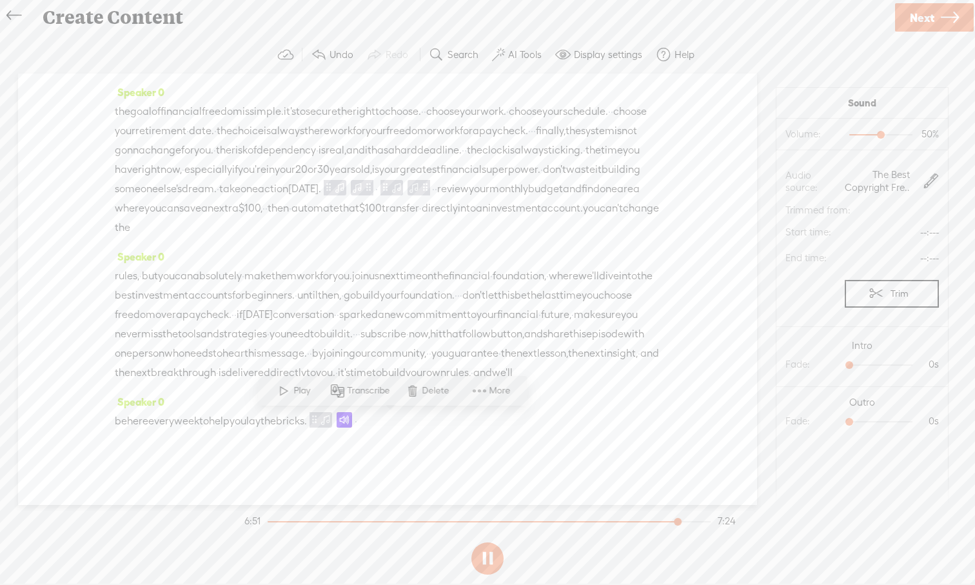
click at [605, 389] on div "Speaker 0 rules, · but you can absolutely · make them work for you. join us nex…" at bounding box center [387, 319] width 545 height 145
click at [669, 411] on div "Speaker 0 · · welcome to the episode · financial freedom foundation, · · the po…" at bounding box center [387, 288] width 739 height 431
click at [409, 324] on span "now," at bounding box center [419, 333] width 21 height 19
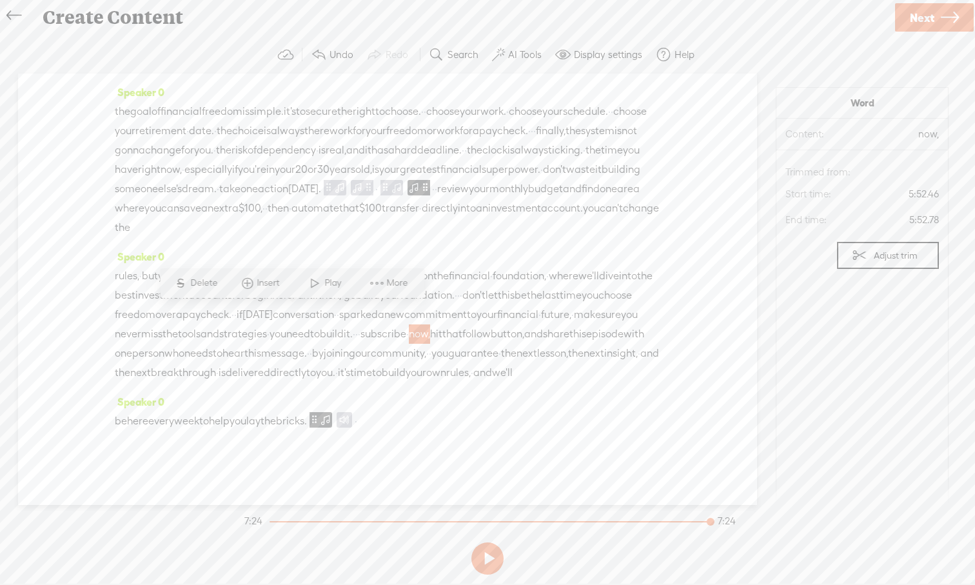
click at [676, 267] on div "Speaker 0 · · welcome to the episode · financial freedom foundation, · · the po…" at bounding box center [387, 288] width 739 height 431
click at [295, 286] on span "beginners." at bounding box center [270, 295] width 50 height 19
click at [339, 305] on span "·" at bounding box center [338, 314] width 3 height 19
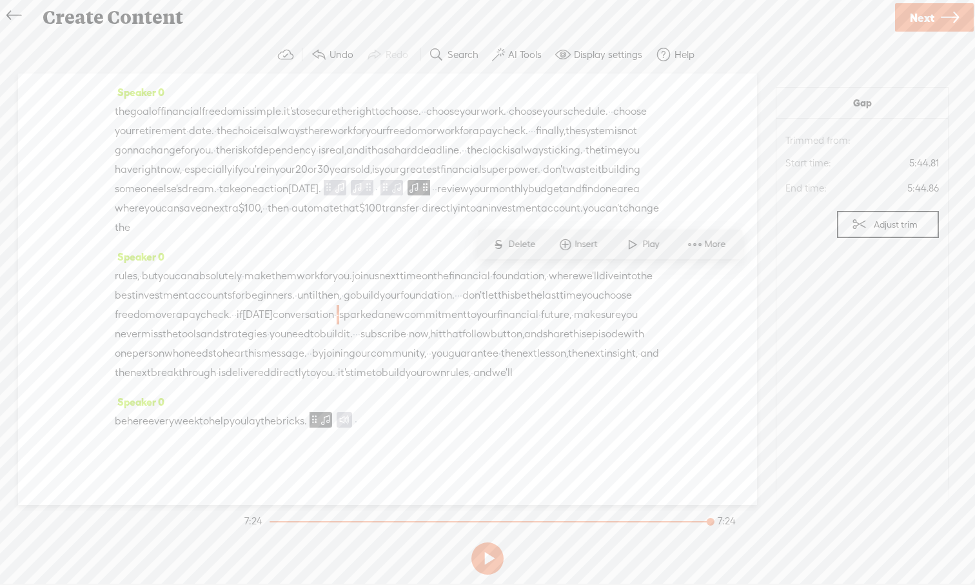
click at [536, 344] on span "next" at bounding box center [526, 353] width 21 height 19
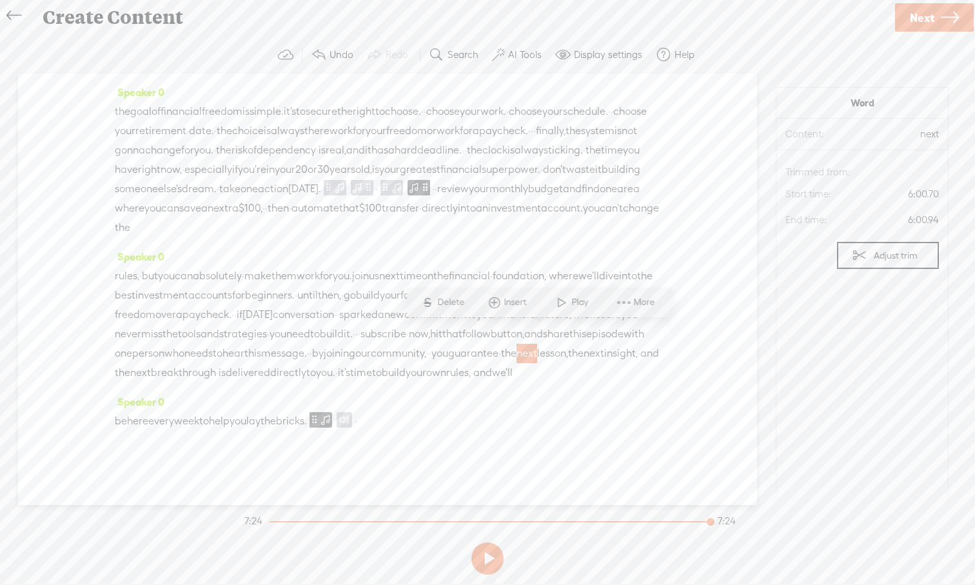
click at [380, 286] on span "build" at bounding box center [368, 295] width 24 height 19
click at [486, 540] on button at bounding box center [487, 558] width 32 height 32
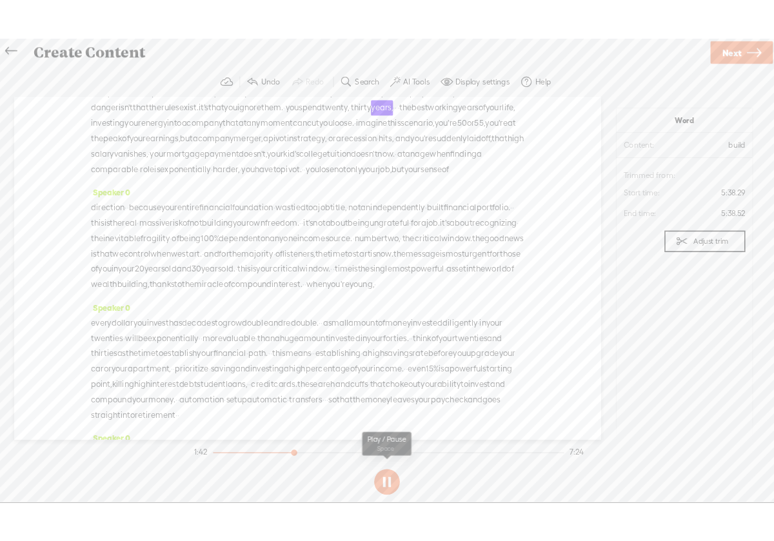
scroll to position [355, 0]
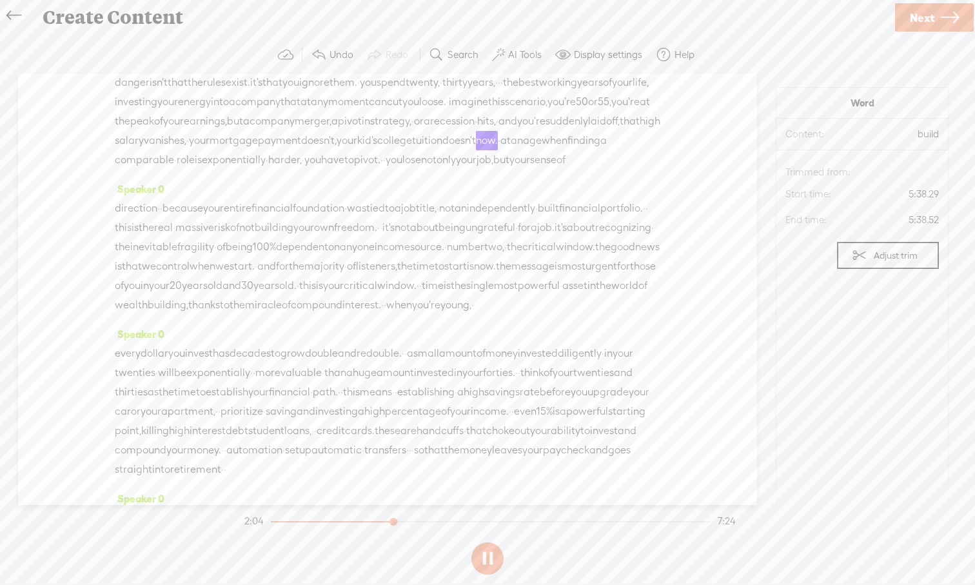
click at [773, 12] on icon at bounding box center [950, 17] width 18 height 33
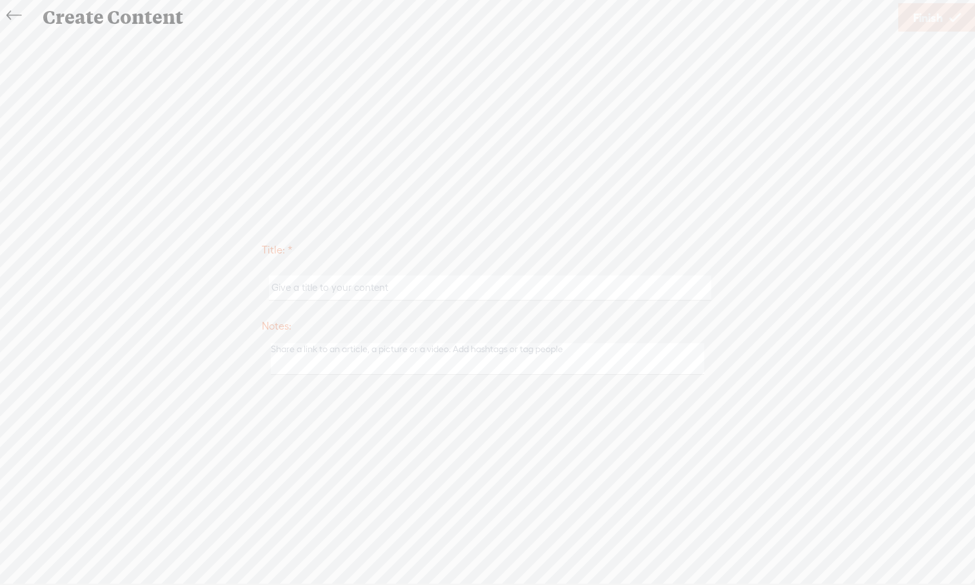
click at [353, 280] on input "text" at bounding box center [490, 287] width 442 height 25
paste input "Financial Freedom Foundation"
type input "Financial Freedom Foundation"
click at [773, 23] on span "Finish" at bounding box center [928, 17] width 30 height 33
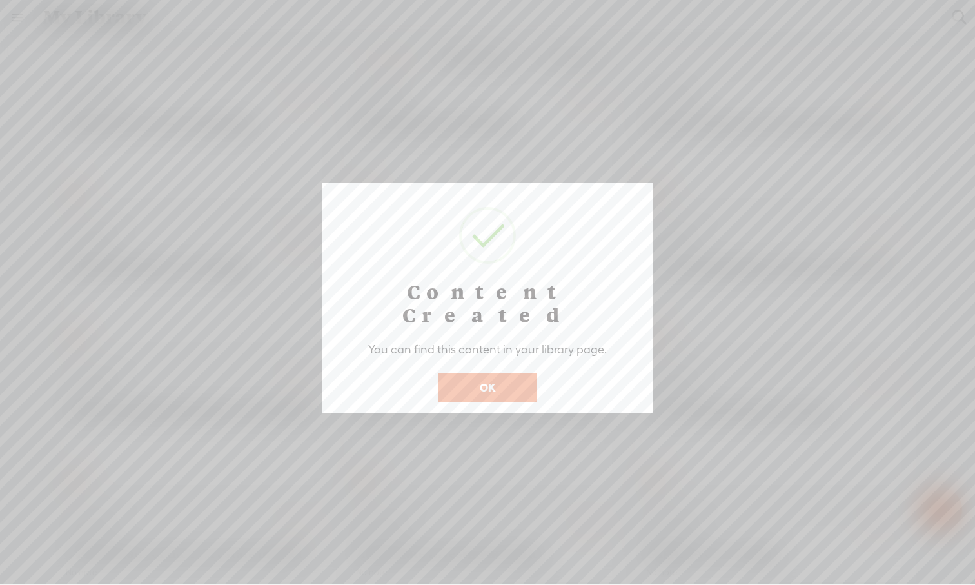
click at [523, 373] on button "OK" at bounding box center [487, 388] width 98 height 30
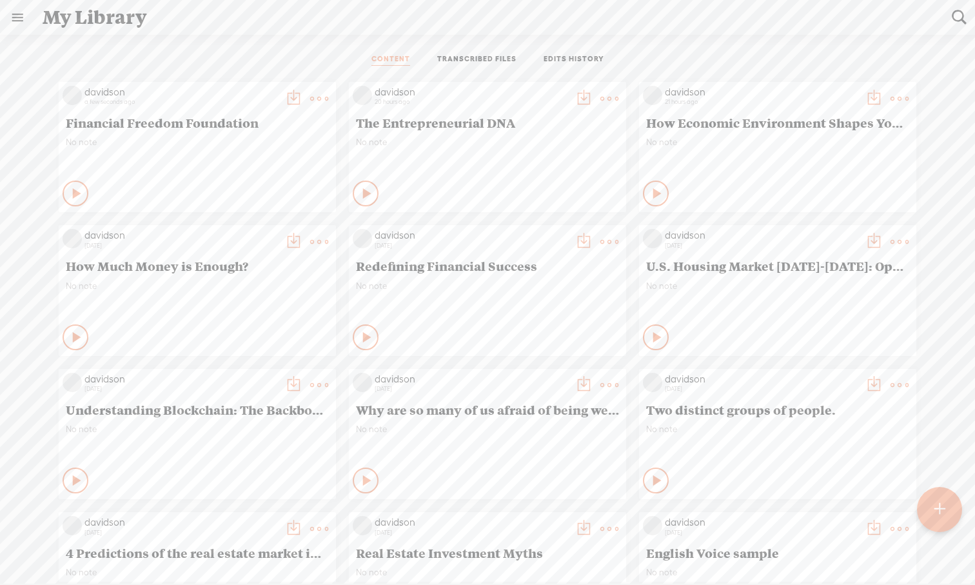
click at [653, 193] on icon at bounding box center [657, 193] width 13 height 13
click at [654, 191] on icon at bounding box center [656, 193] width 13 height 13
click at [366, 339] on icon at bounding box center [367, 337] width 13 height 13
click at [773, 235] on div "davidson a few seconds ago Financial Freedom Foundation No note Play Content No…" at bounding box center [487, 577] width 955 height 1004
click at [366, 335] on icon at bounding box center [366, 337] width 13 height 13
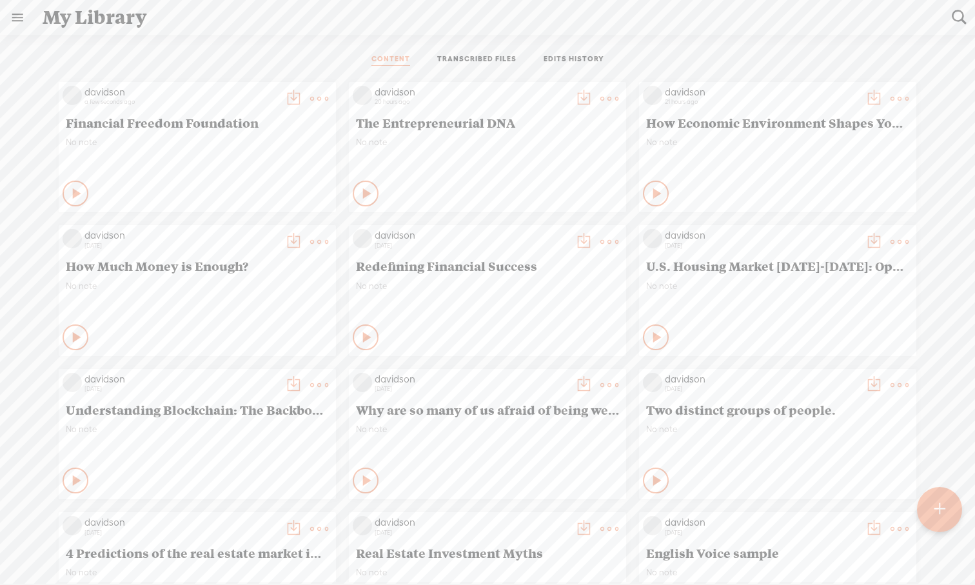
click at [363, 338] on icon at bounding box center [367, 337] width 13 height 13
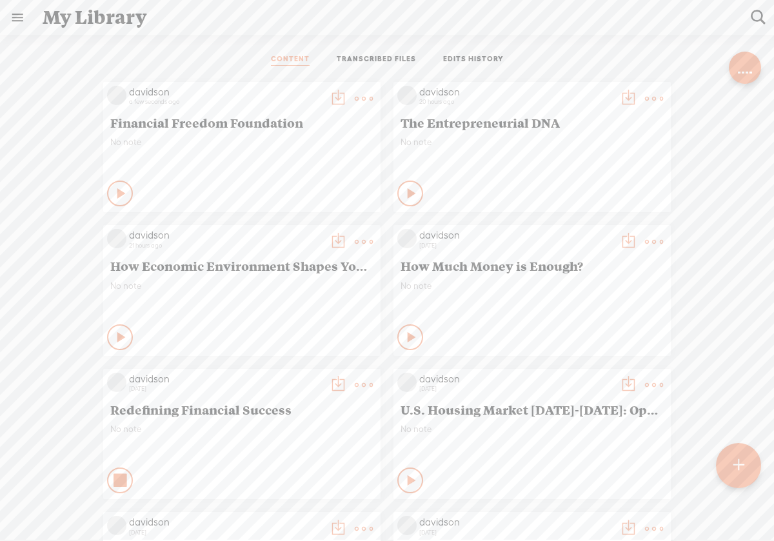
click at [119, 475] on icon at bounding box center [120, 480] width 13 height 13
